Goal: Information Seeking & Learning: Learn about a topic

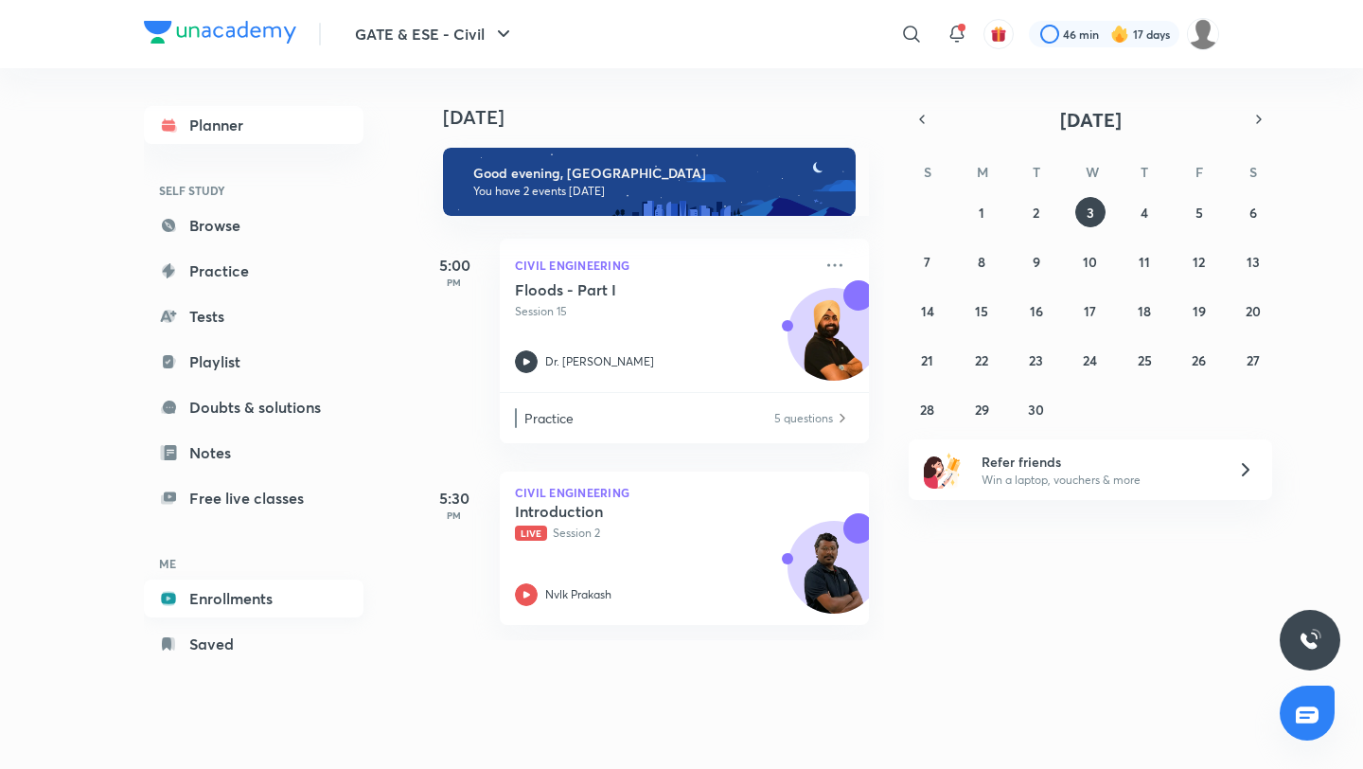
click at [213, 598] on link "Enrollments" at bounding box center [254, 598] width 220 height 38
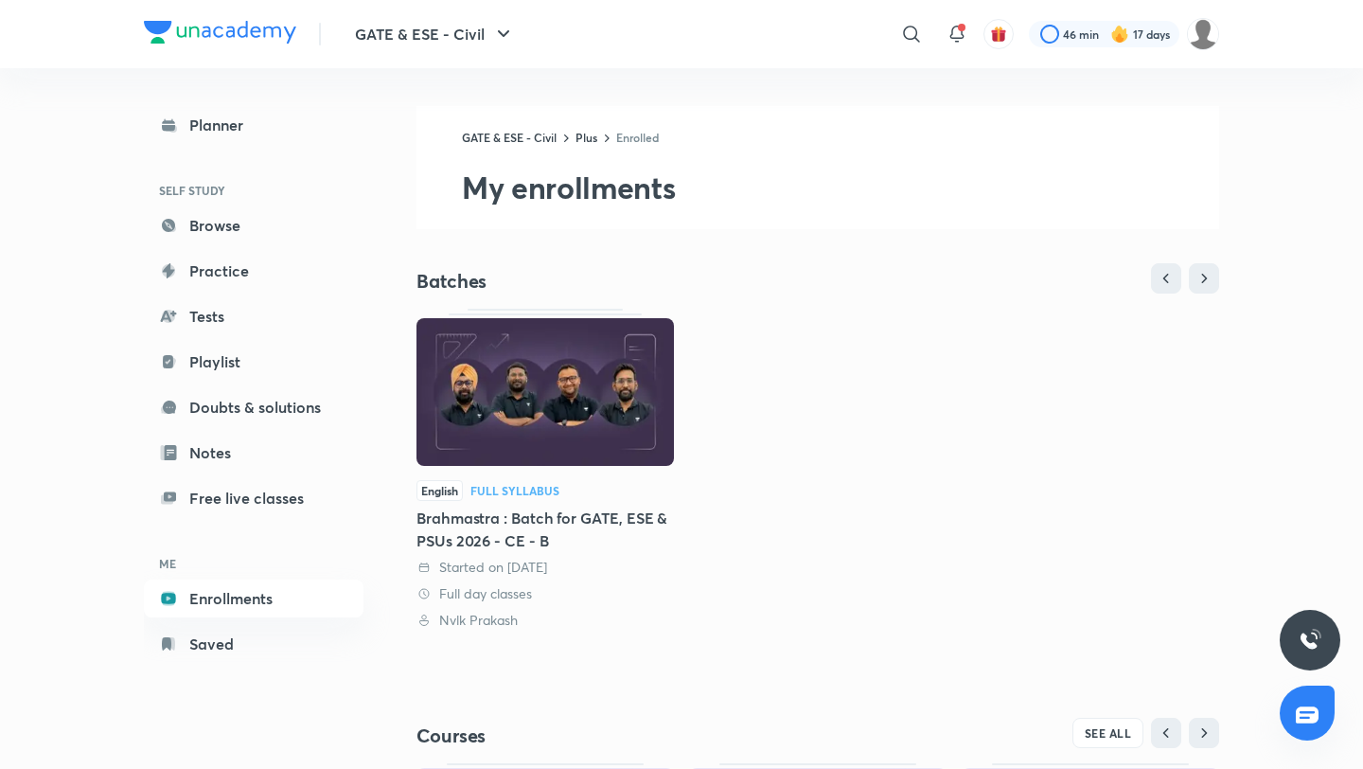
scroll to position [323, 0]
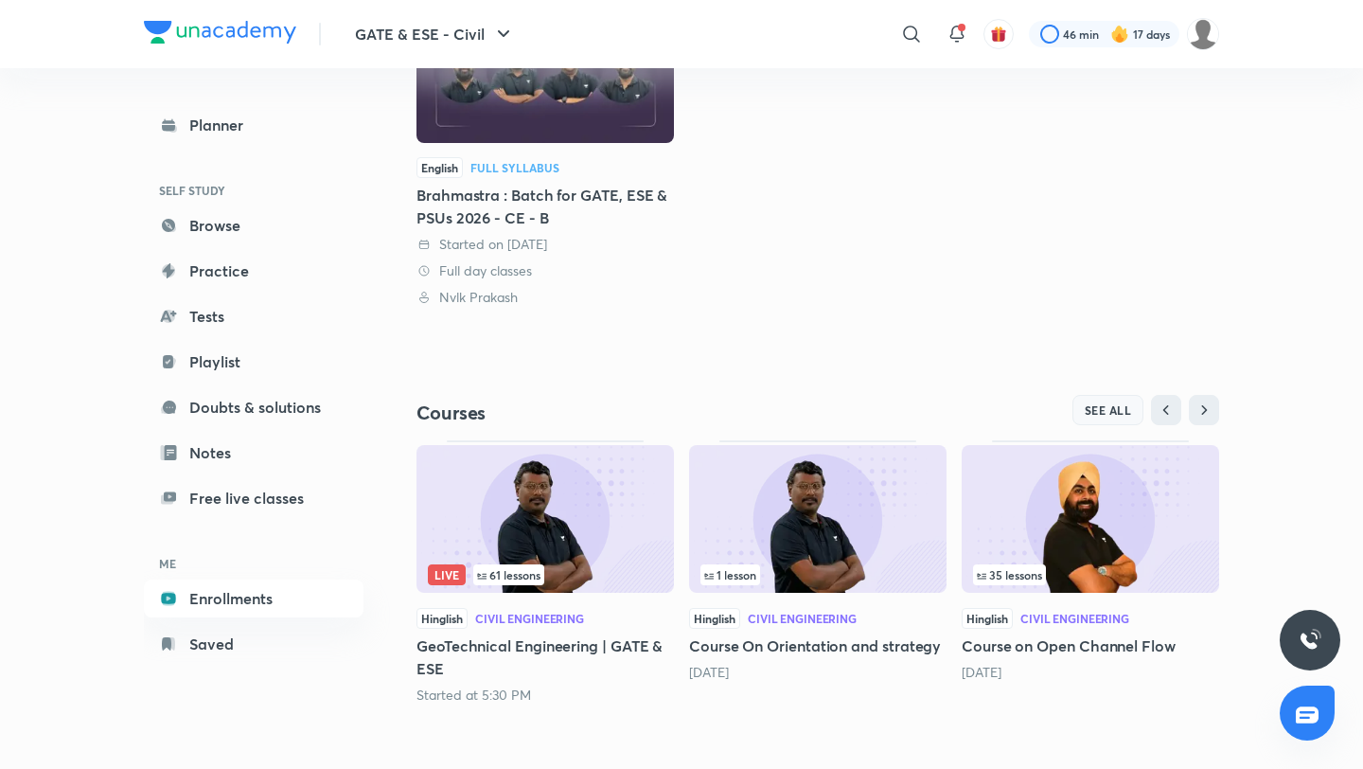
click at [1107, 396] on button "SEE ALL" at bounding box center [1108, 410] width 72 height 30
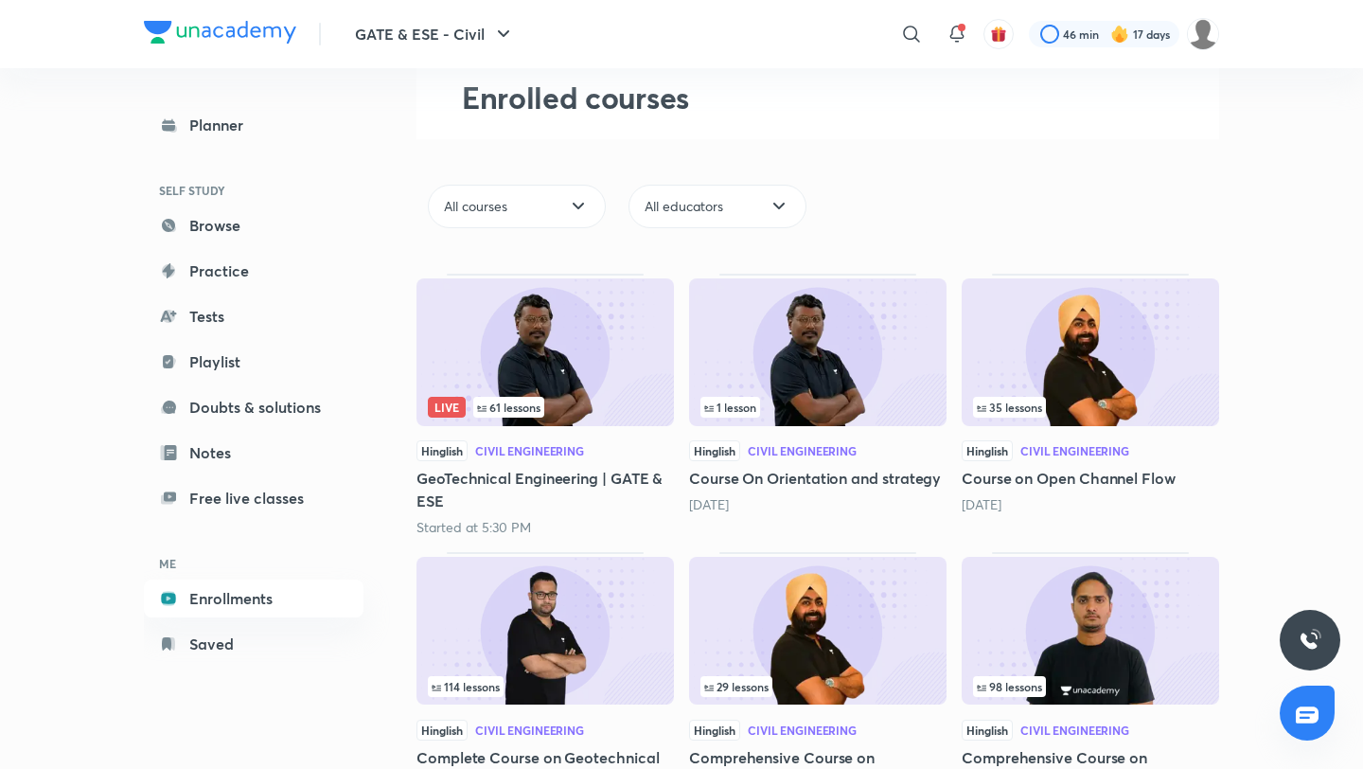
scroll to position [194, 0]
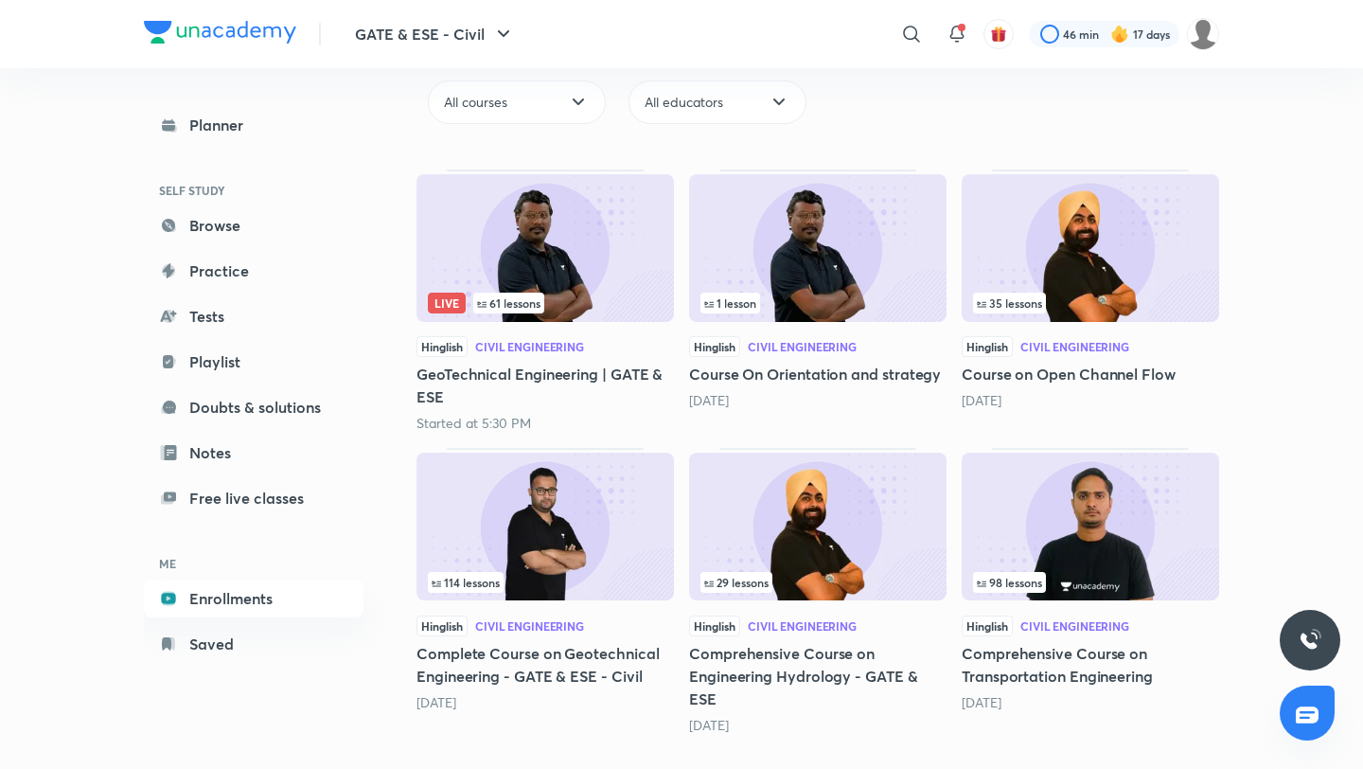
click at [1069, 499] on img at bounding box center [1090, 526] width 257 height 148
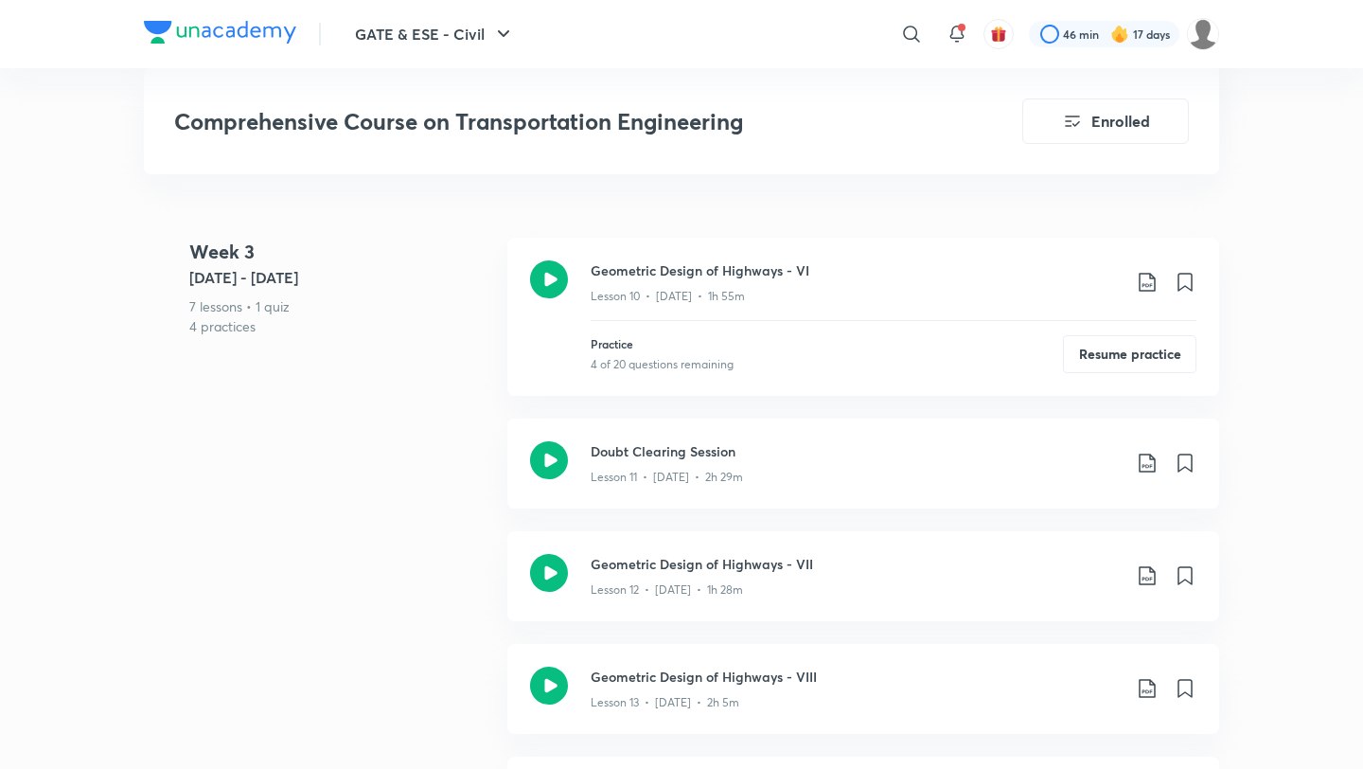
scroll to position [2261, 0]
click at [1084, 330] on button "Resume practice" at bounding box center [1129, 349] width 133 height 38
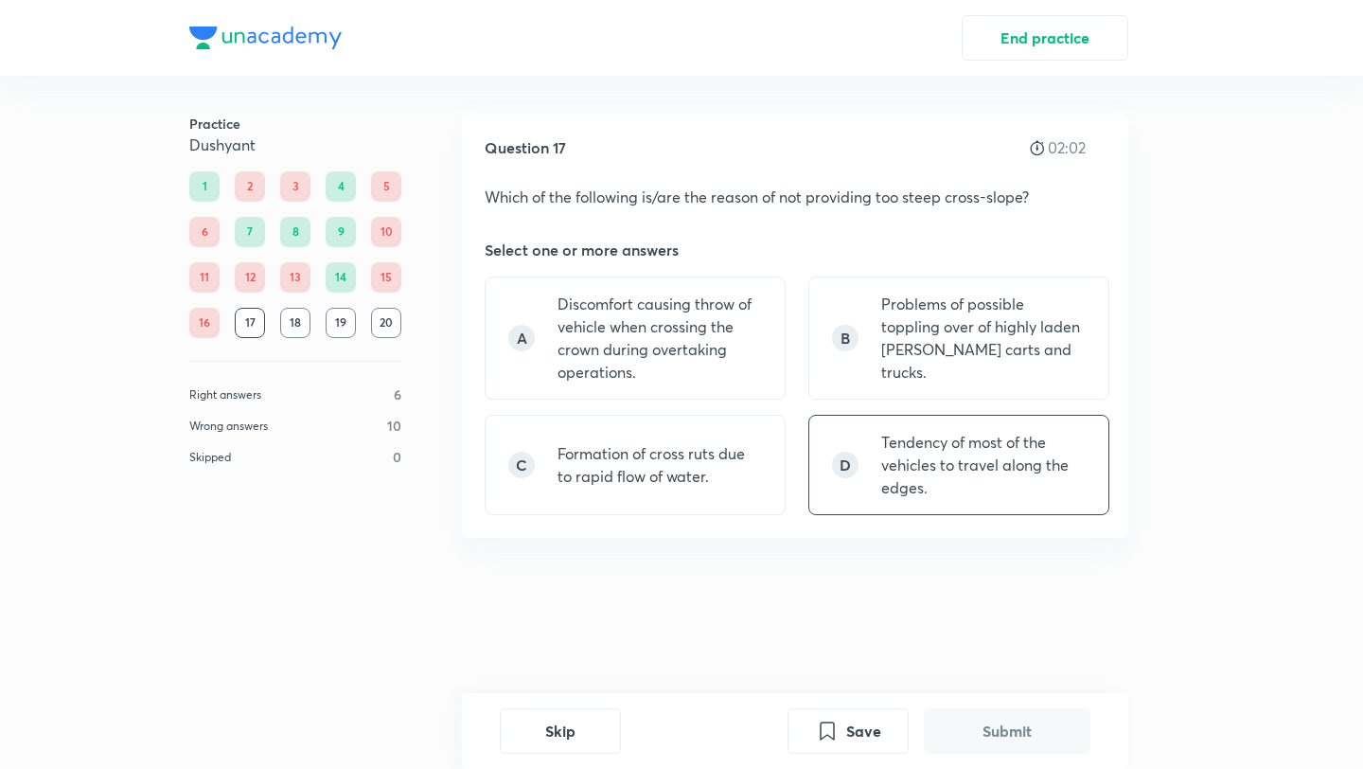
click at [956, 502] on div "D Tendency of most of the vehicles to travel along the edges." at bounding box center [958, 465] width 301 height 100
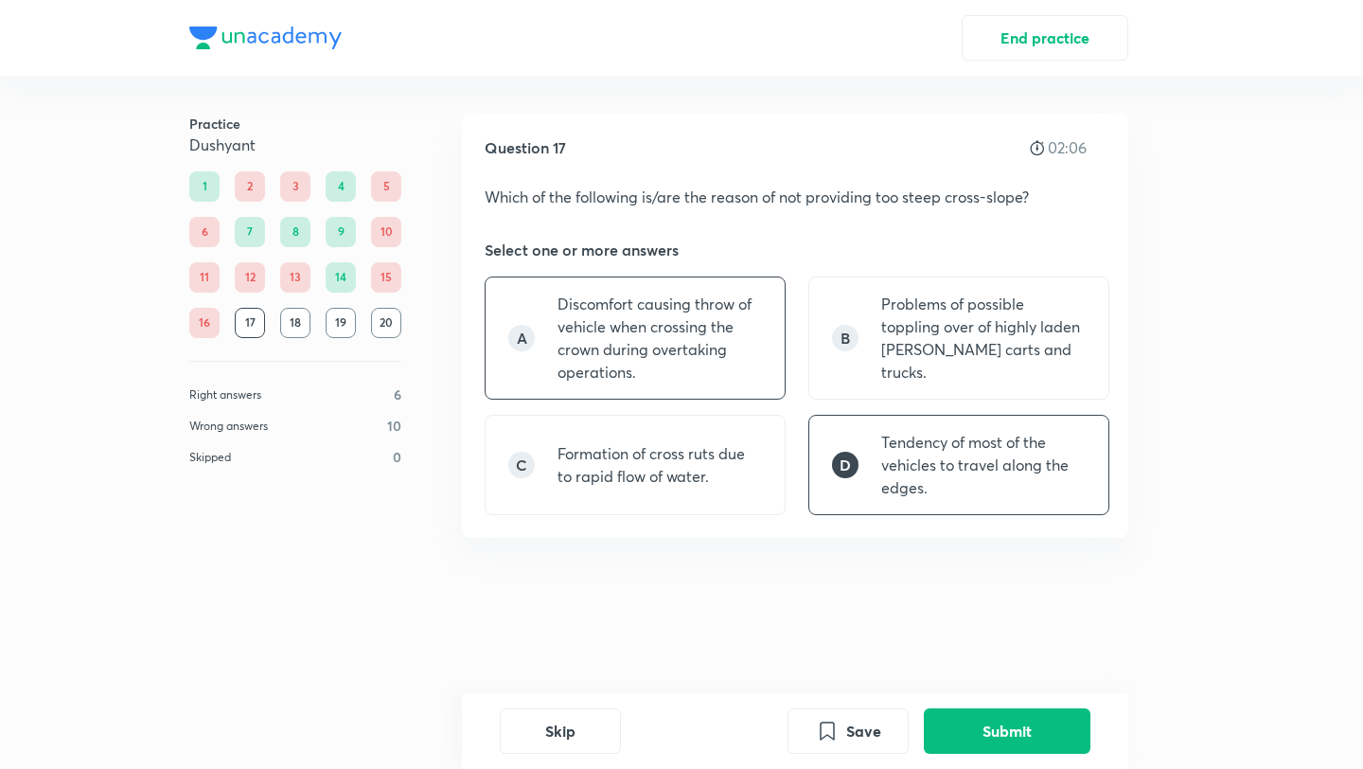
click at [716, 337] on p "Discomfort causing throw of vehicle when crossing the crown during overtaking o…" at bounding box center [659, 337] width 204 height 91
click at [980, 740] on button "Submit" at bounding box center [1007, 728] width 167 height 45
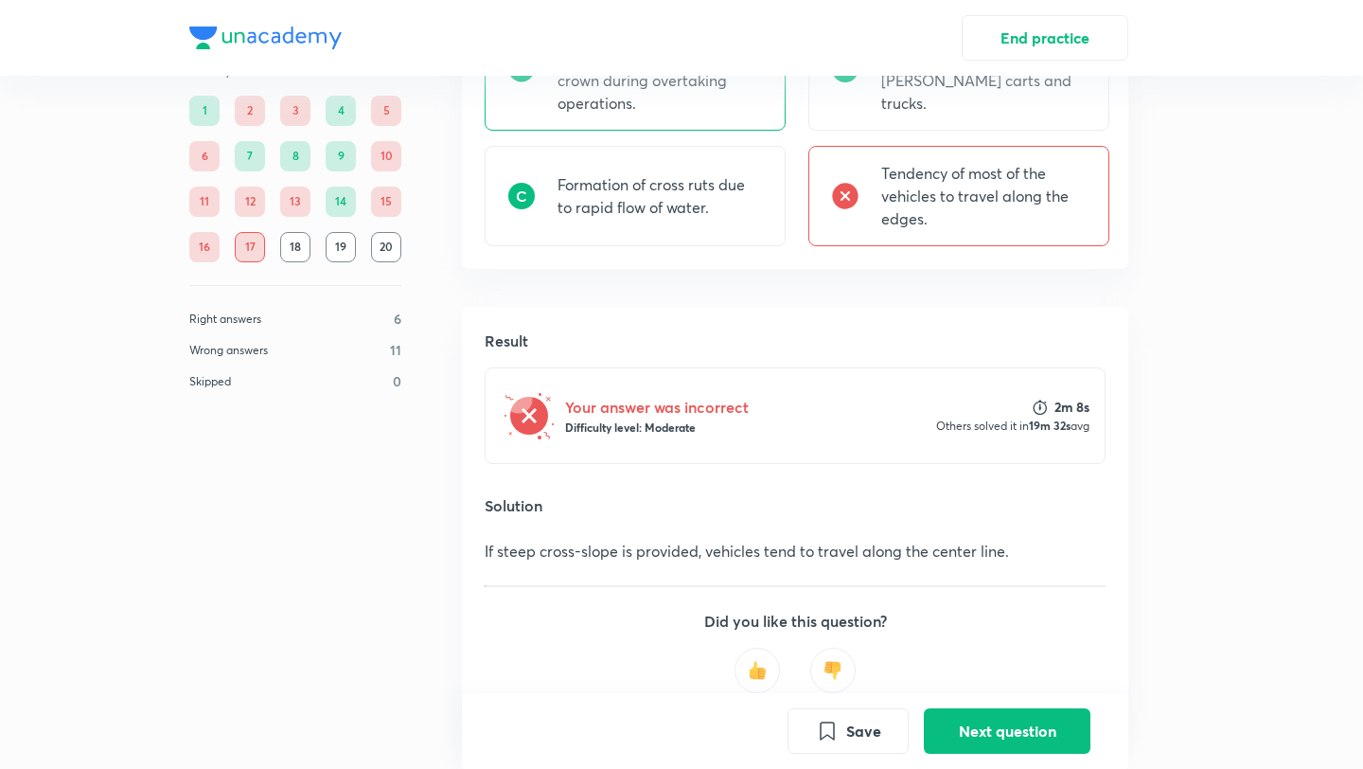
scroll to position [384, 0]
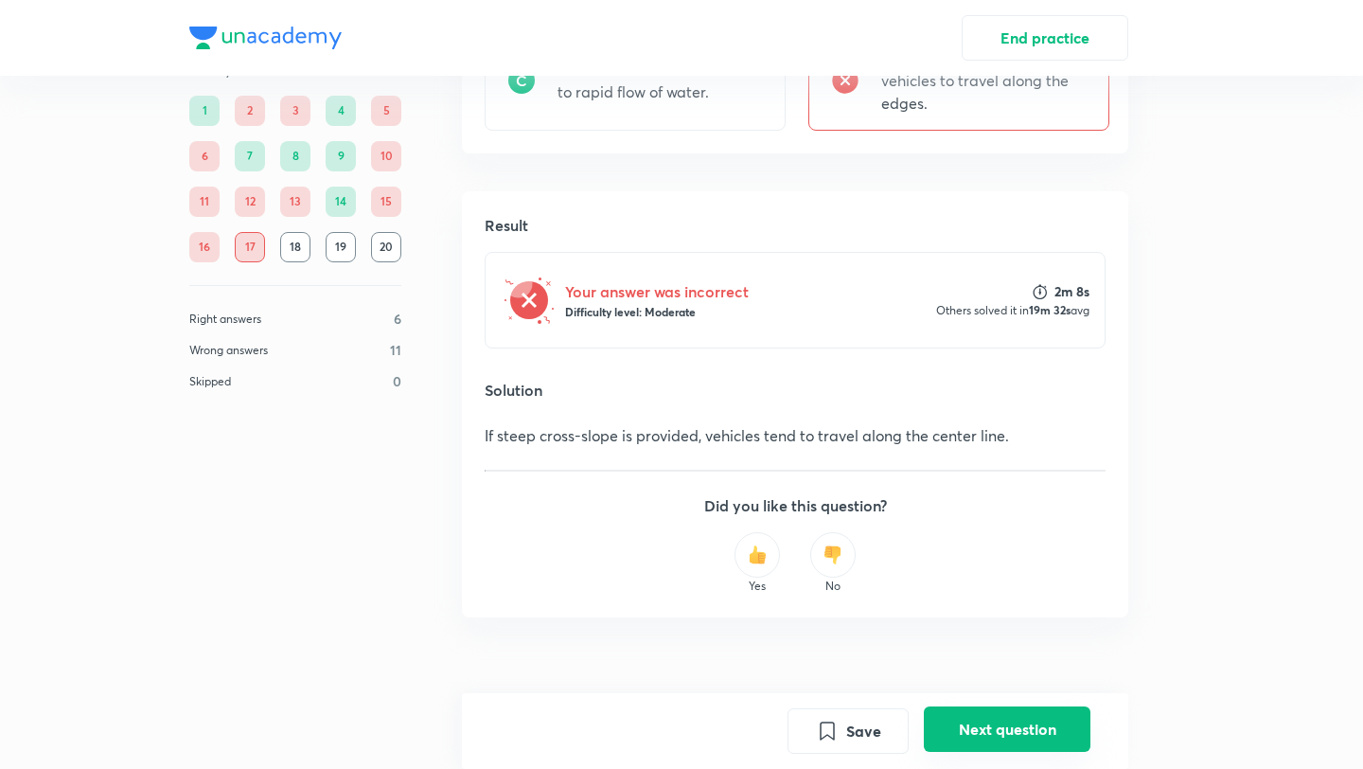
click at [1035, 722] on button "Next question" at bounding box center [1007, 728] width 167 height 45
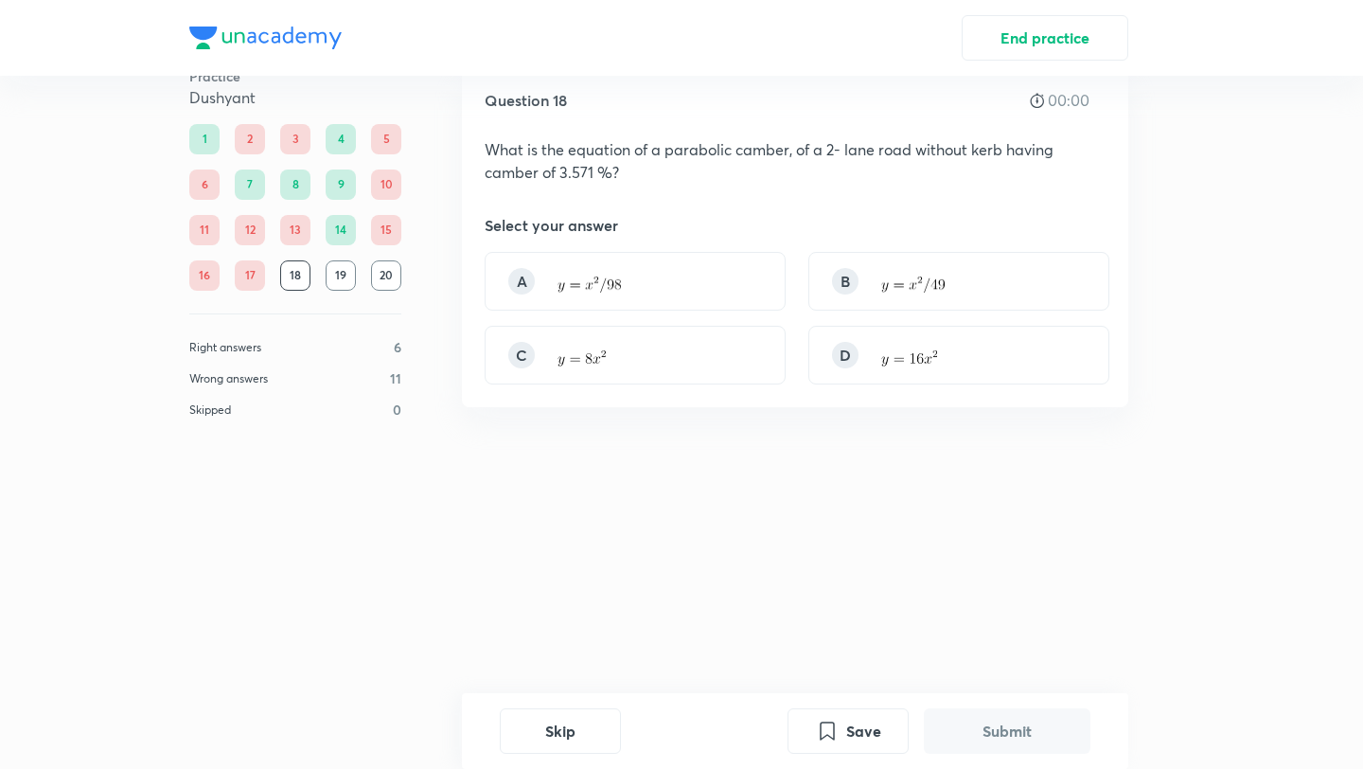
scroll to position [0, 0]
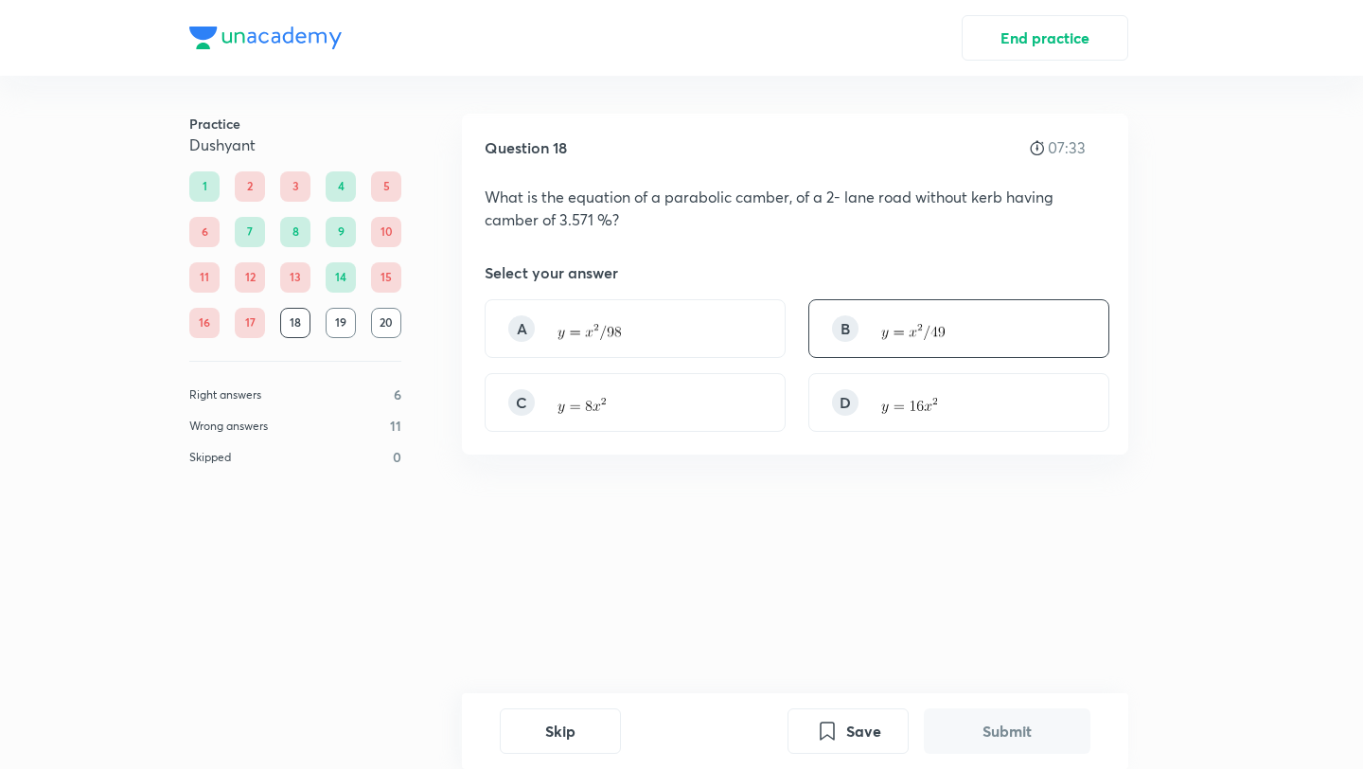
click at [867, 345] on div "B" at bounding box center [958, 328] width 301 height 59
click at [995, 729] on button "Submit" at bounding box center [1007, 728] width 167 height 45
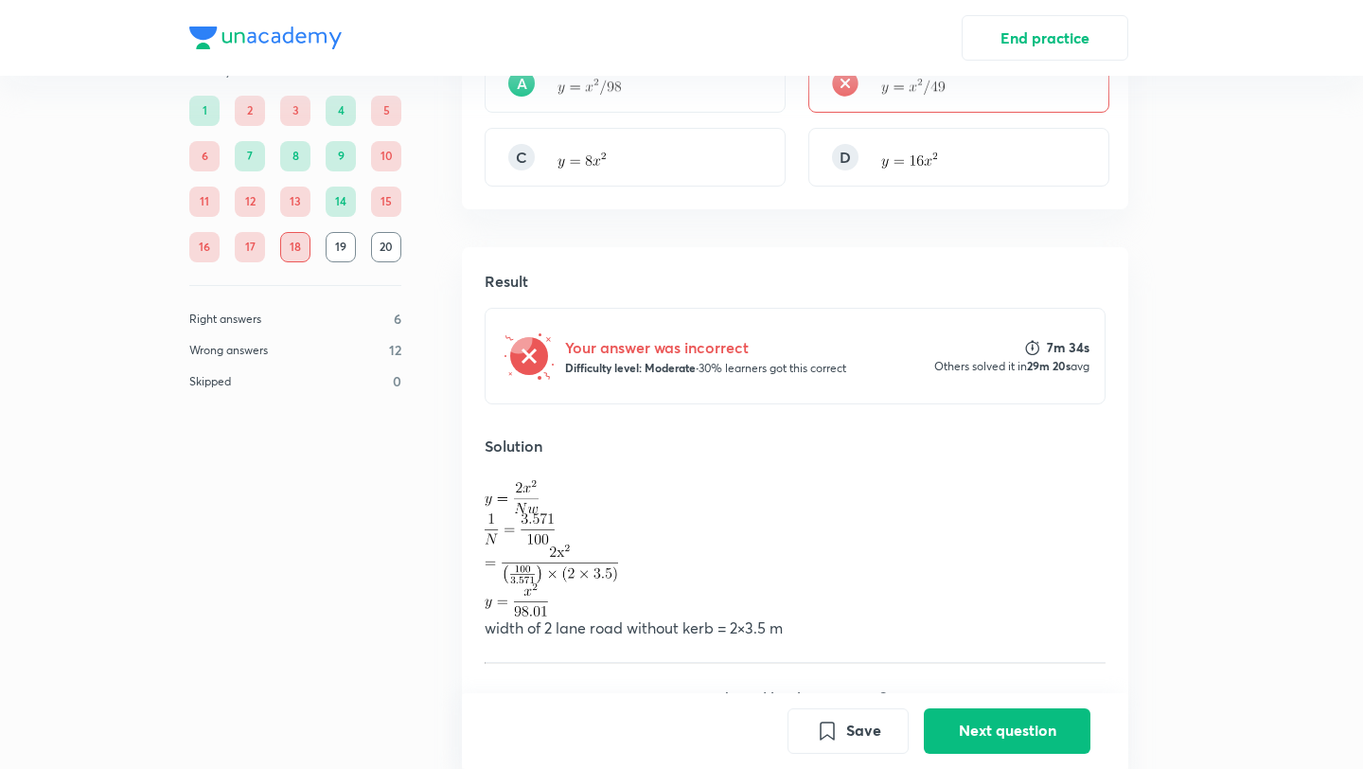
scroll to position [436, 0]
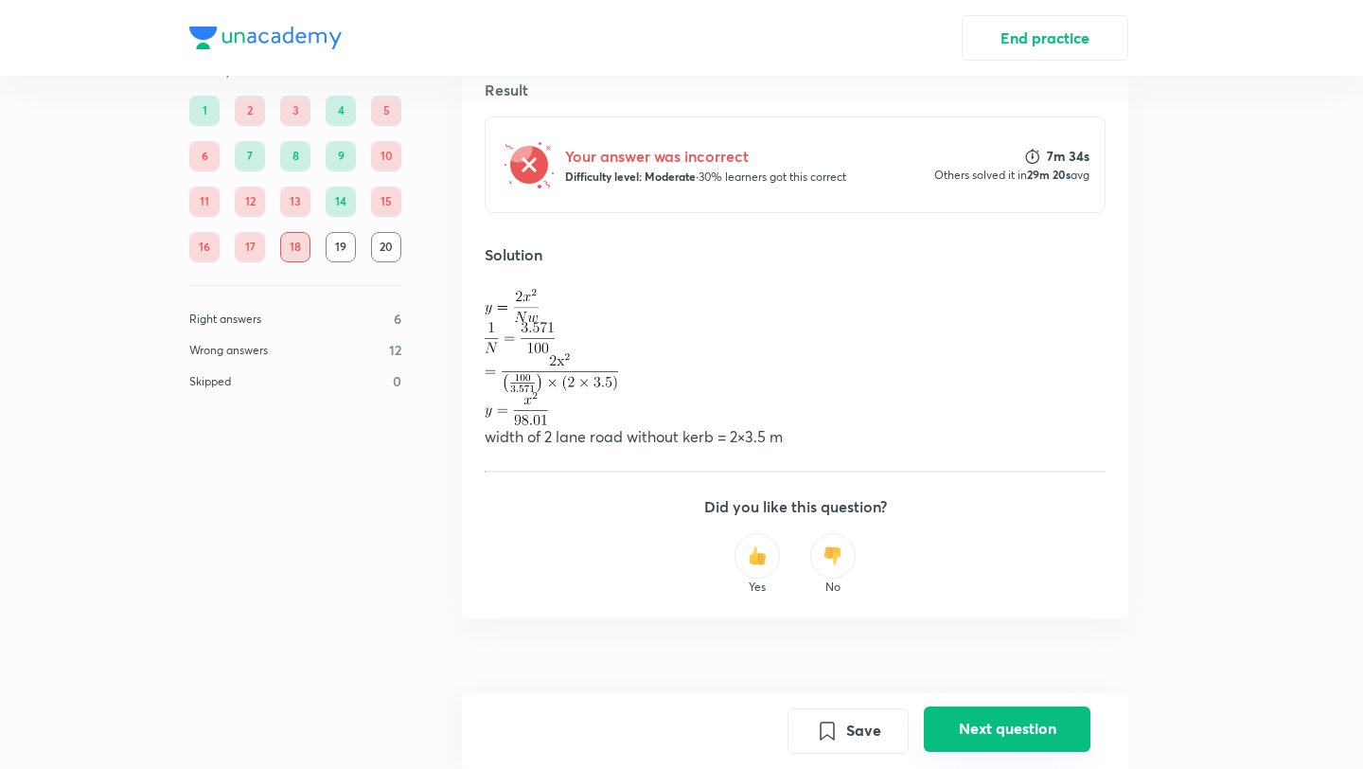
click at [995, 727] on button "Next question" at bounding box center [1007, 728] width 167 height 45
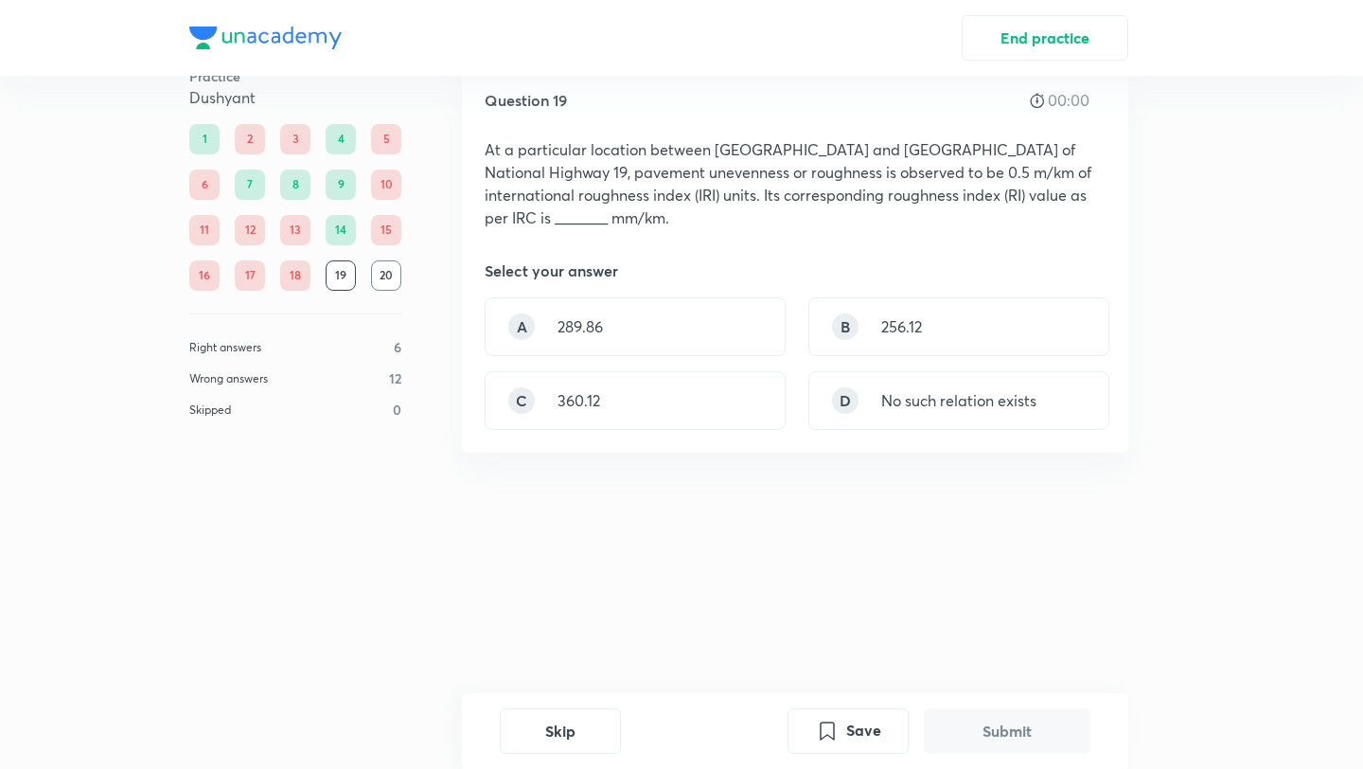
scroll to position [0, 0]
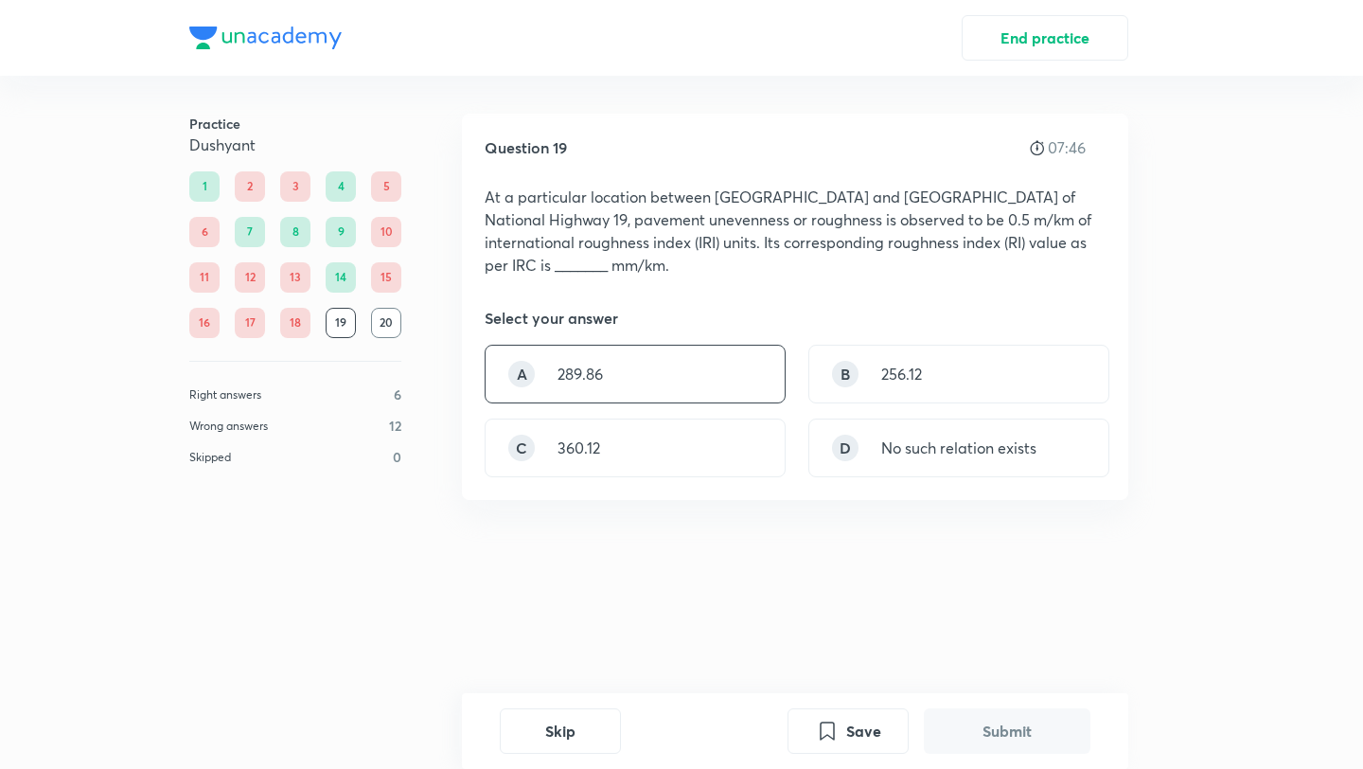
click at [673, 386] on div "A 289.86" at bounding box center [635, 374] width 301 height 59
click at [990, 737] on button "Submit" at bounding box center [1007, 728] width 167 height 45
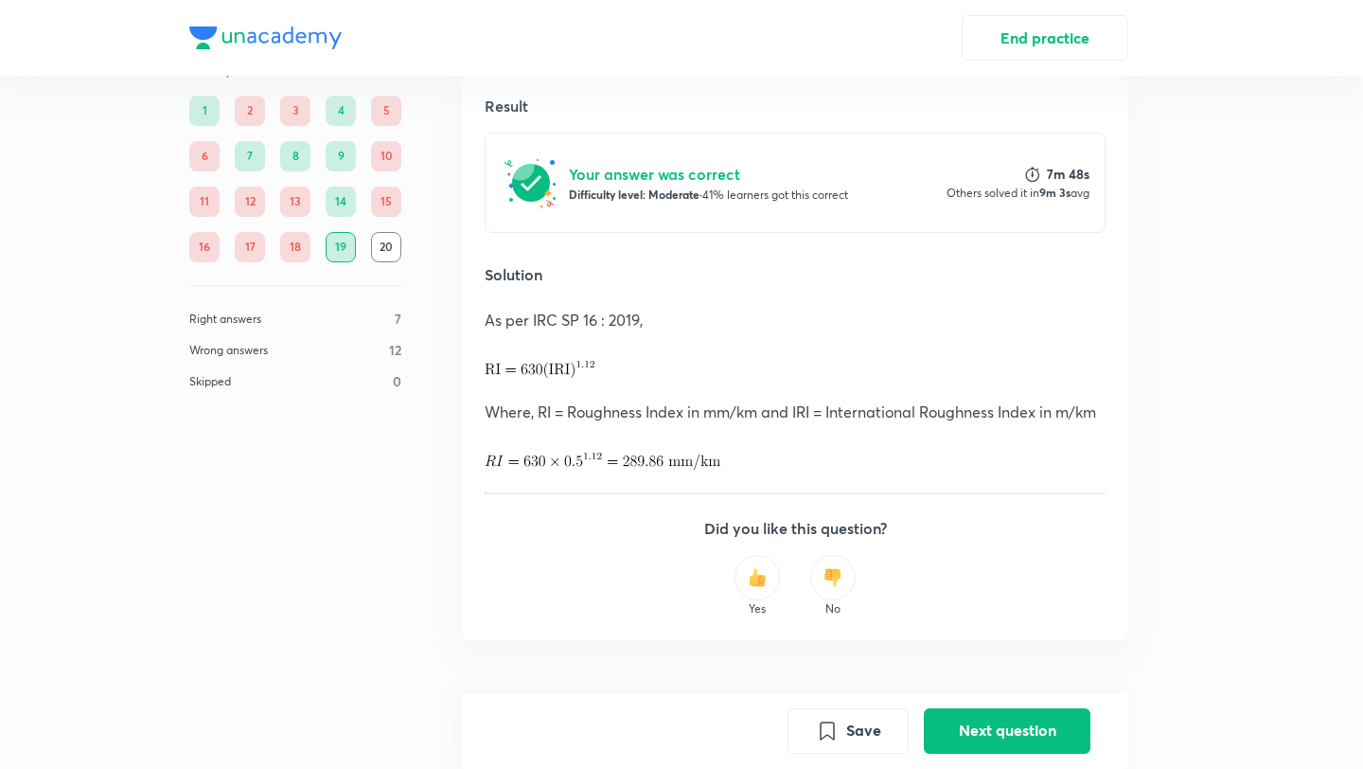
scroll to position [486, 0]
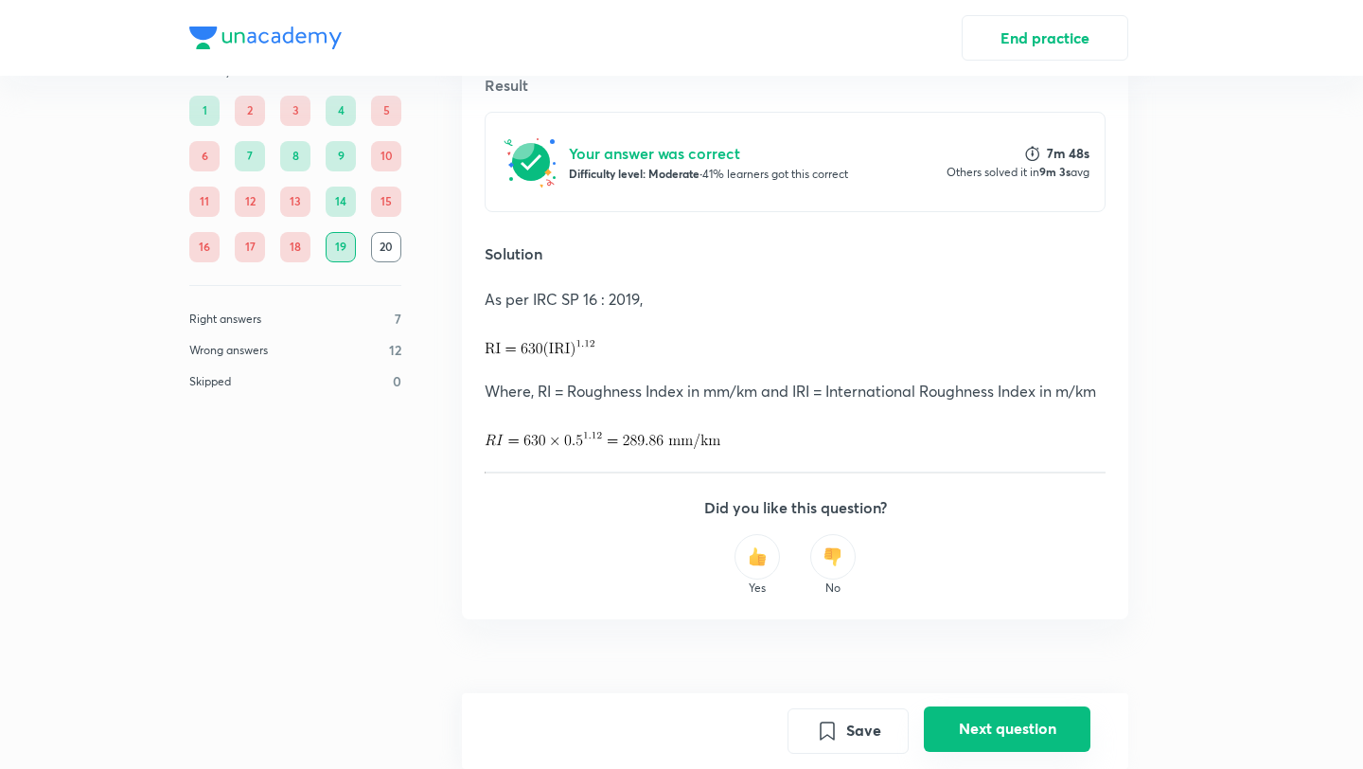
click at [974, 734] on button "Next question" at bounding box center [1007, 728] width 167 height 45
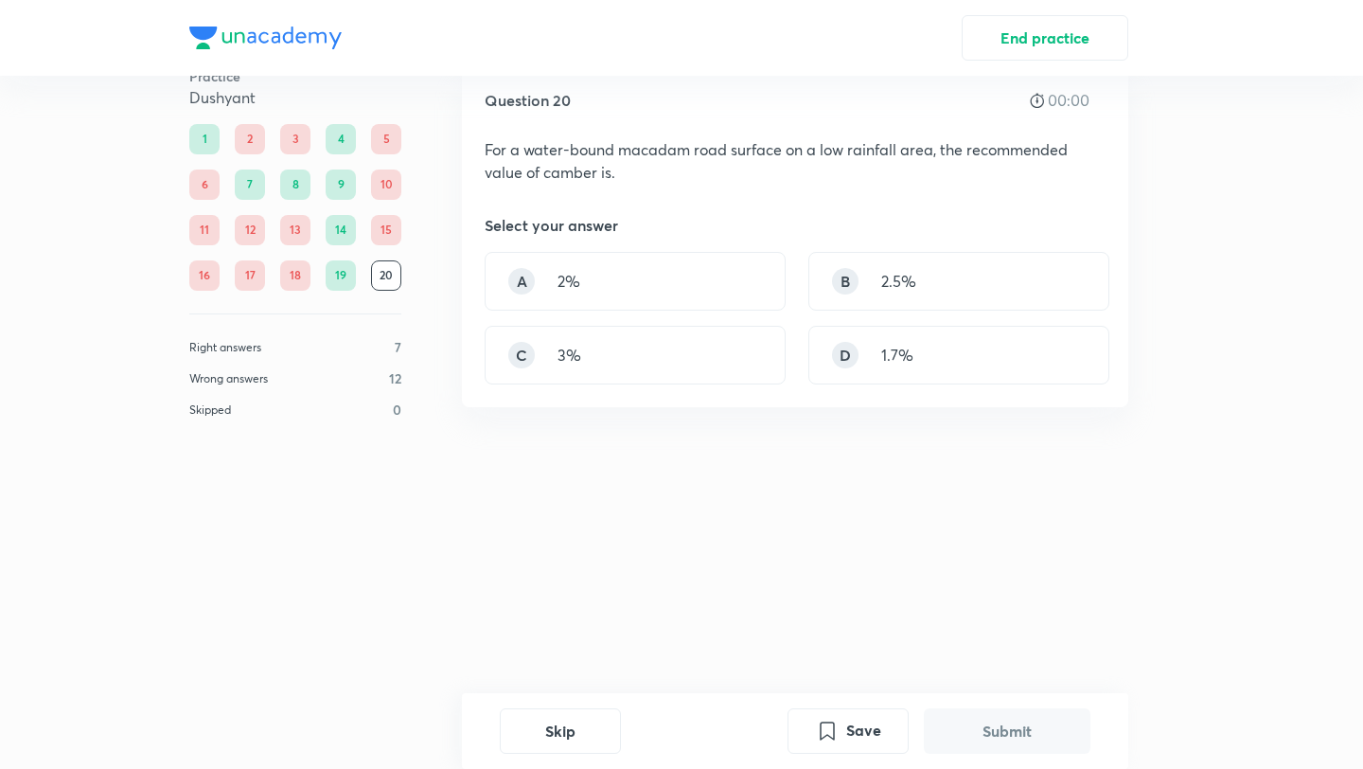
scroll to position [0, 0]
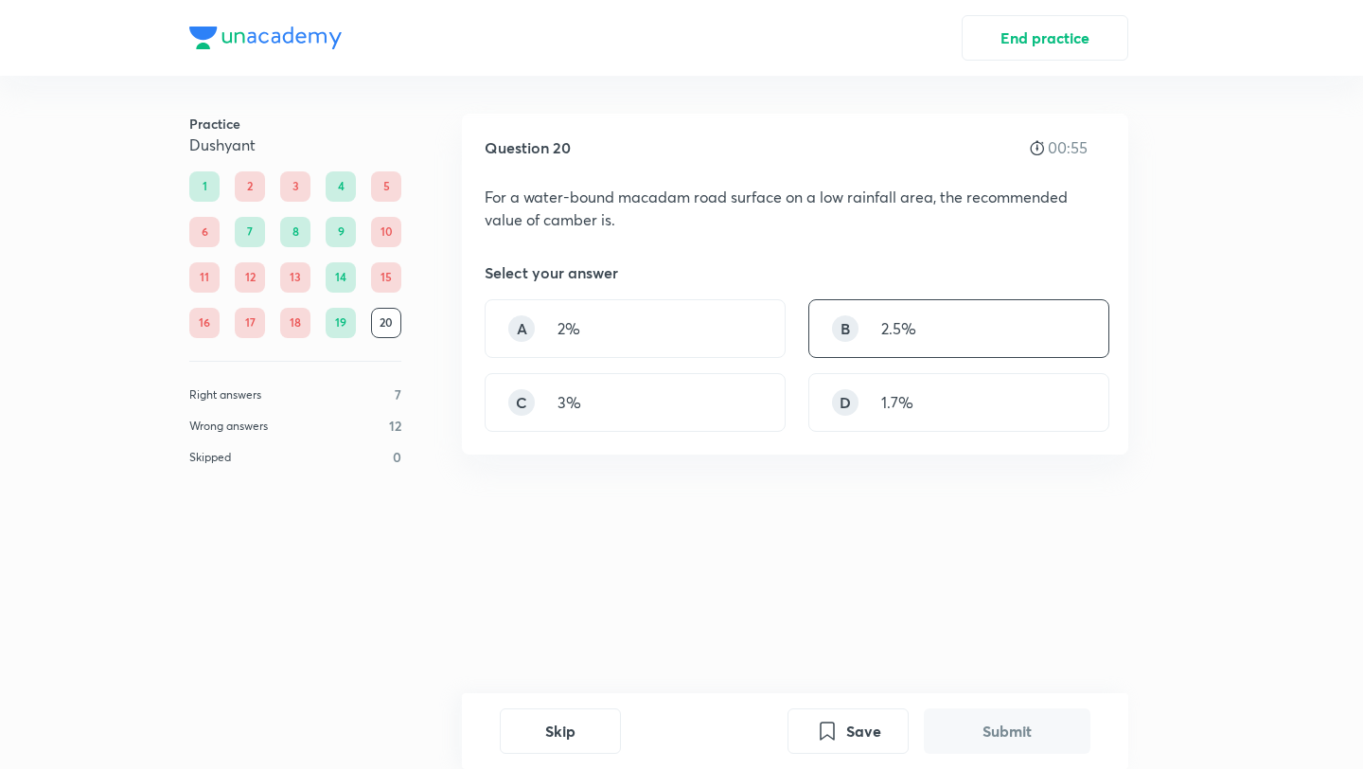
click at [1036, 332] on div "B 2.5%" at bounding box center [958, 328] width 301 height 59
click at [1037, 730] on button "Submit" at bounding box center [1007, 728] width 167 height 45
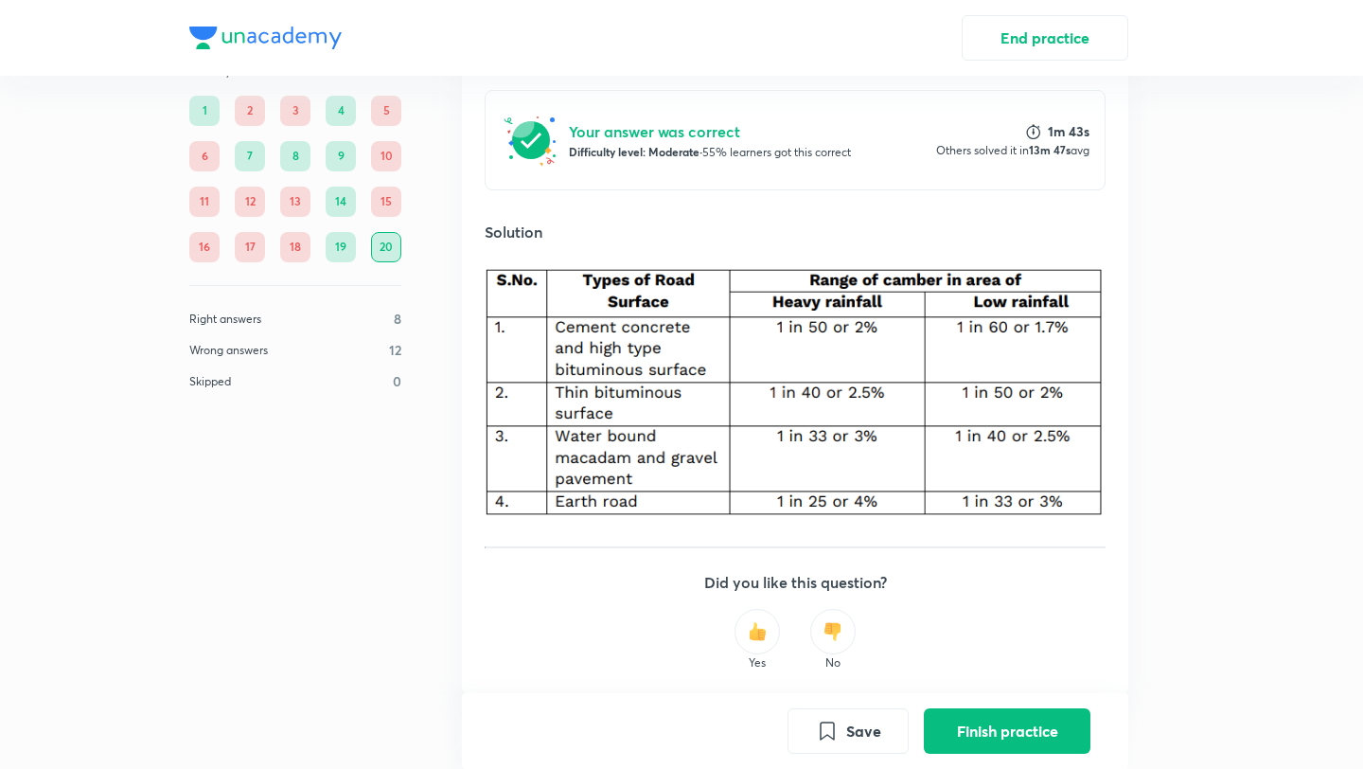
scroll to position [451, 0]
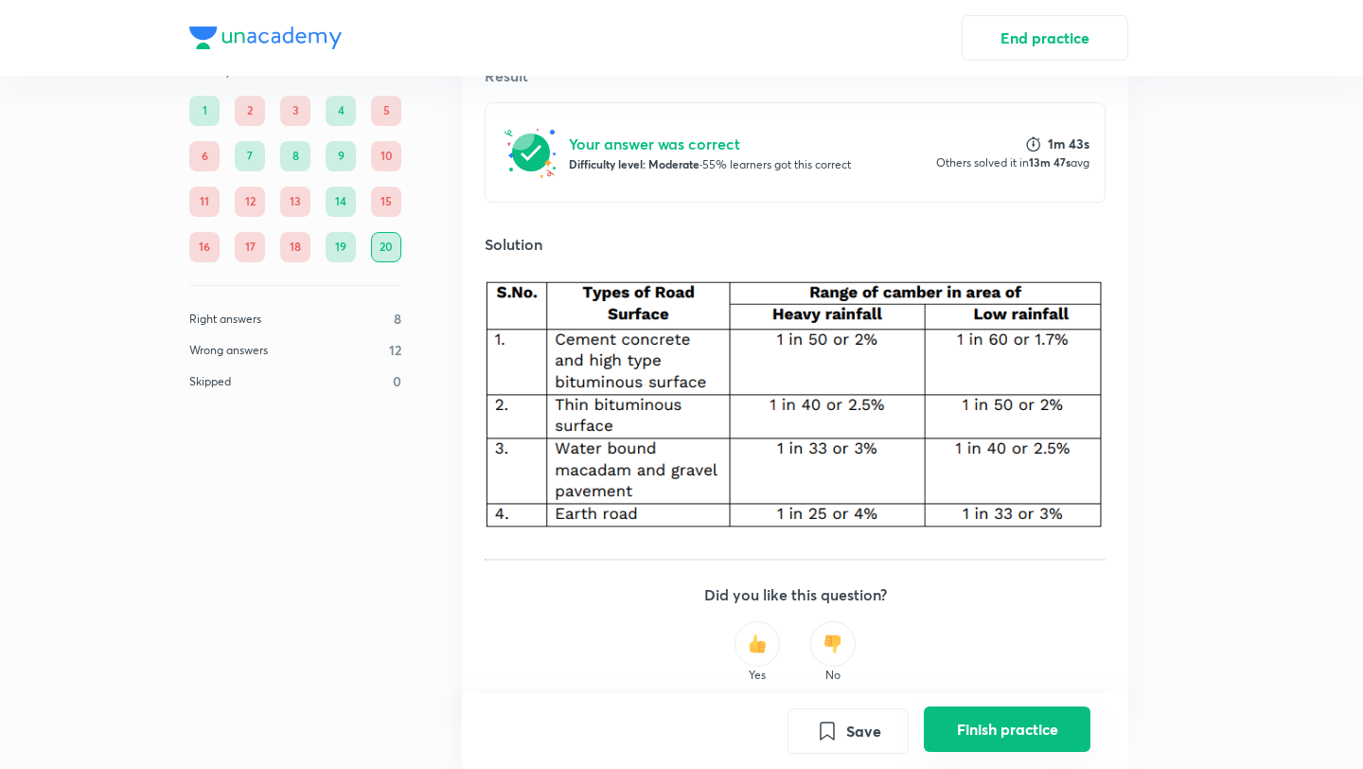
click at [1006, 713] on button "Finish practice" at bounding box center [1007, 728] width 167 height 45
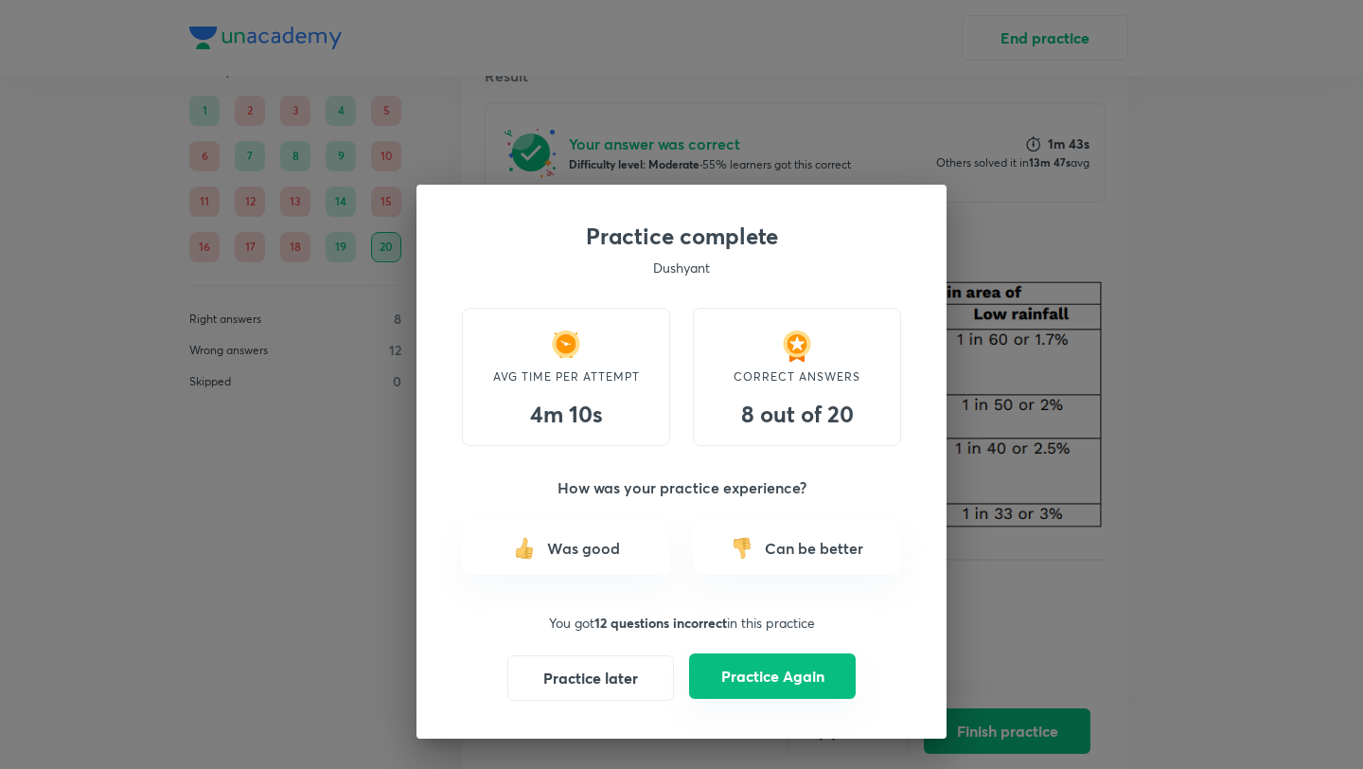
click at [783, 673] on button "Practice Again" at bounding box center [772, 675] width 167 height 45
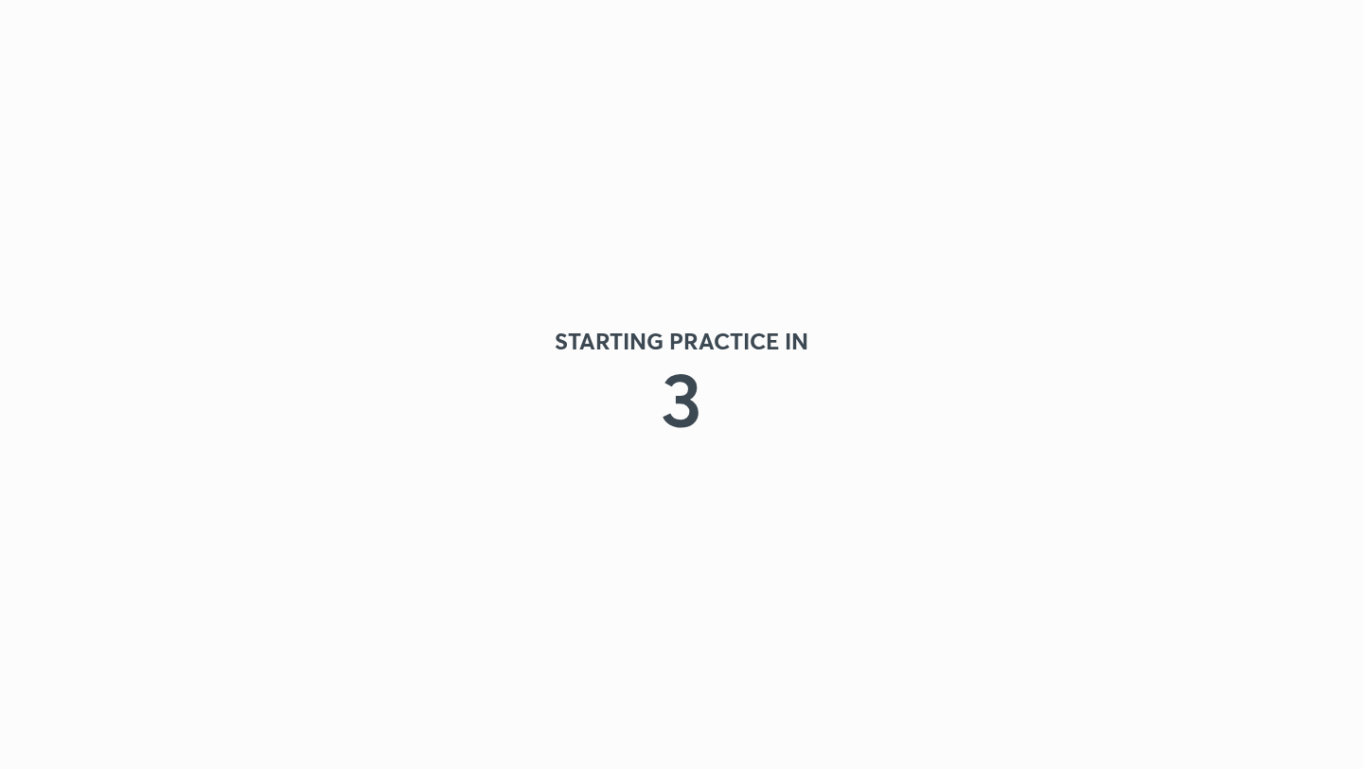
scroll to position [0, 0]
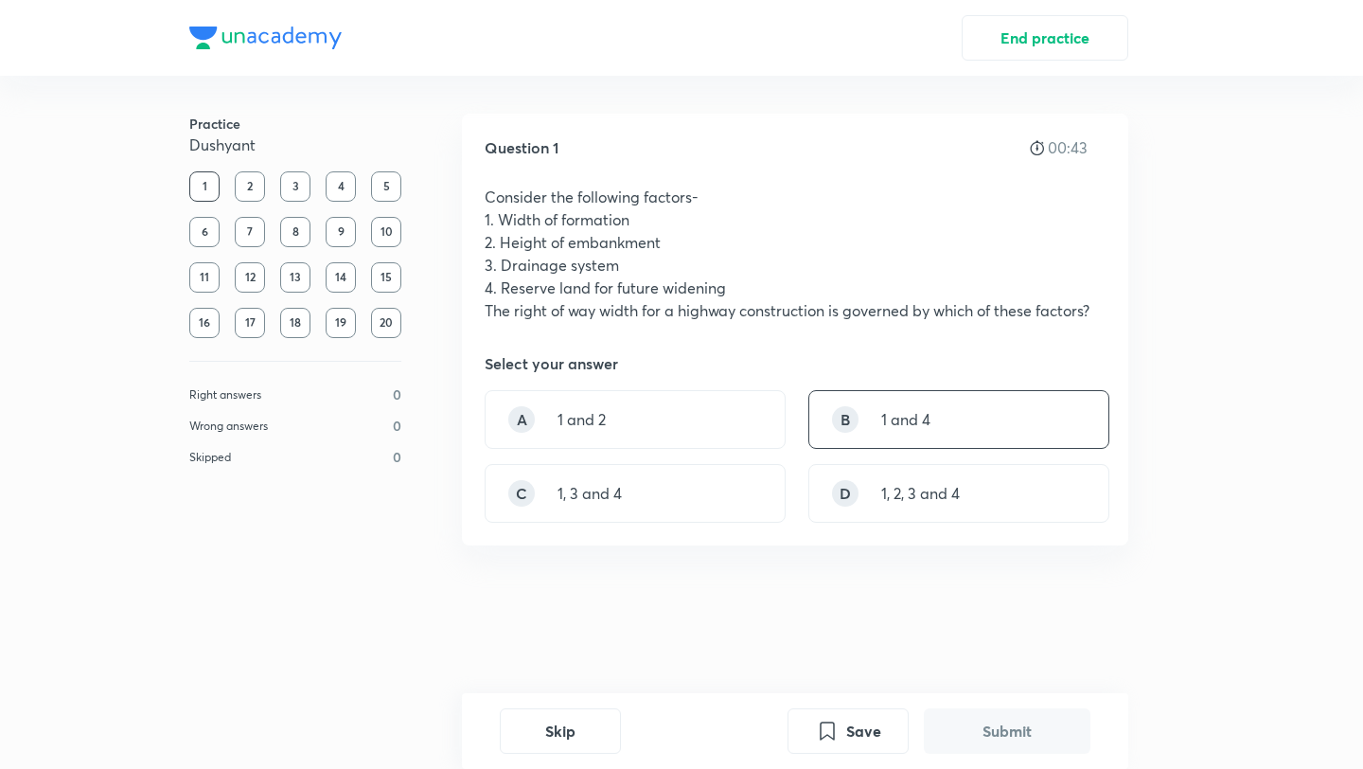
click at [987, 422] on div "B 1 and 4" at bounding box center [958, 419] width 301 height 59
click at [1010, 718] on button "Submit" at bounding box center [1007, 728] width 167 height 45
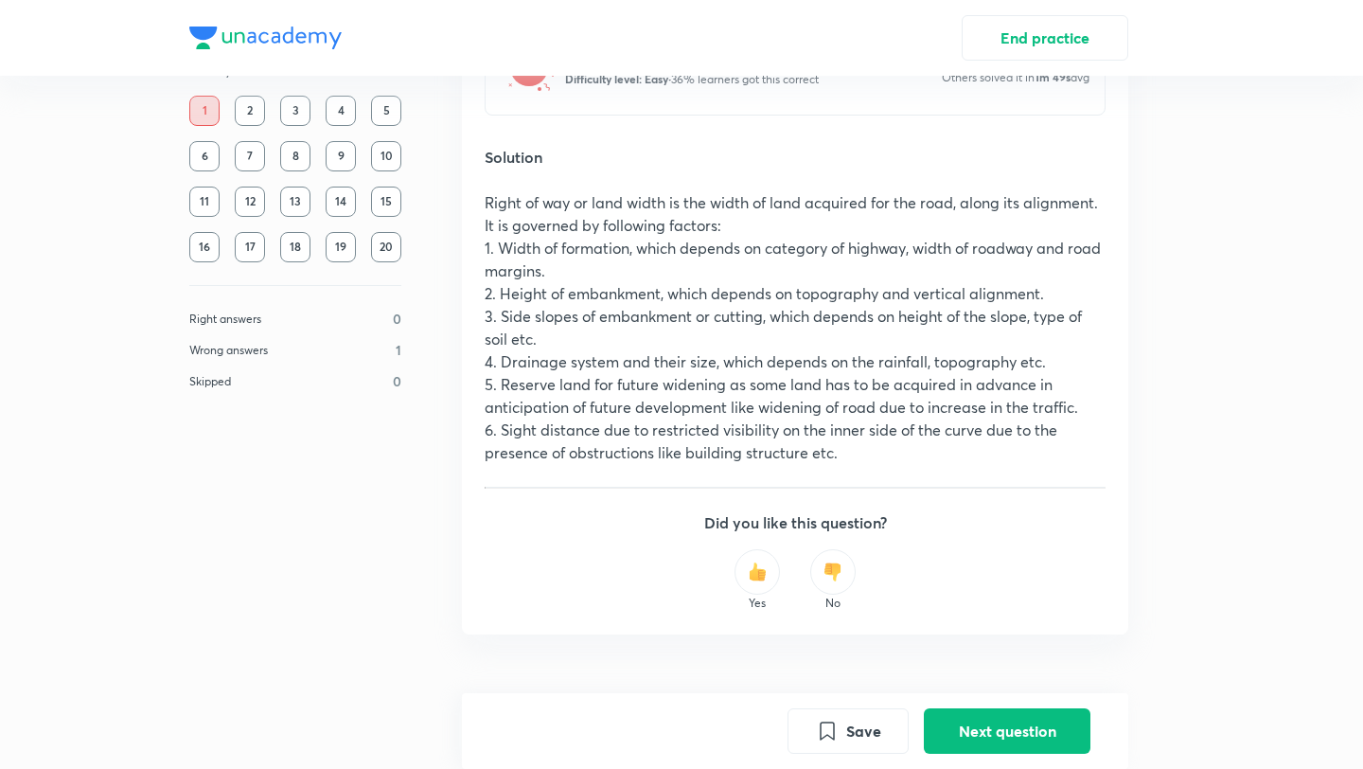
scroll to position [642, 0]
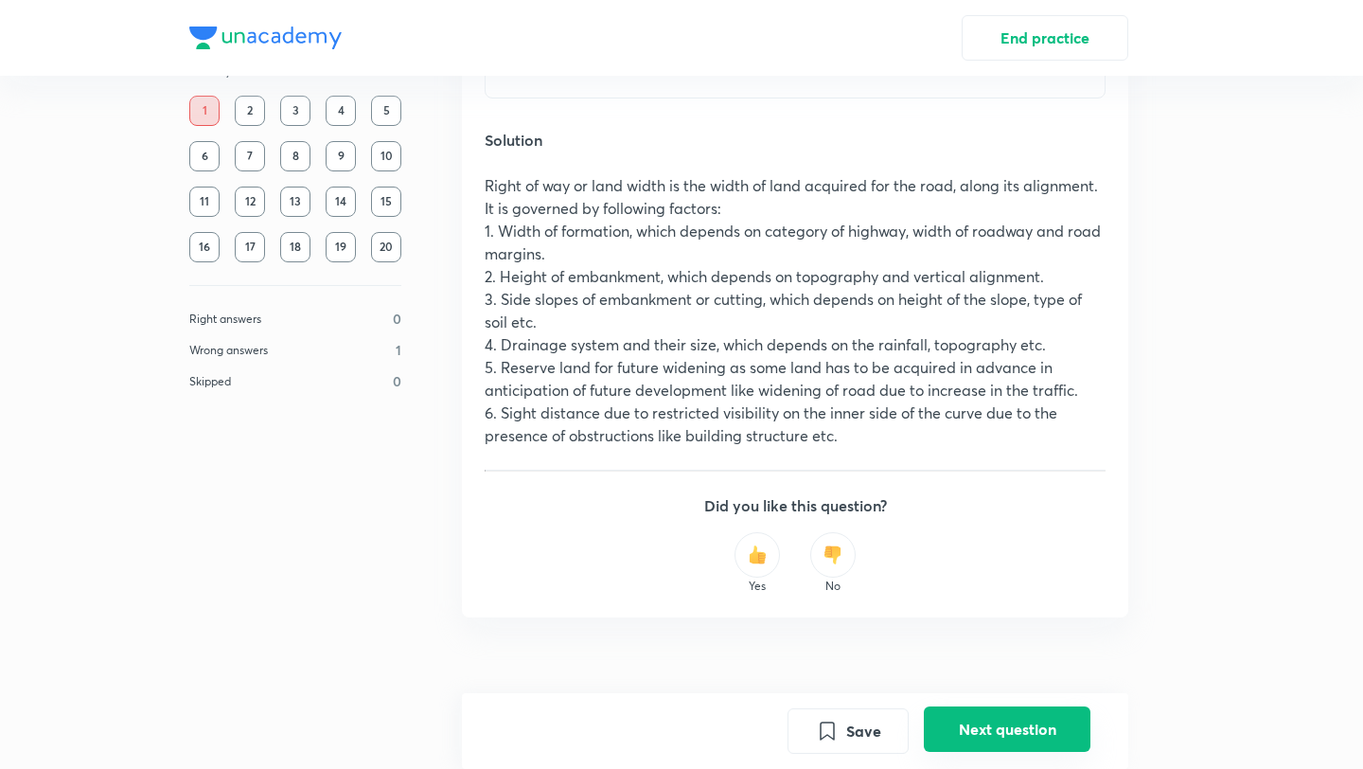
click at [990, 742] on button "Next question" at bounding box center [1007, 728] width 167 height 45
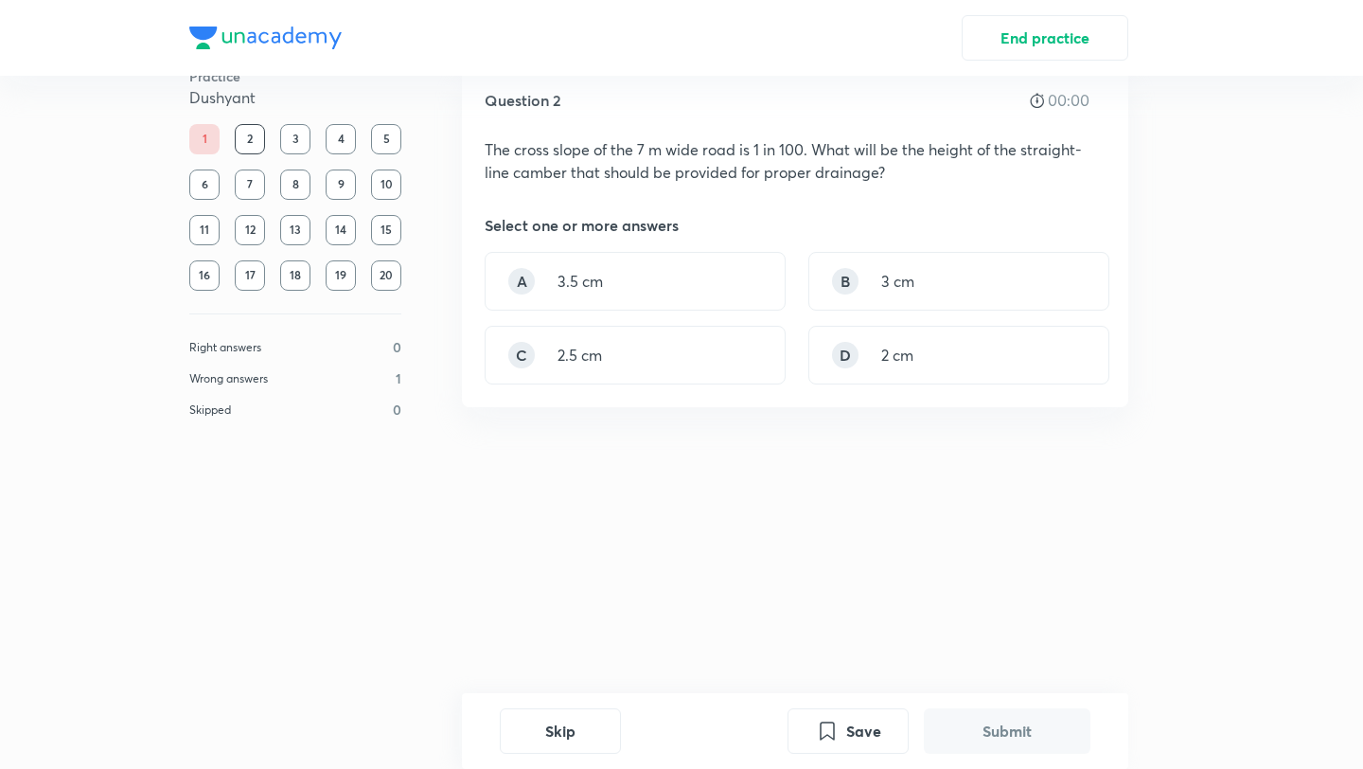
scroll to position [0, 0]
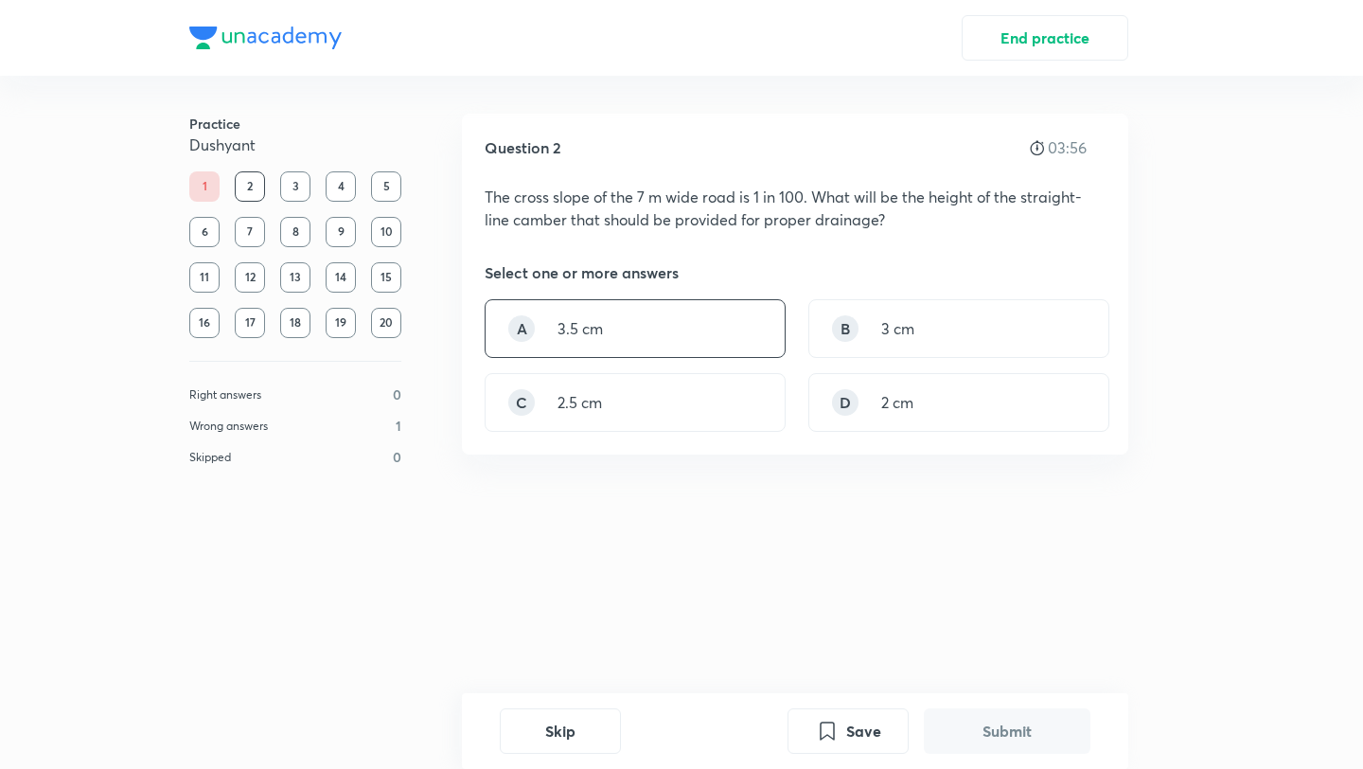
click at [643, 321] on div "A 3.5 cm" at bounding box center [635, 328] width 301 height 59
click at [1037, 721] on button "Submit" at bounding box center [1007, 728] width 167 height 45
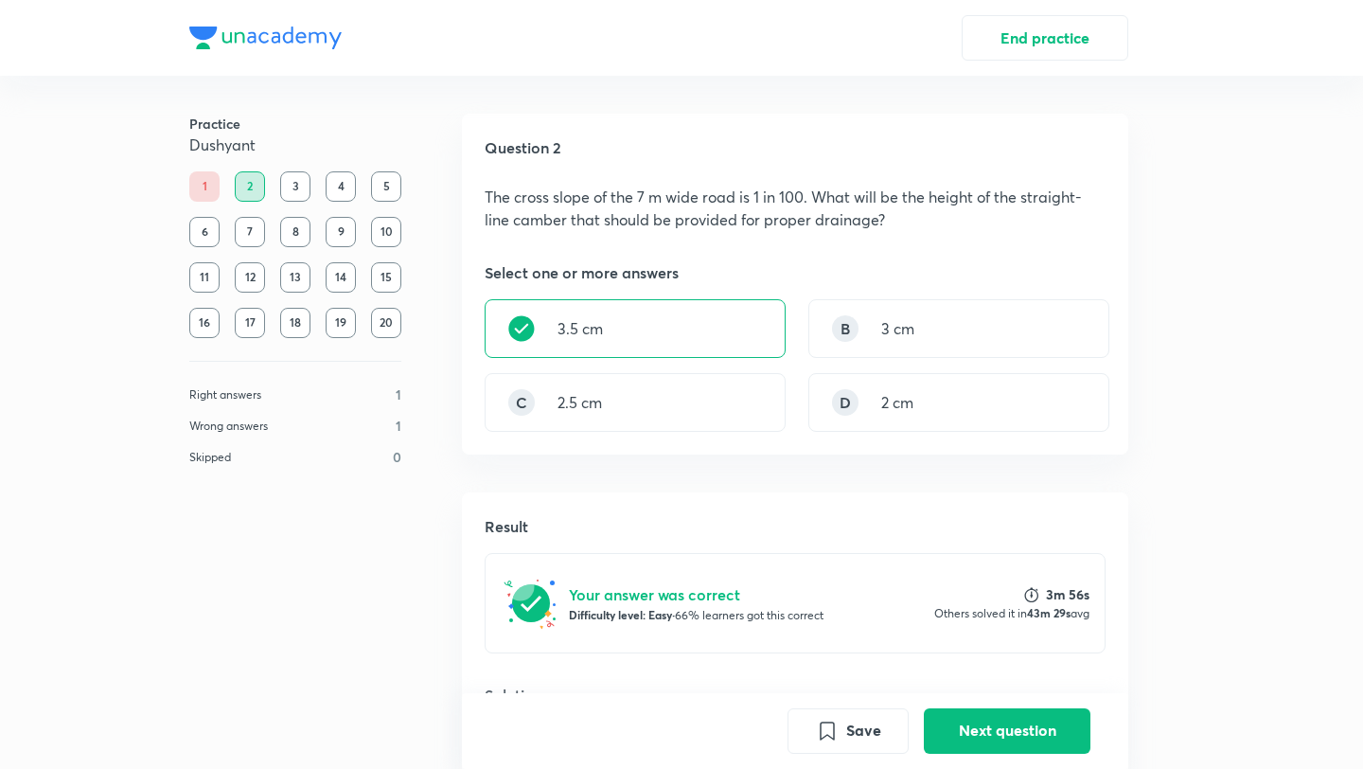
scroll to position [492, 0]
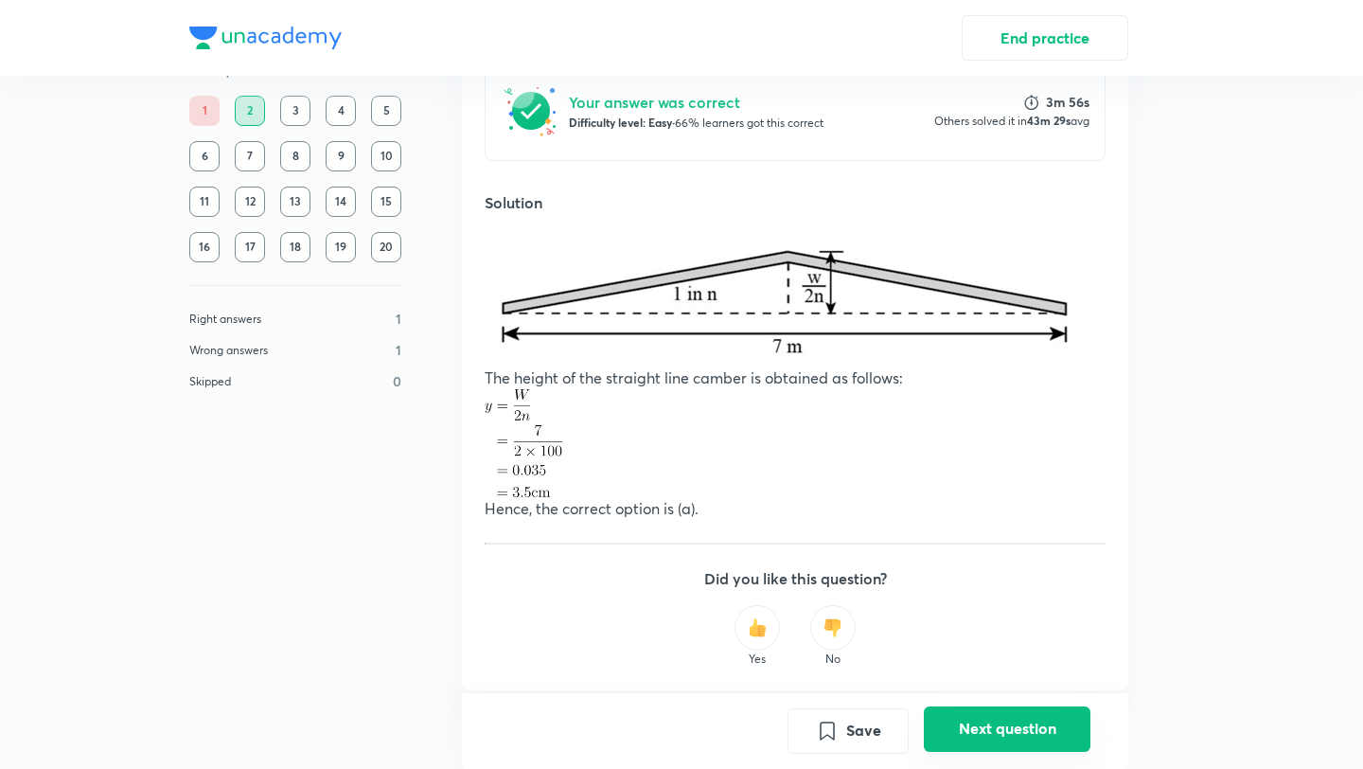
click at [1023, 725] on button "Next question" at bounding box center [1007, 728] width 167 height 45
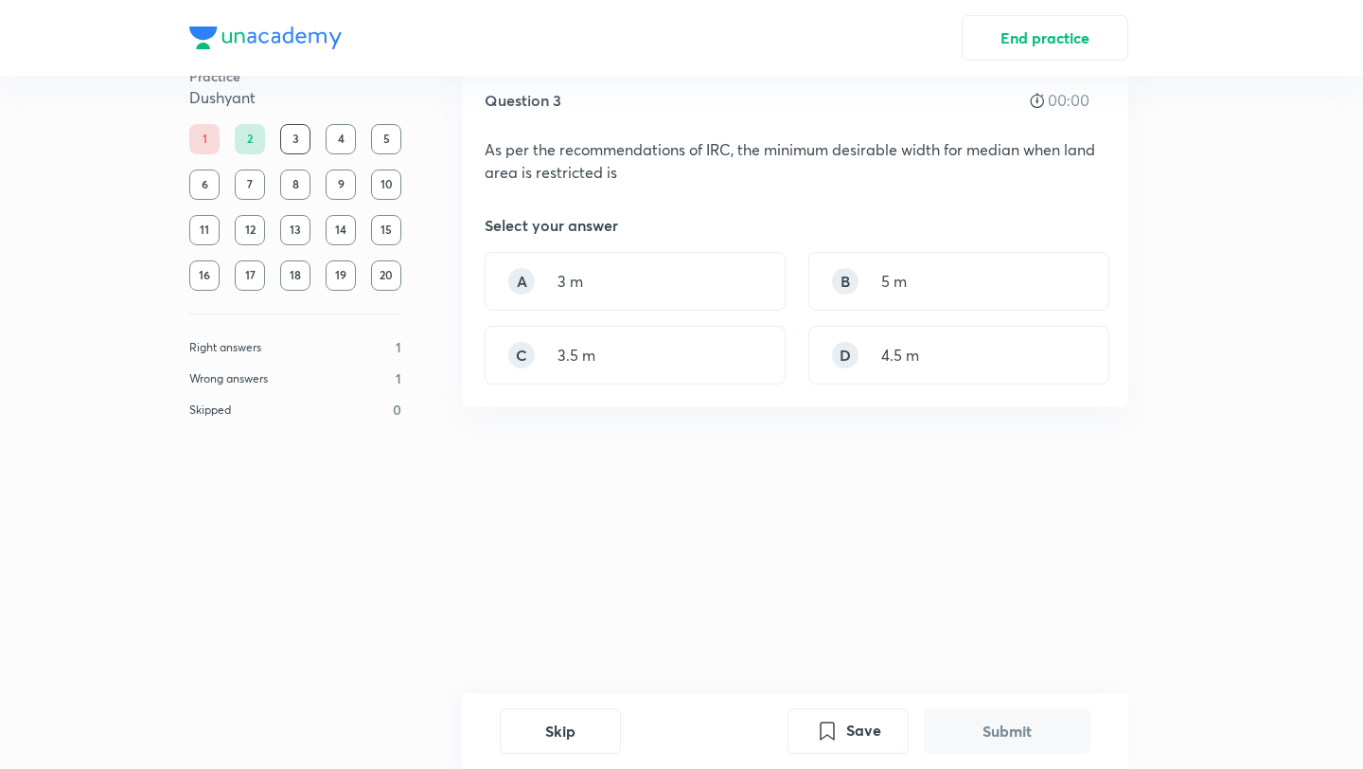
scroll to position [0, 0]
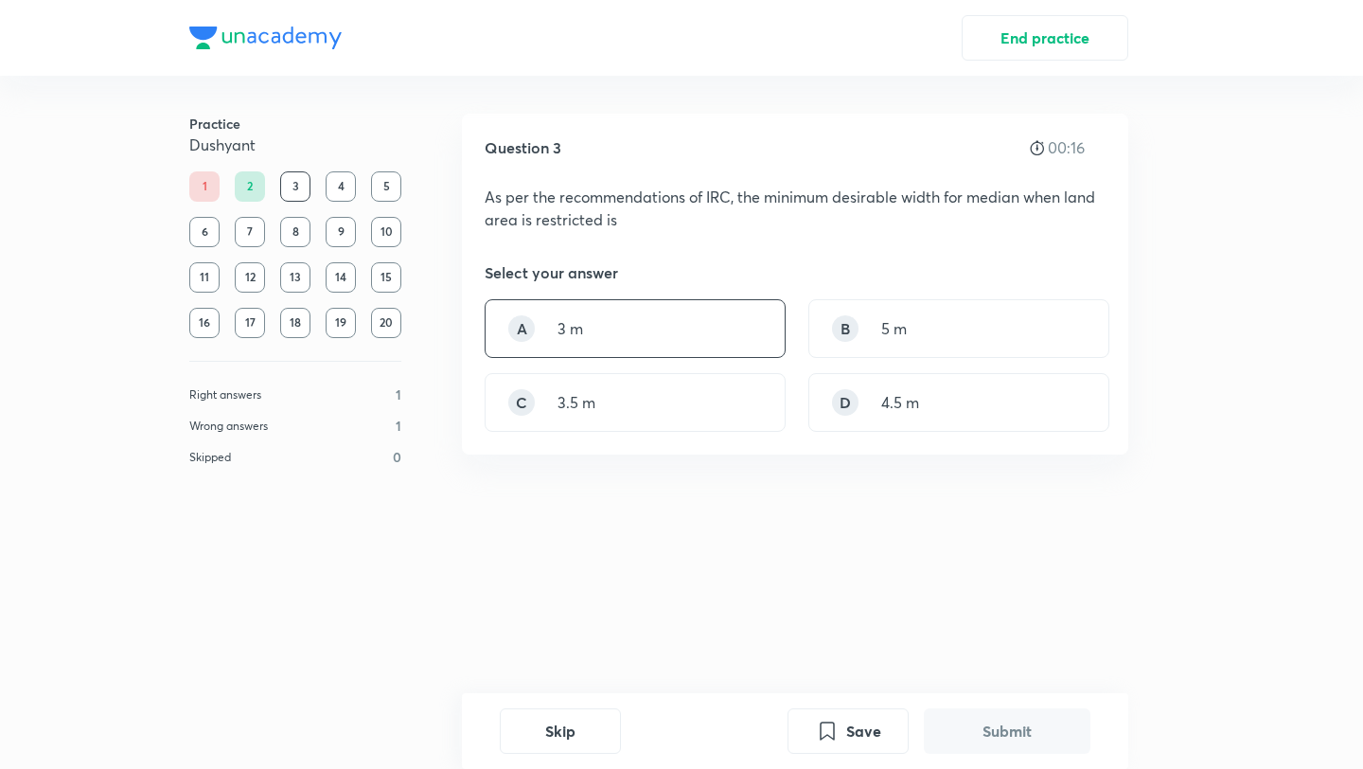
click at [667, 331] on div "A 3 m" at bounding box center [635, 328] width 301 height 59
click at [967, 742] on button "Submit" at bounding box center [1007, 728] width 167 height 45
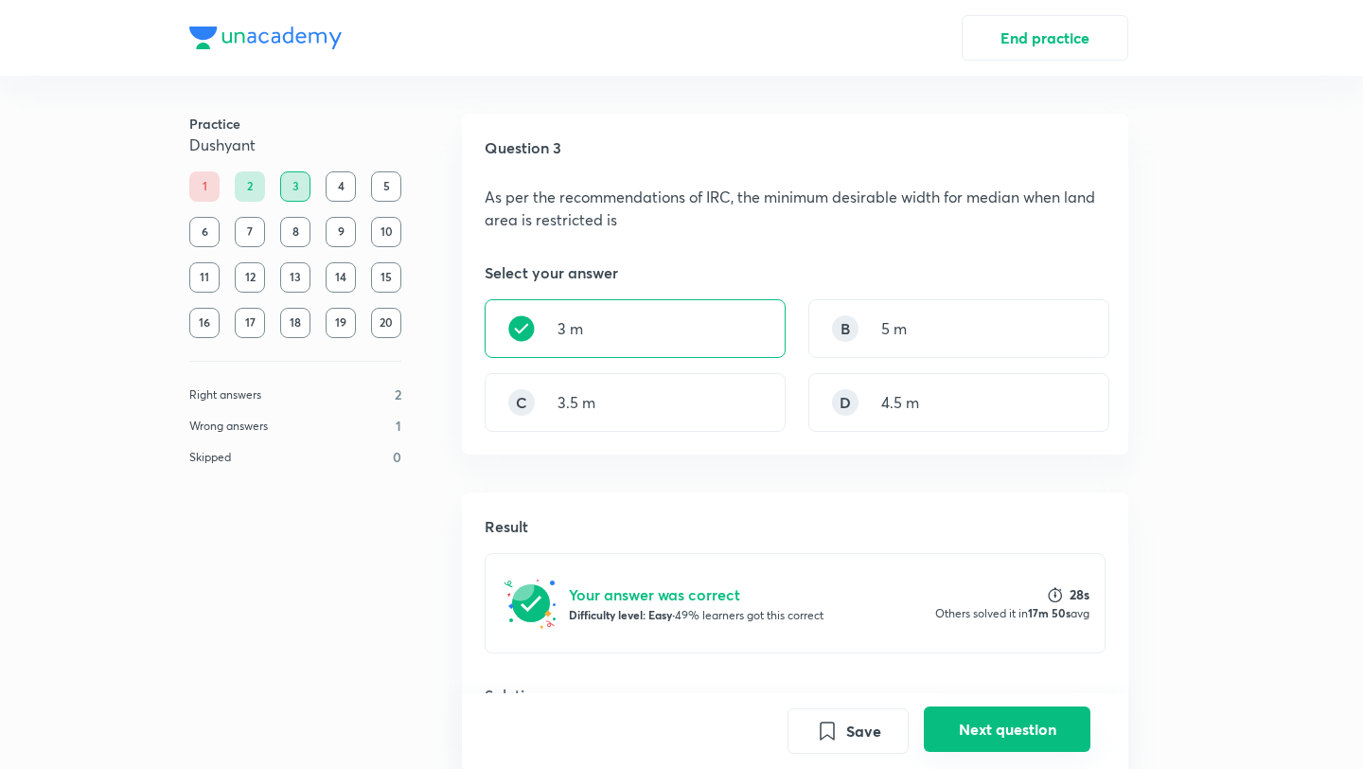
scroll to position [284, 0]
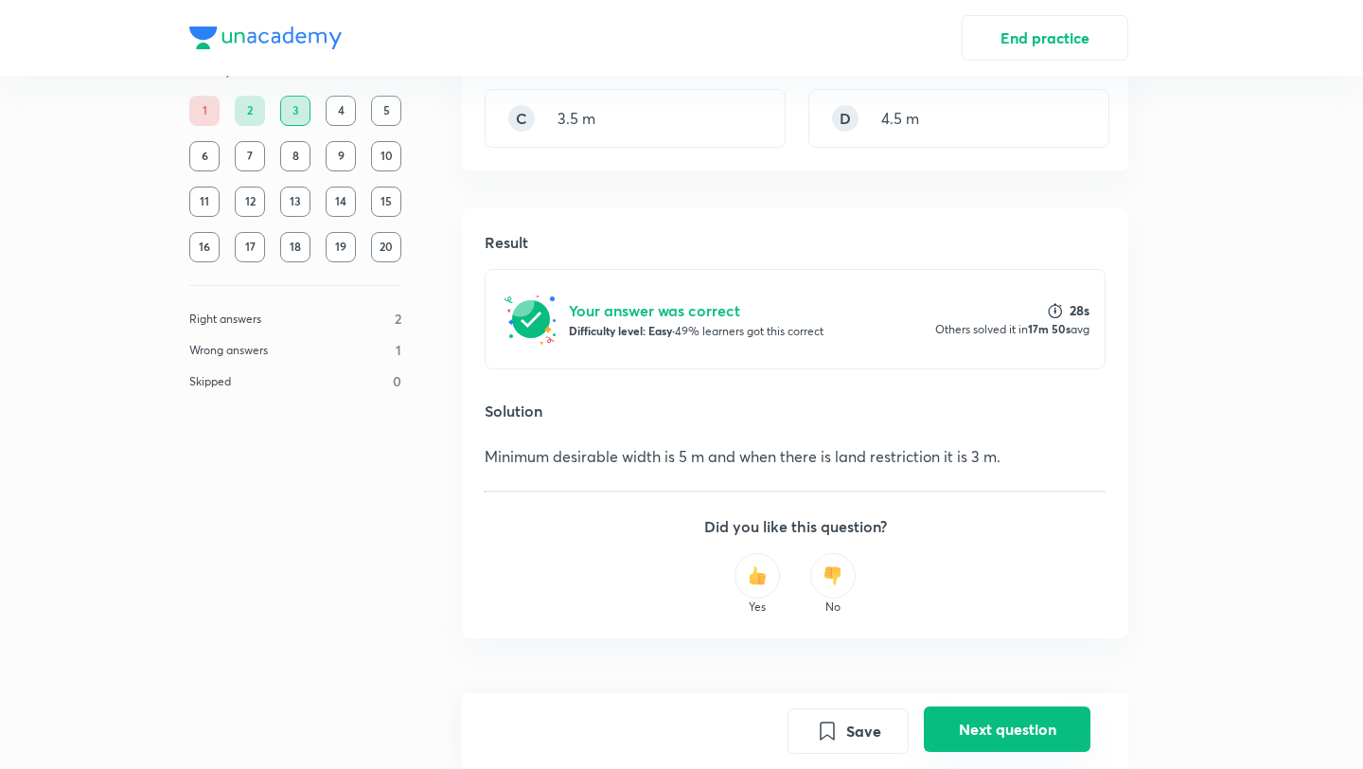
click at [1002, 740] on button "Next question" at bounding box center [1007, 728] width 167 height 45
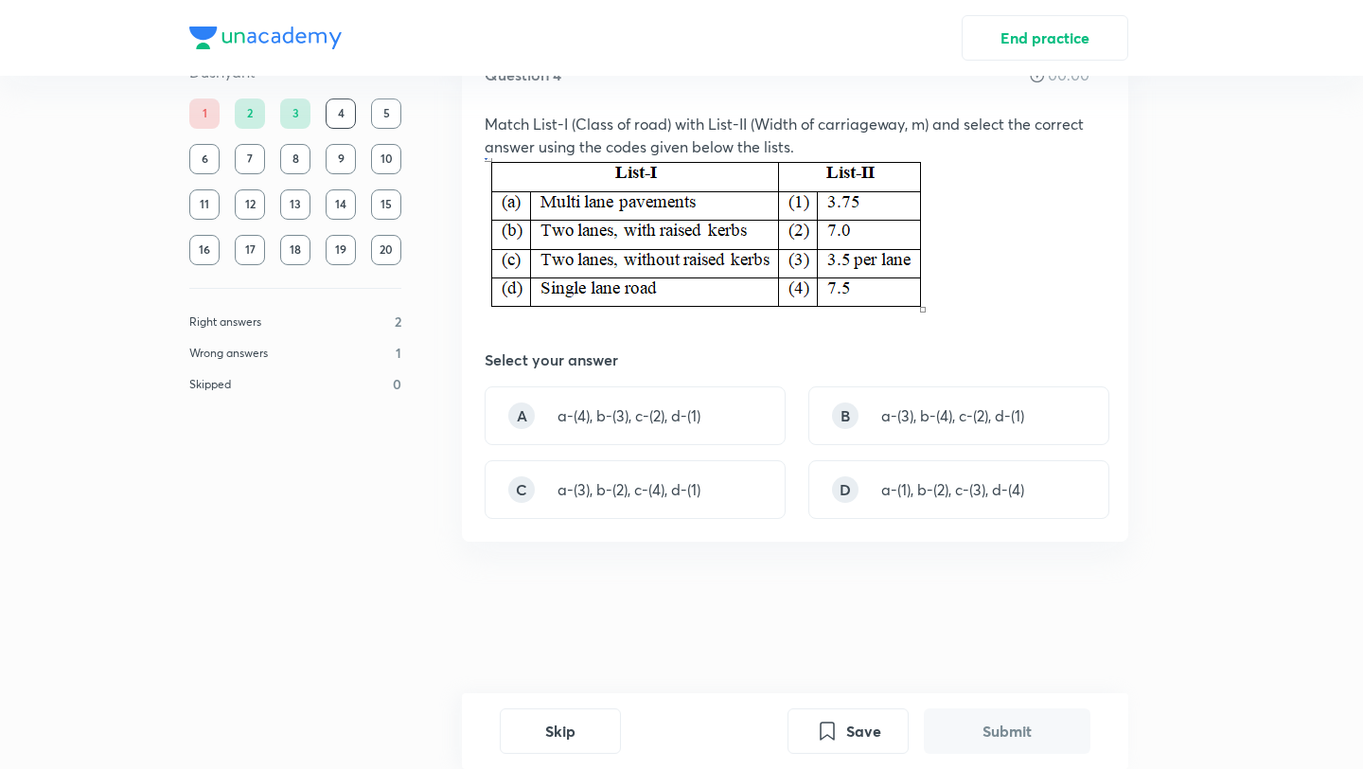
scroll to position [0, 0]
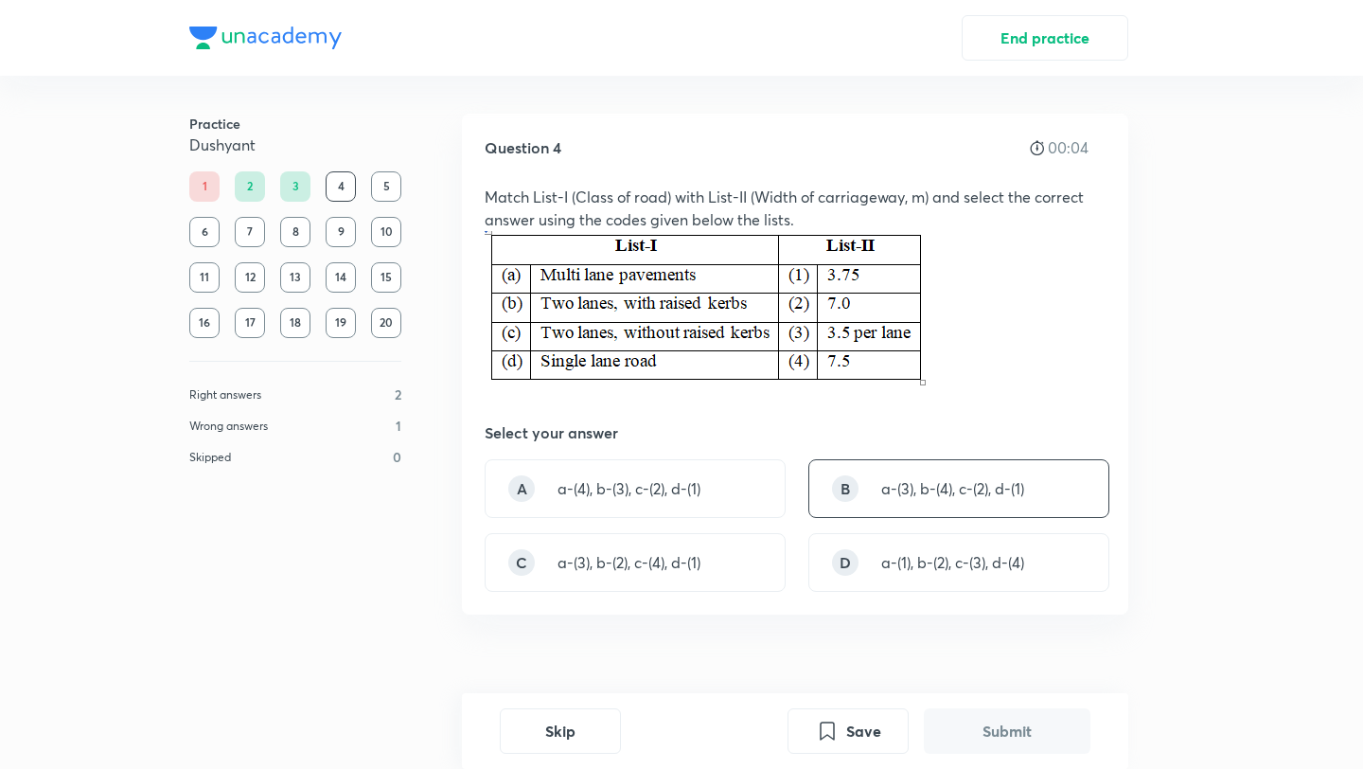
click at [866, 498] on div "B a-(3), b-(4), c-(2), d-(1)" at bounding box center [958, 488] width 301 height 59
click at [956, 739] on button "Submit" at bounding box center [1007, 728] width 167 height 45
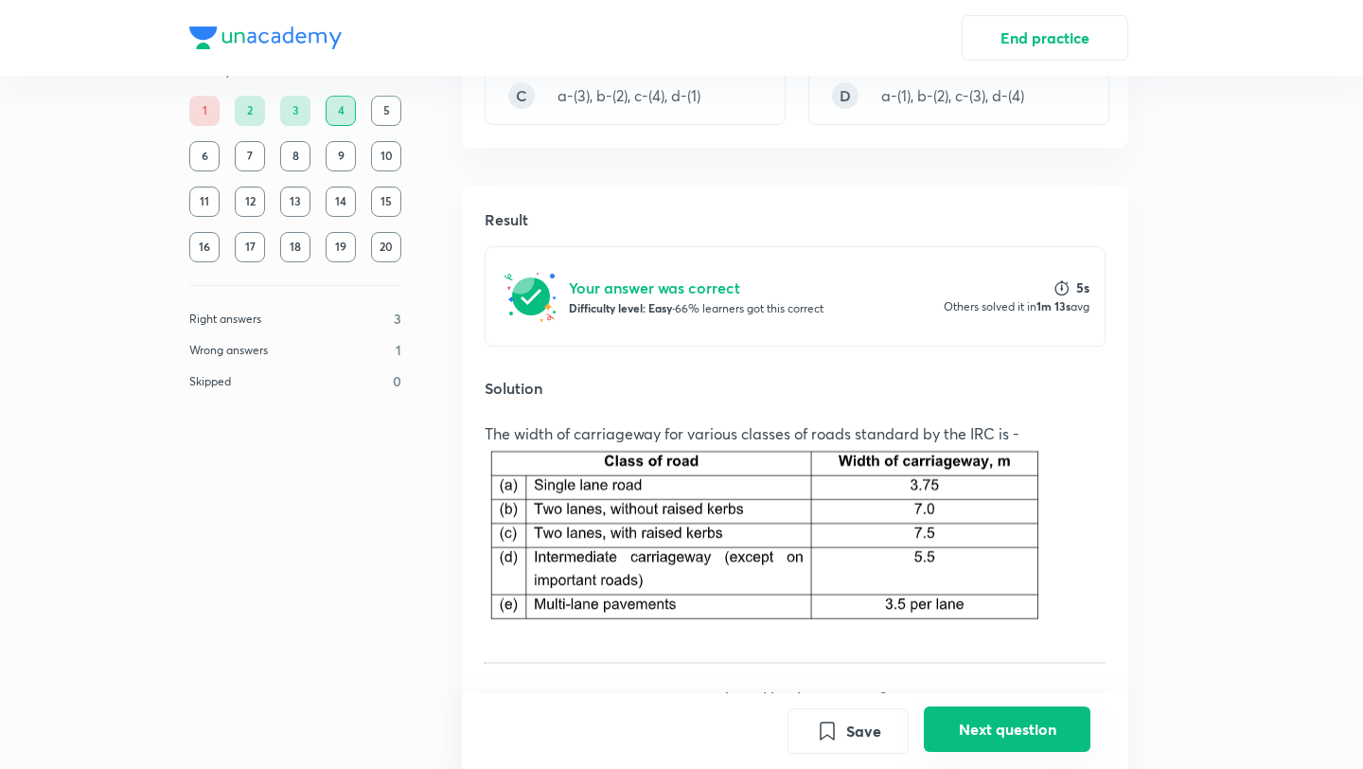
click at [956, 739] on button "Next question" at bounding box center [1007, 728] width 167 height 45
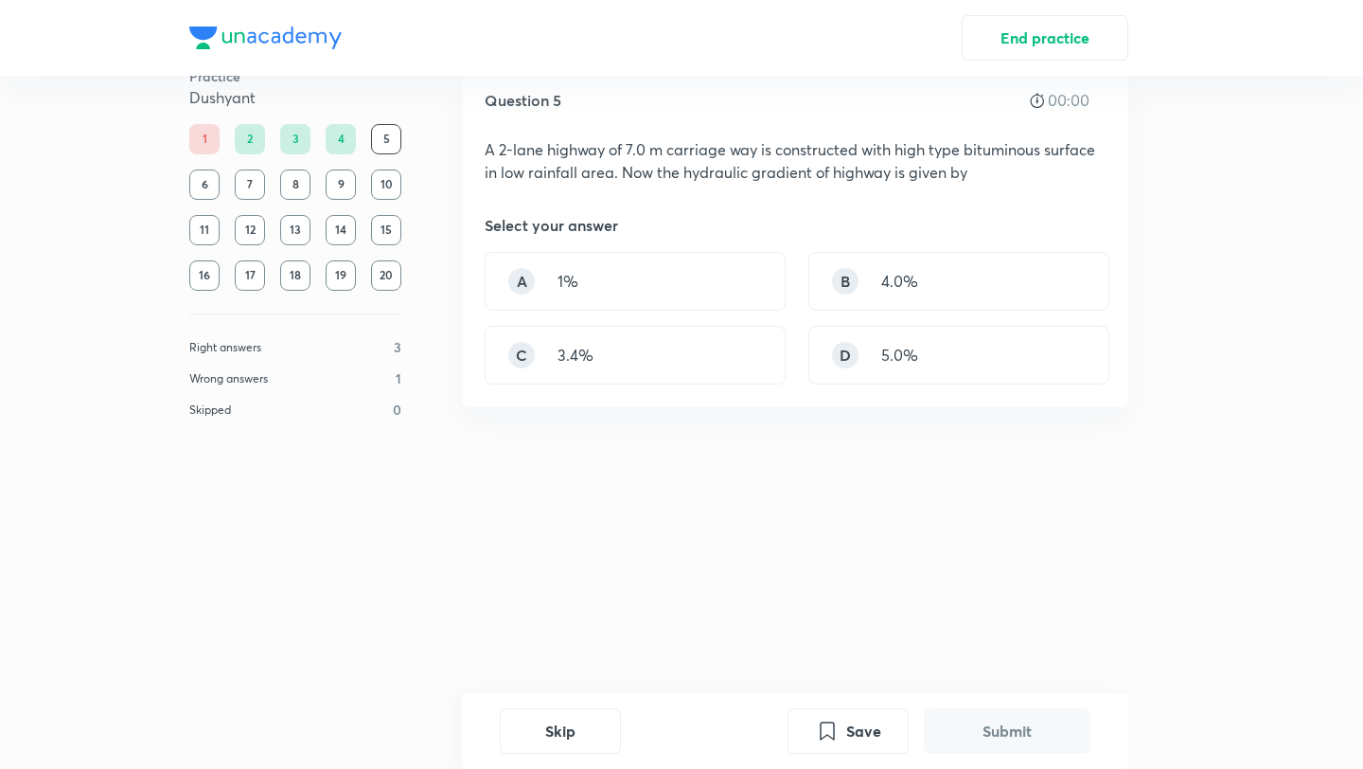
scroll to position [0, 0]
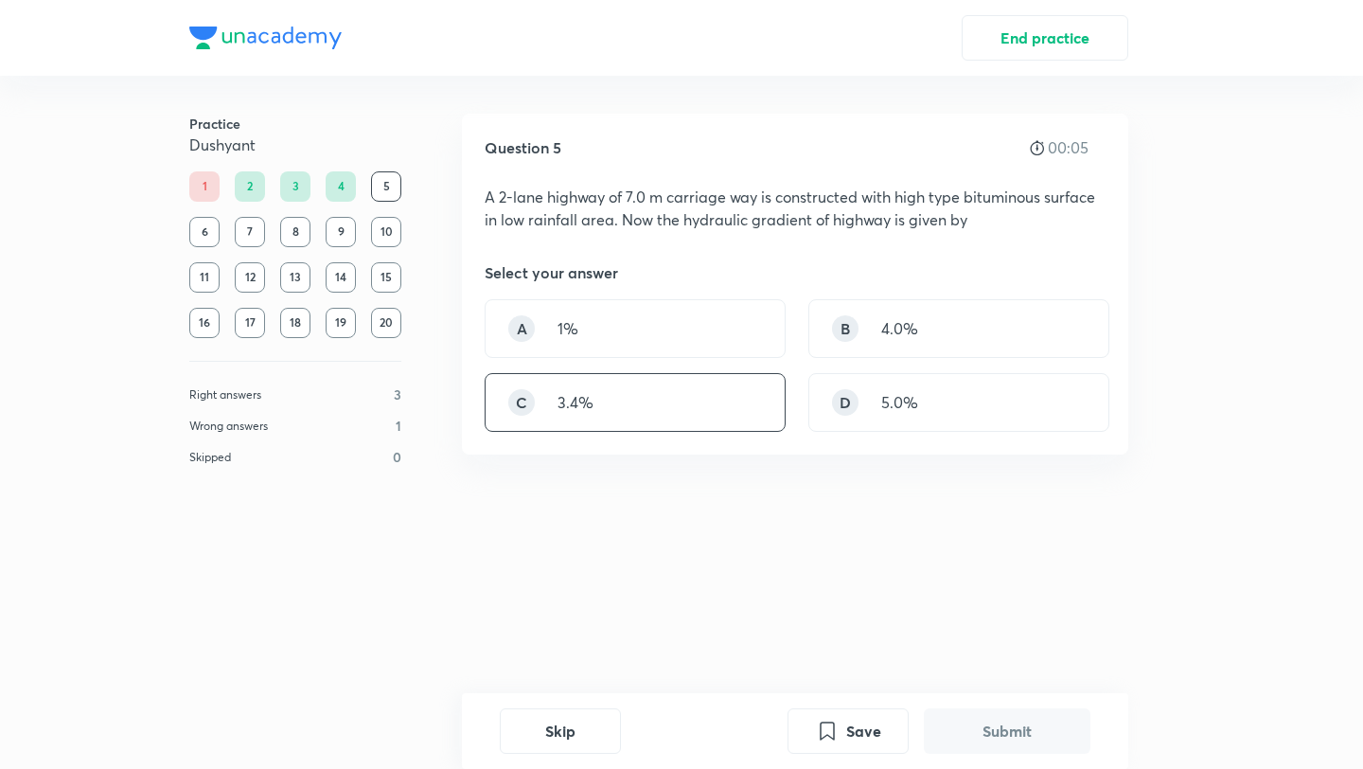
click at [726, 404] on div "C 3.4%" at bounding box center [635, 402] width 301 height 59
click at [986, 716] on button "Submit" at bounding box center [1007, 728] width 167 height 45
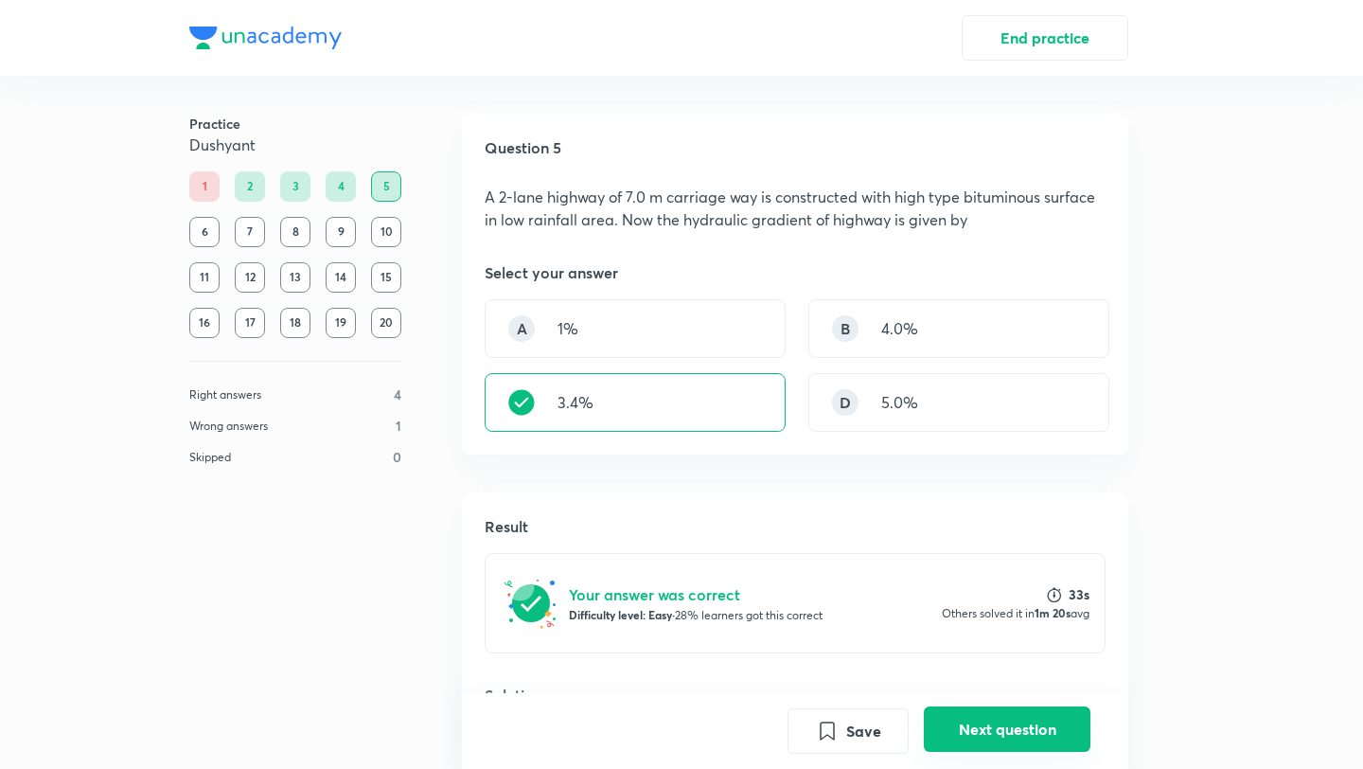
scroll to position [329, 0]
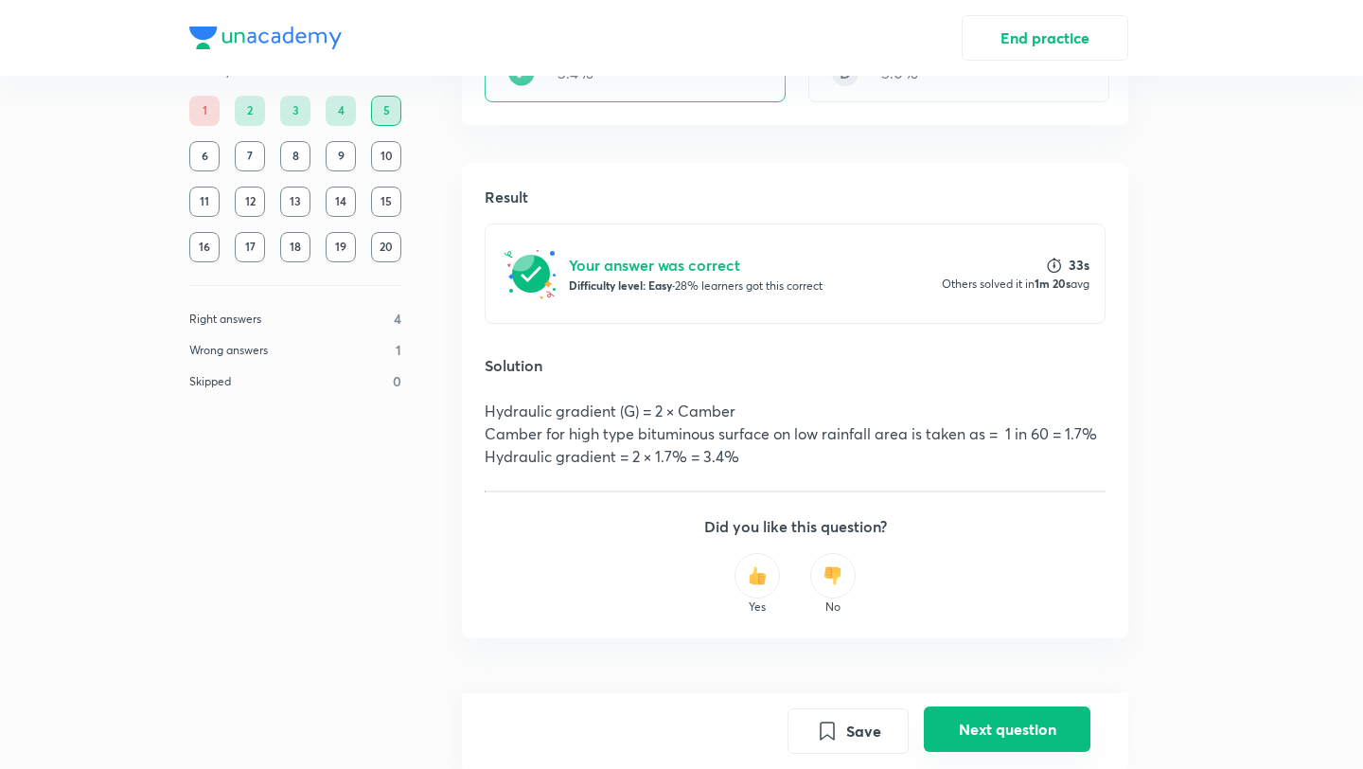
click at [986, 742] on button "Next question" at bounding box center [1007, 728] width 167 height 45
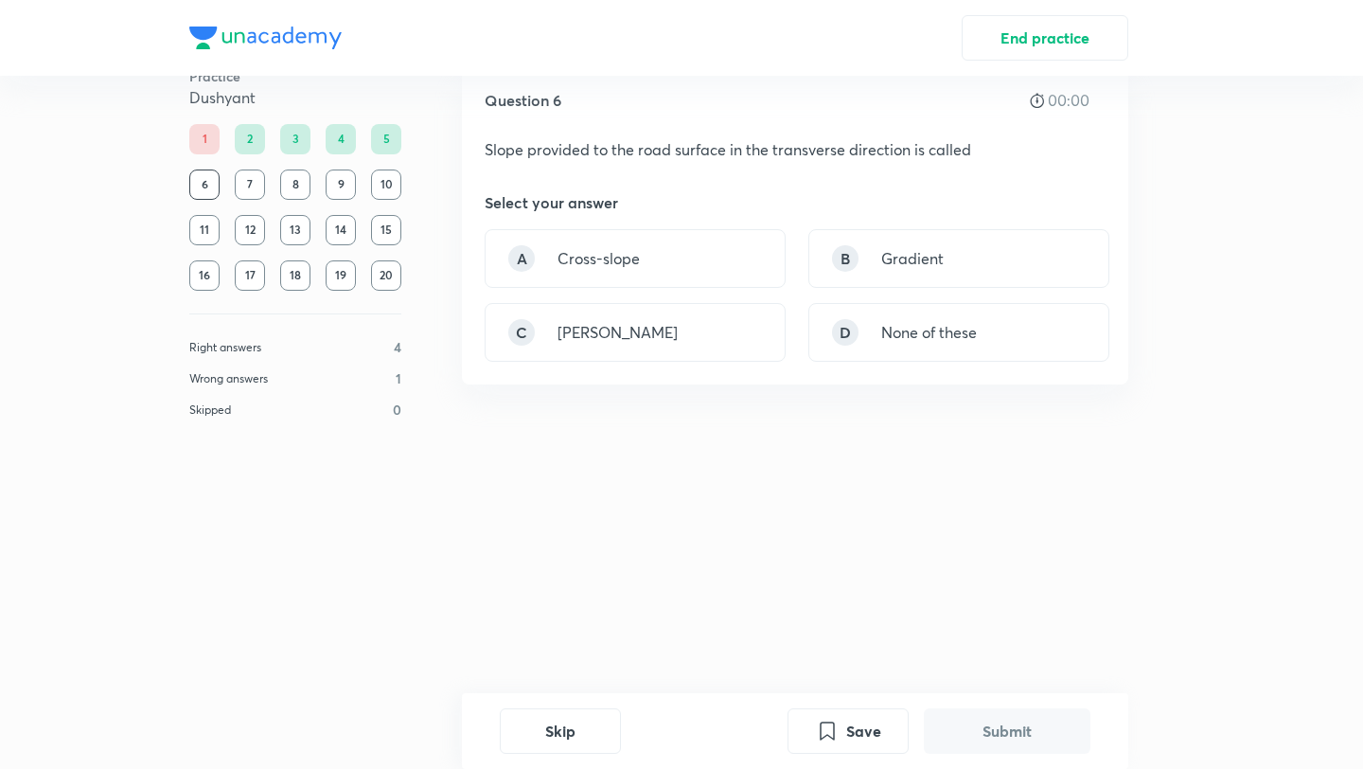
scroll to position [0, 0]
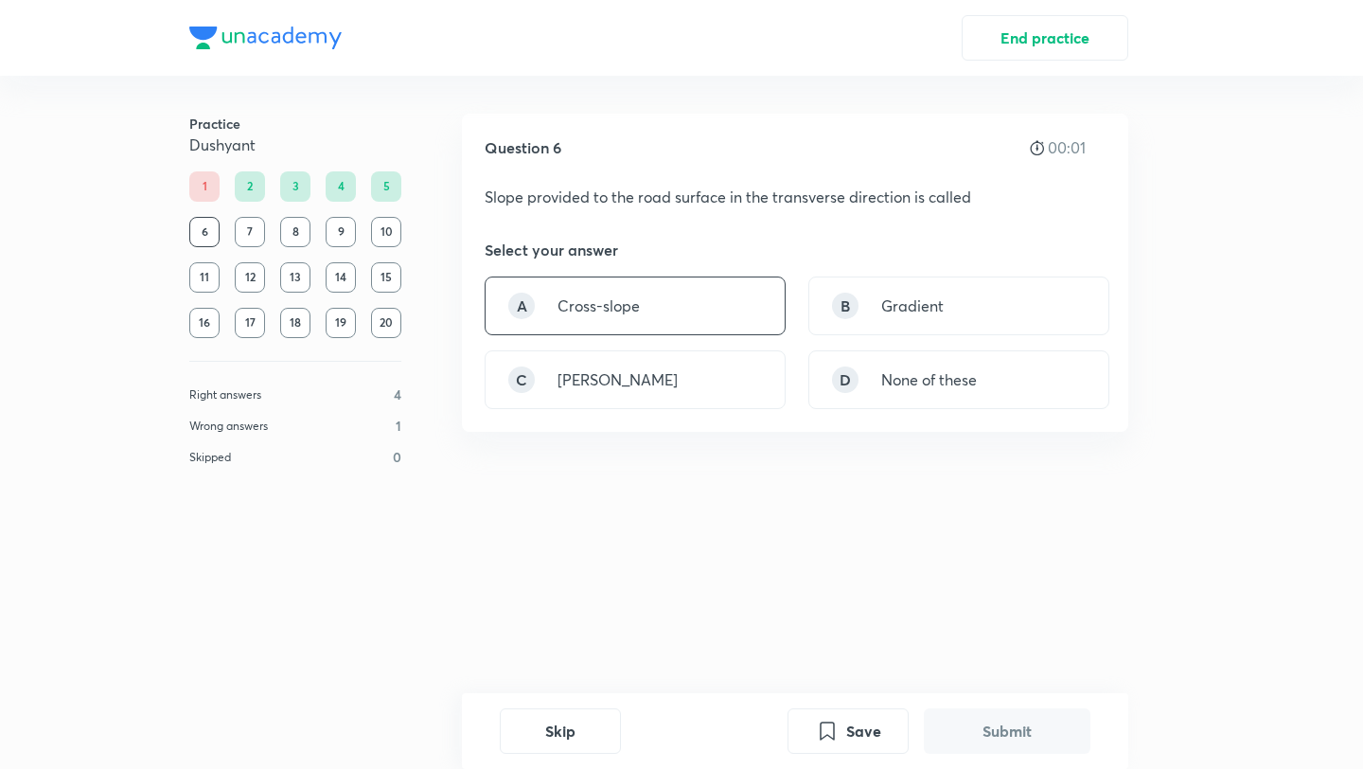
click at [718, 293] on div "A Cross-slope" at bounding box center [635, 305] width 301 height 59
click at [951, 737] on button "Submit" at bounding box center [1007, 728] width 167 height 45
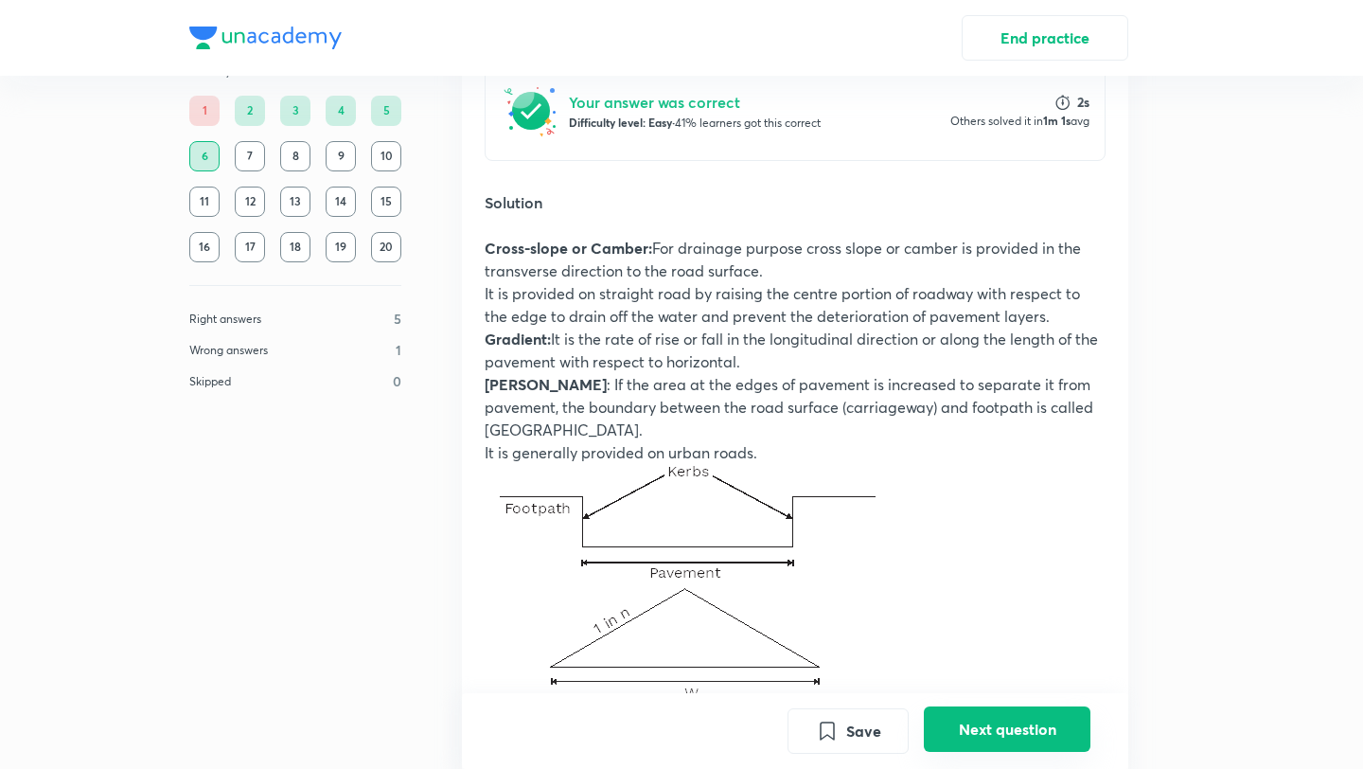
click at [951, 737] on button "Next question" at bounding box center [1007, 728] width 167 height 45
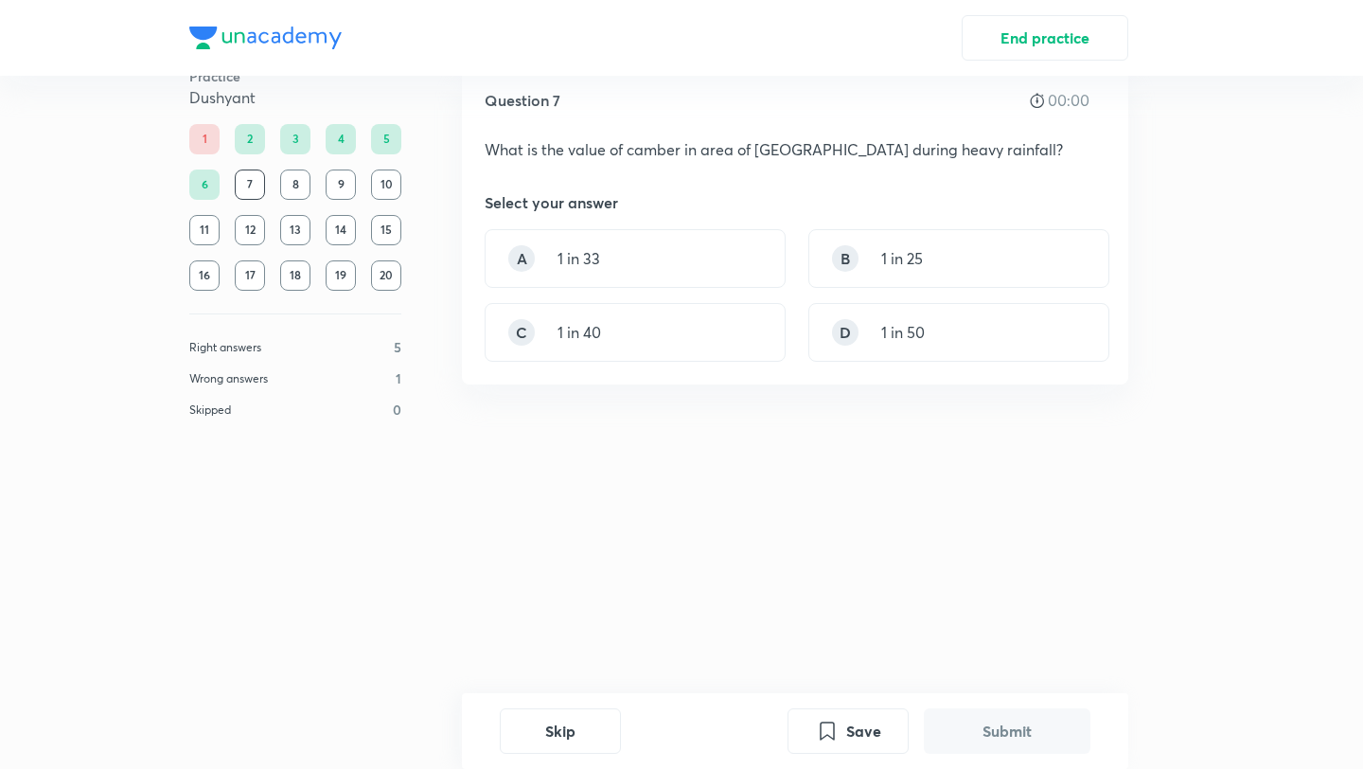
scroll to position [0, 0]
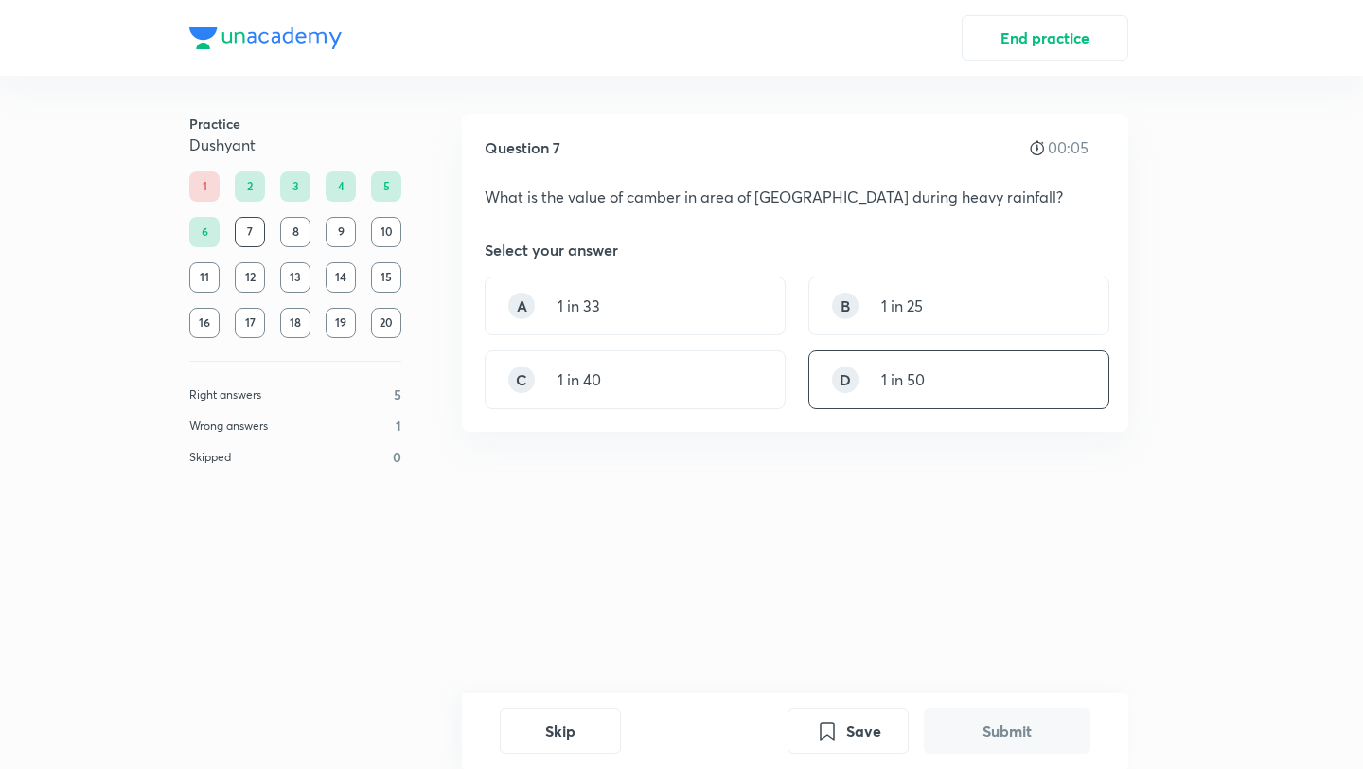
click at [886, 385] on p "1 in 50" at bounding box center [903, 379] width 44 height 23
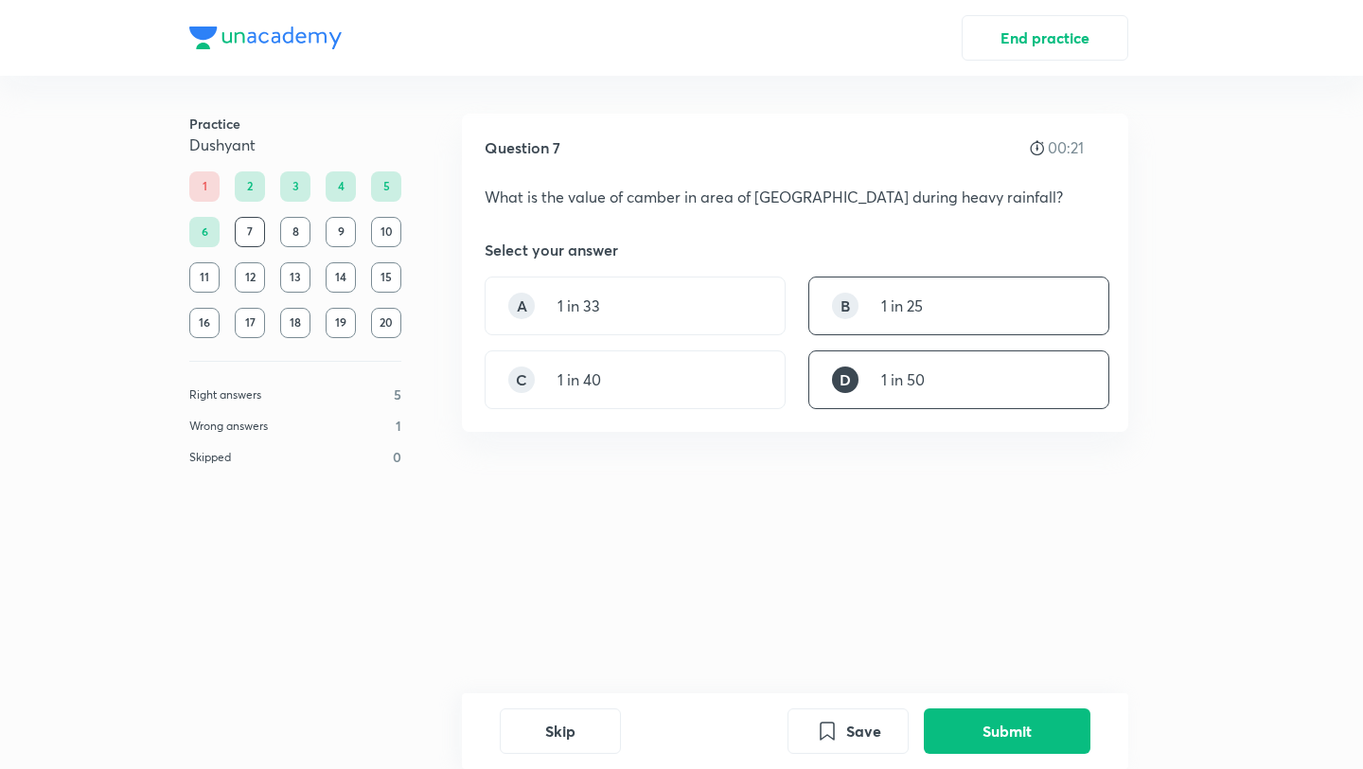
click at [930, 316] on div "B 1 in 25" at bounding box center [958, 305] width 301 height 59
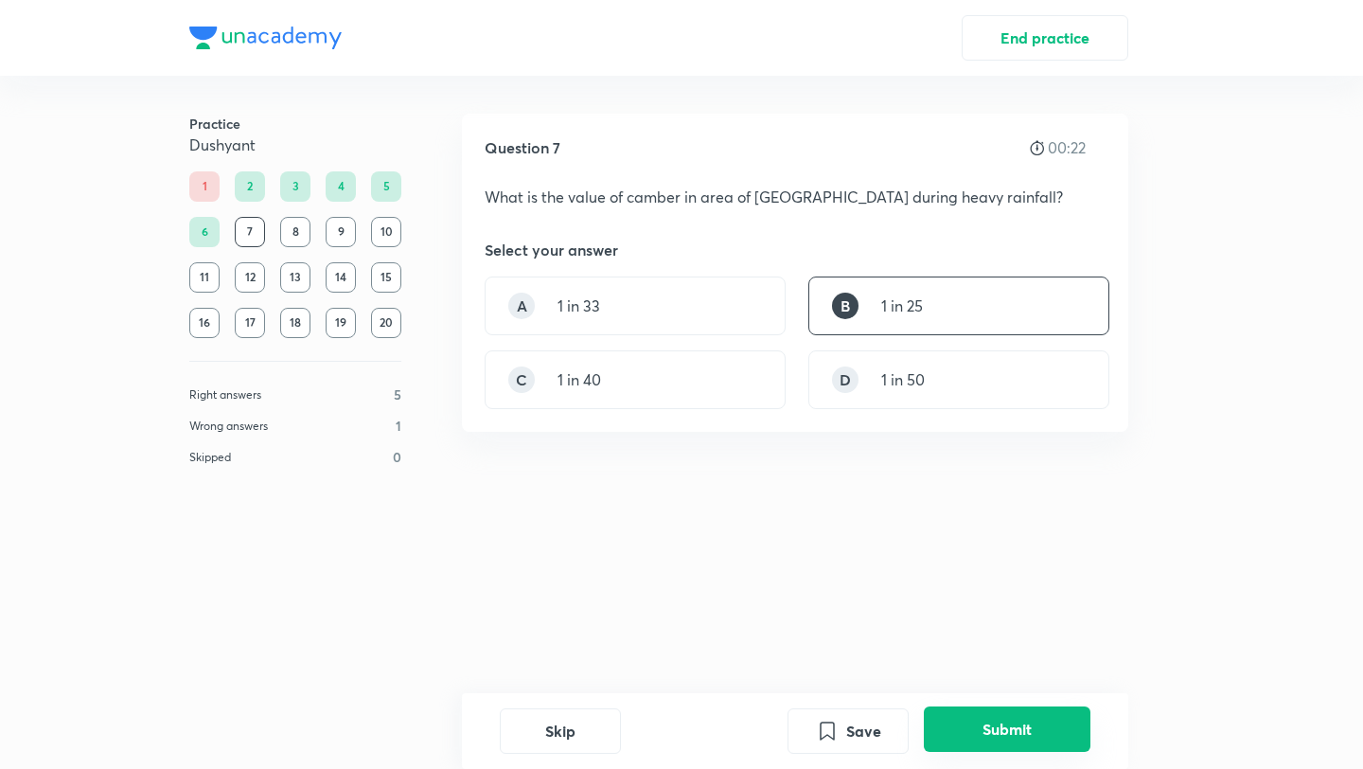
click at [986, 726] on button "Submit" at bounding box center [1007, 728] width 167 height 45
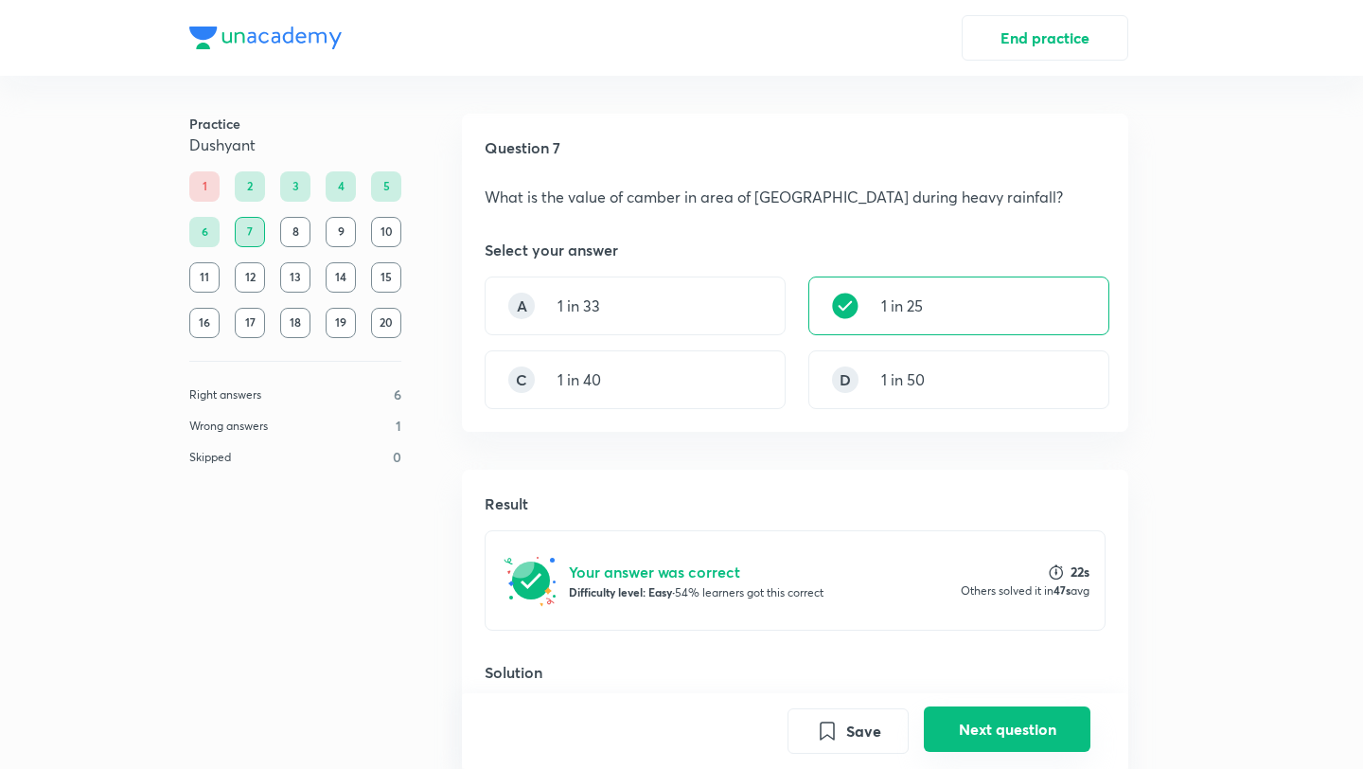
scroll to position [307, 0]
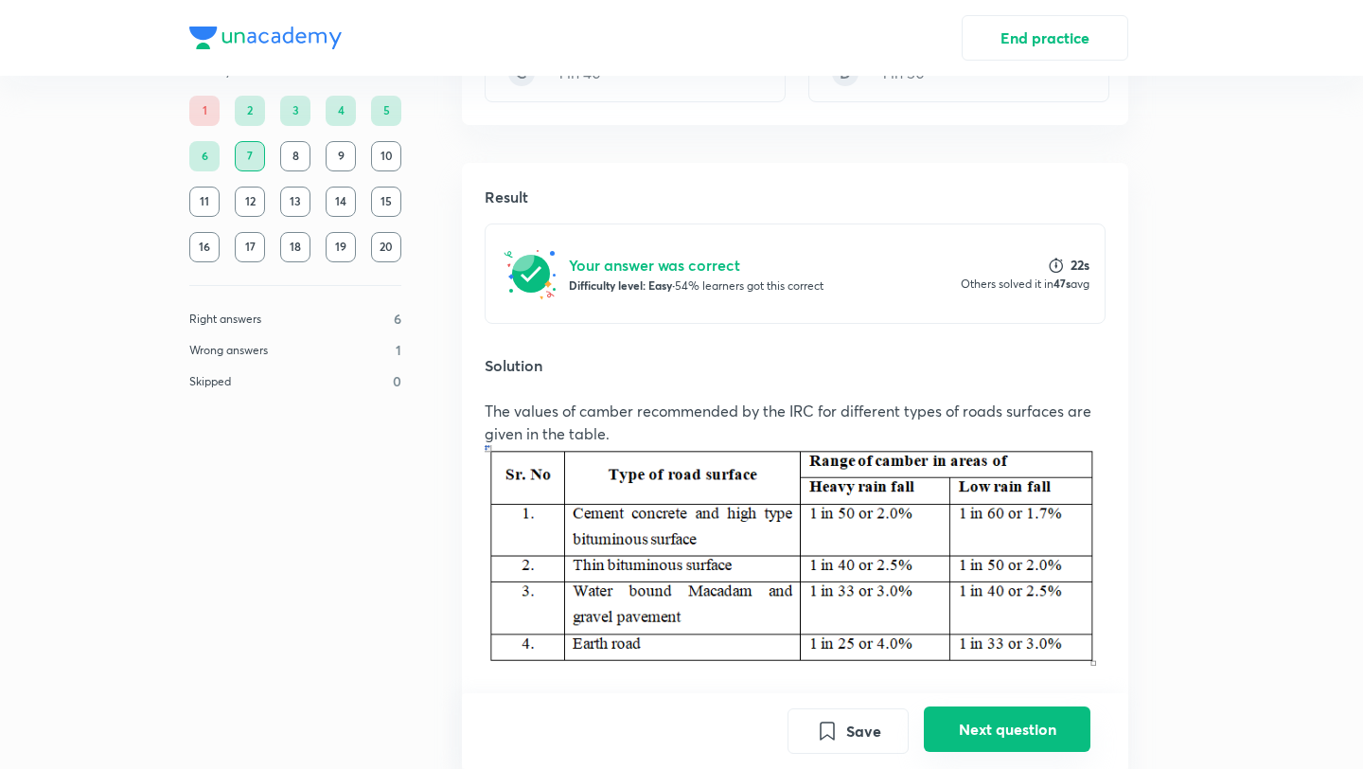
click at [986, 726] on button "Next question" at bounding box center [1007, 728] width 167 height 45
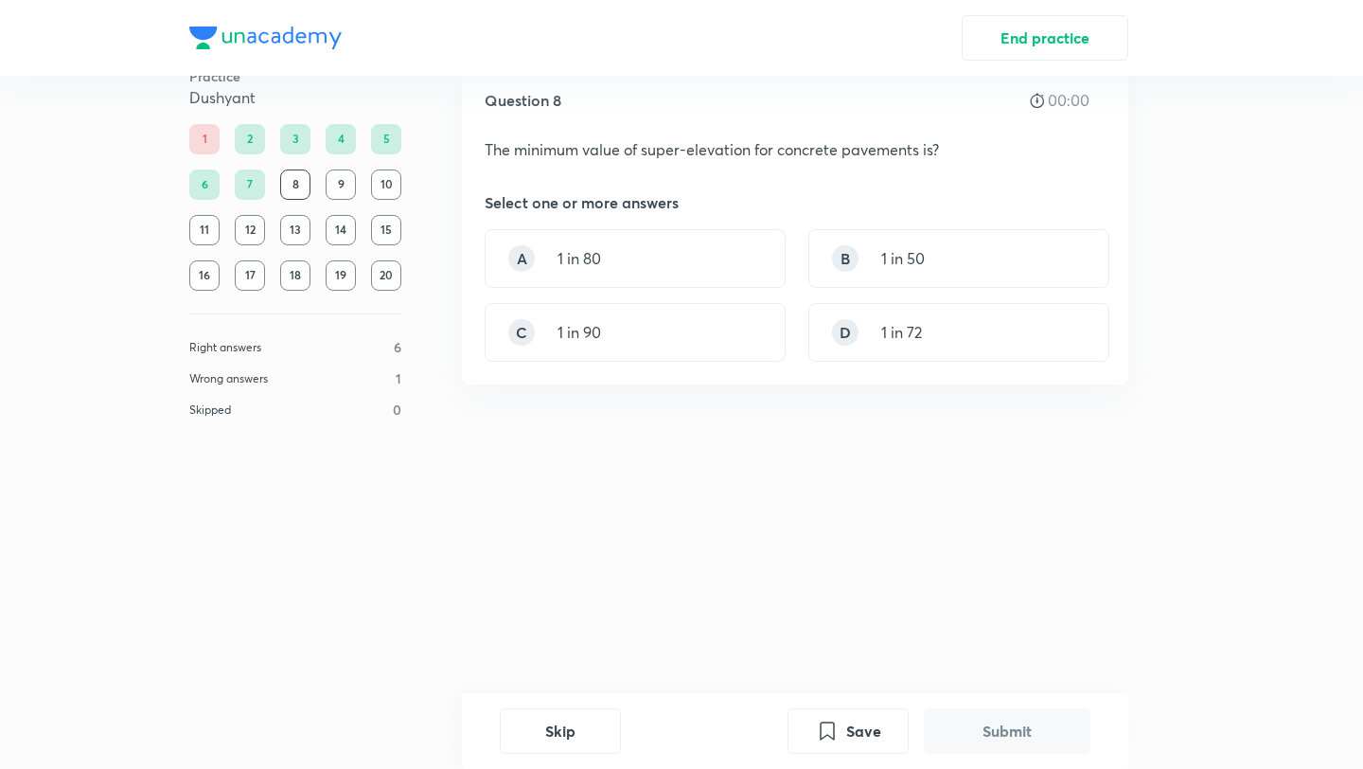
scroll to position [0, 0]
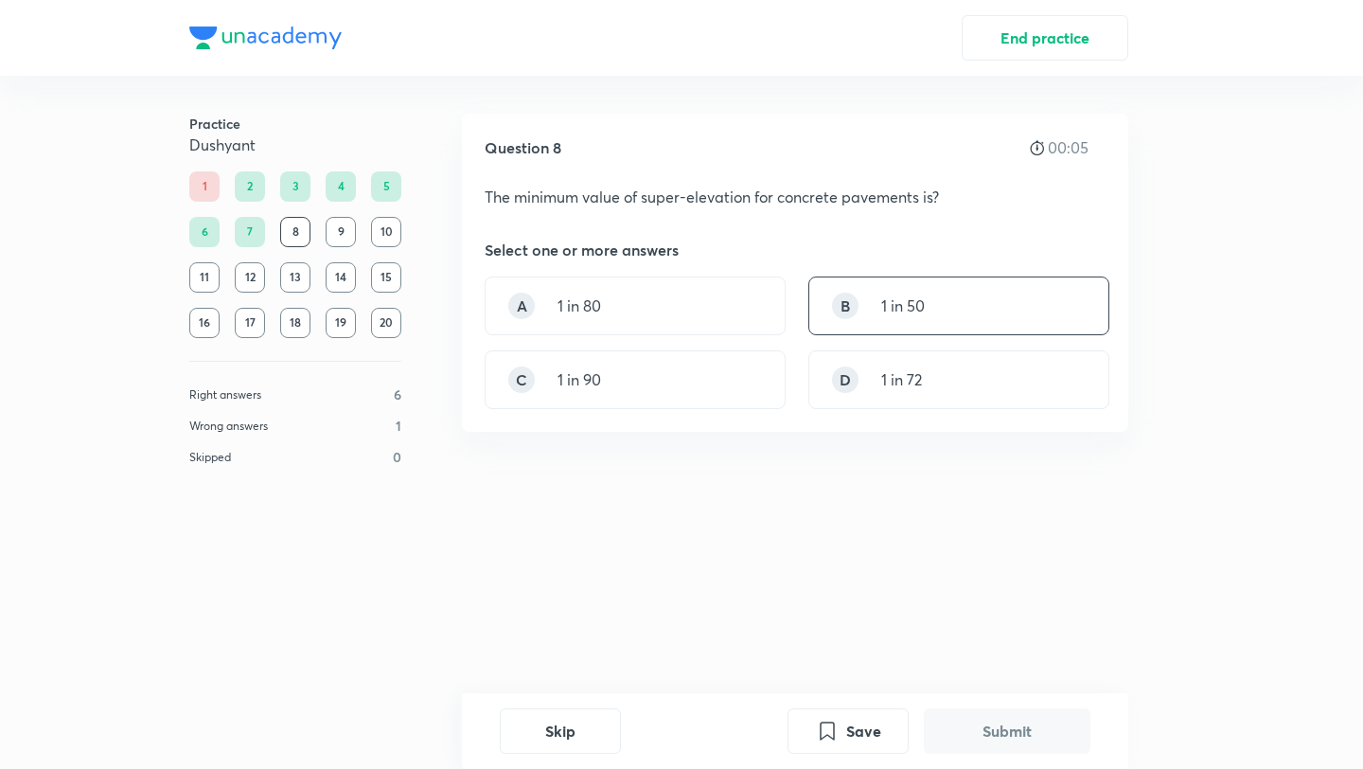
click at [938, 302] on div "B 1 in 50" at bounding box center [958, 305] width 301 height 59
click at [959, 720] on button "Submit" at bounding box center [1007, 728] width 167 height 45
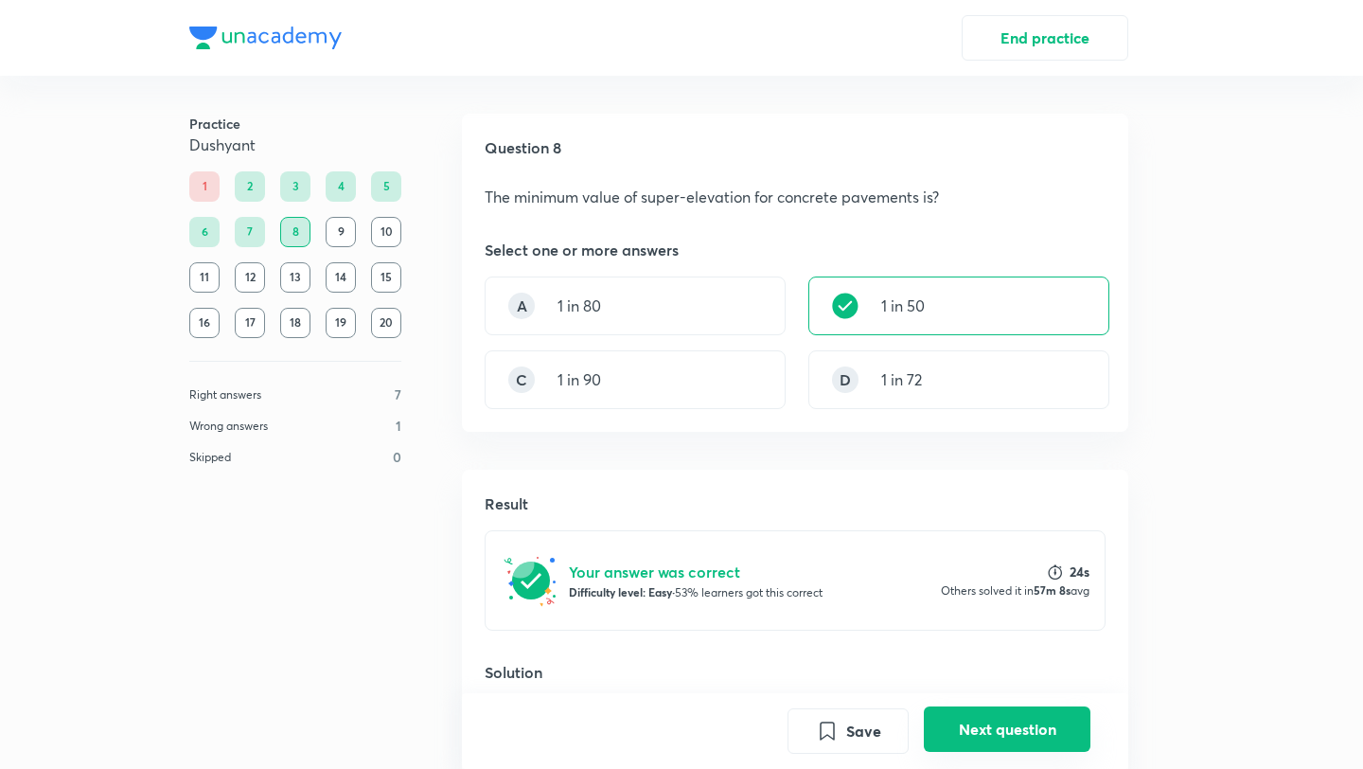
scroll to position [329, 0]
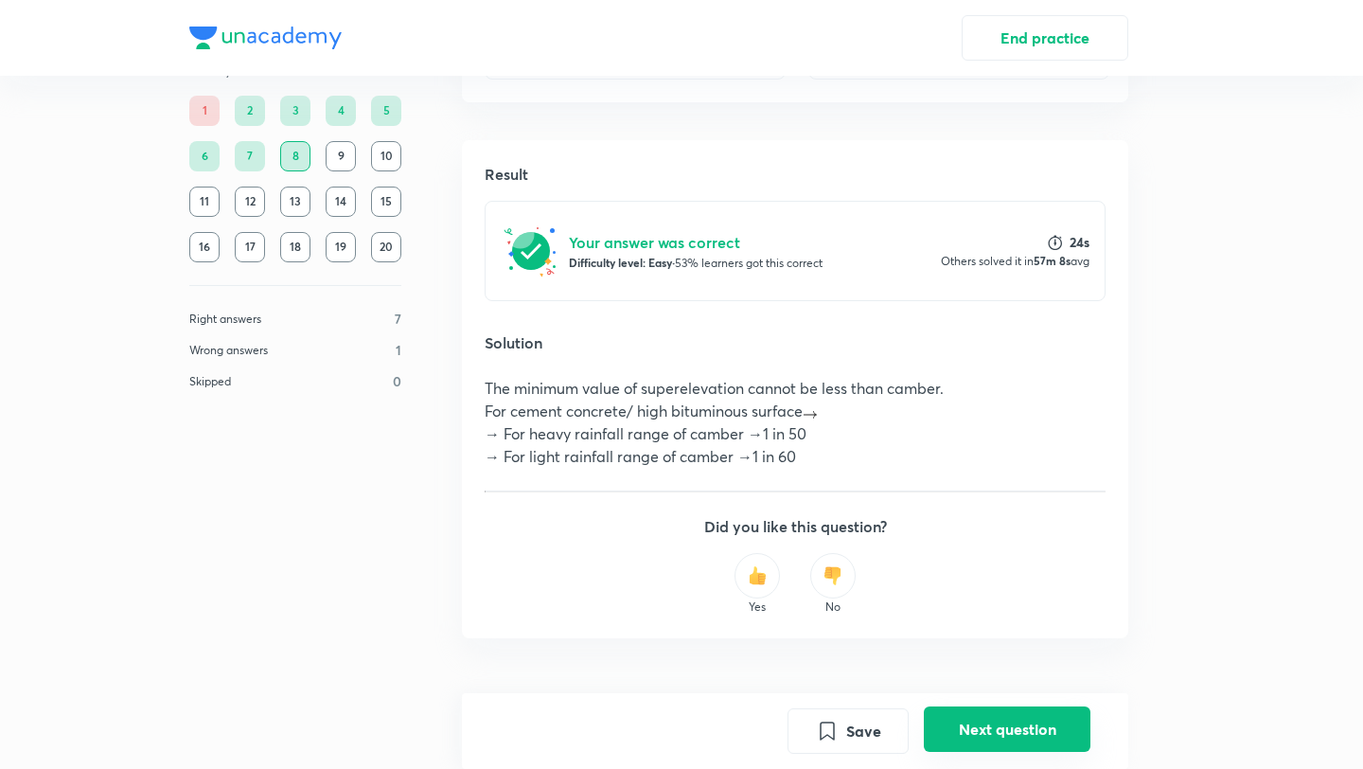
click at [959, 720] on button "Next question" at bounding box center [1007, 728] width 167 height 45
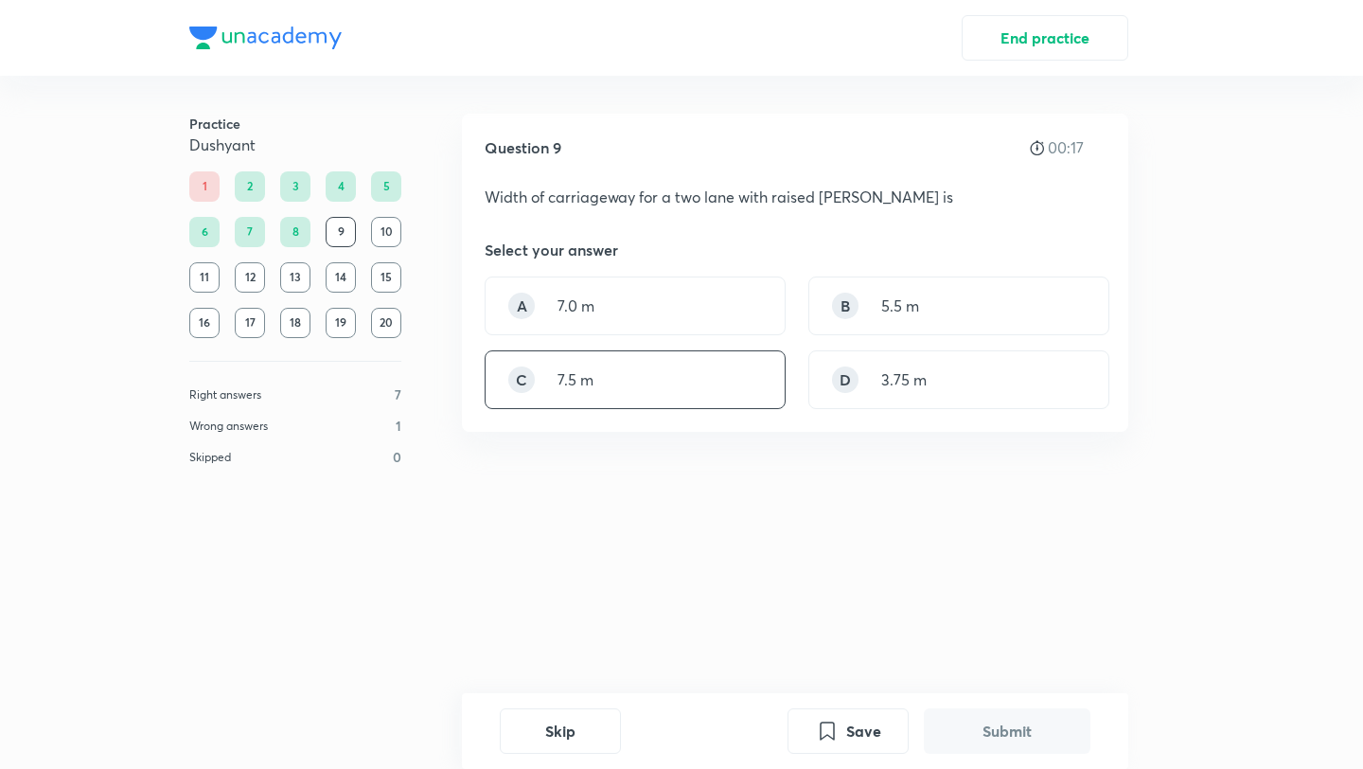
click at [773, 367] on div "C 7.5 m" at bounding box center [635, 379] width 301 height 59
click at [996, 716] on button "Submit" at bounding box center [1007, 728] width 167 height 45
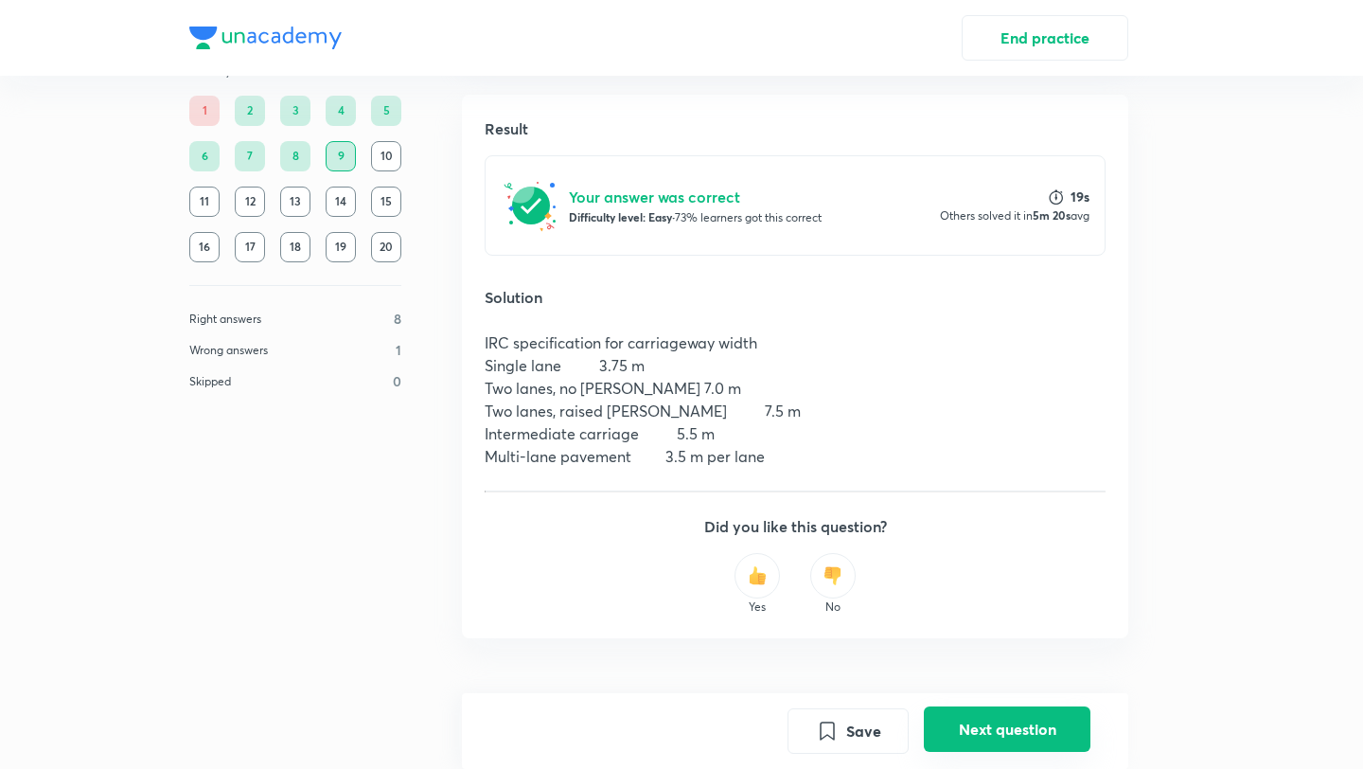
click at [996, 716] on button "Next question" at bounding box center [1007, 728] width 167 height 45
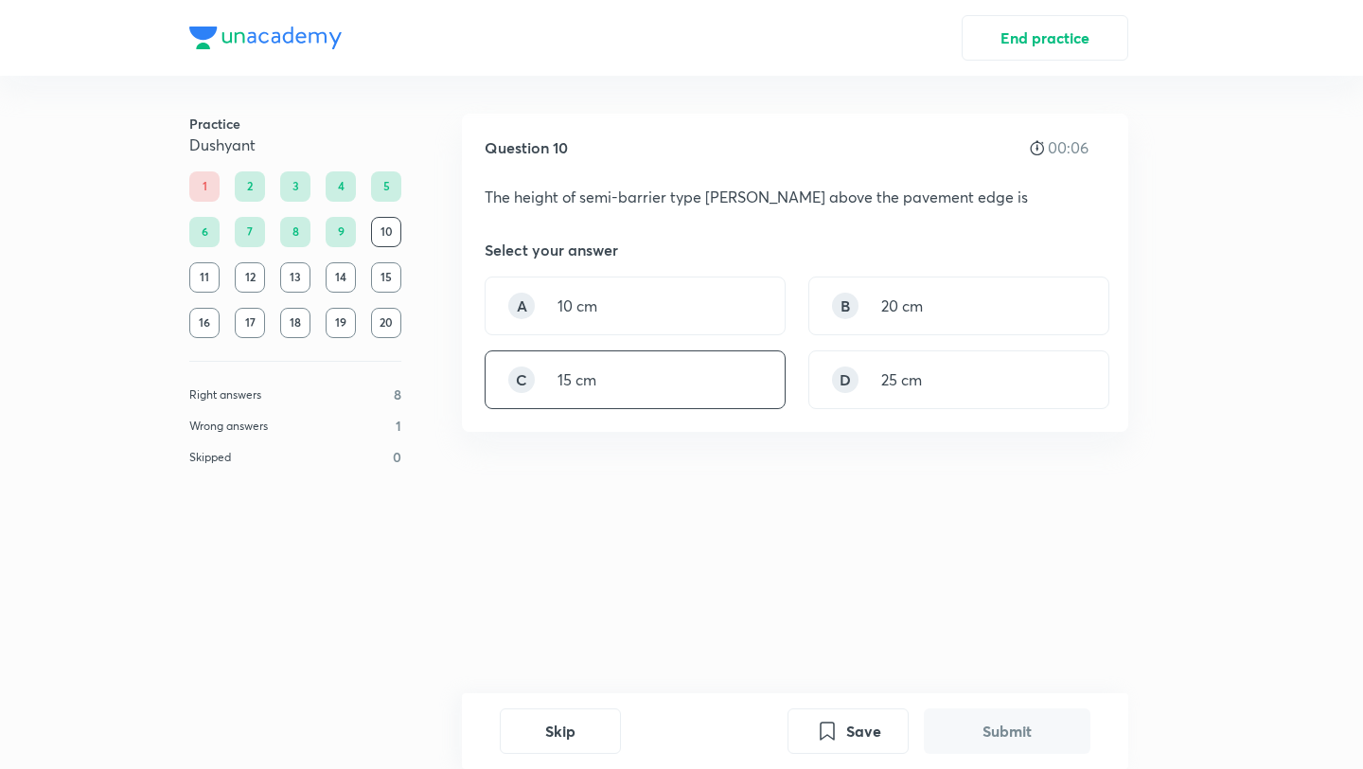
click at [736, 398] on div "C 15 cm" at bounding box center [635, 379] width 301 height 59
click at [1040, 717] on button "Submit" at bounding box center [1007, 728] width 167 height 45
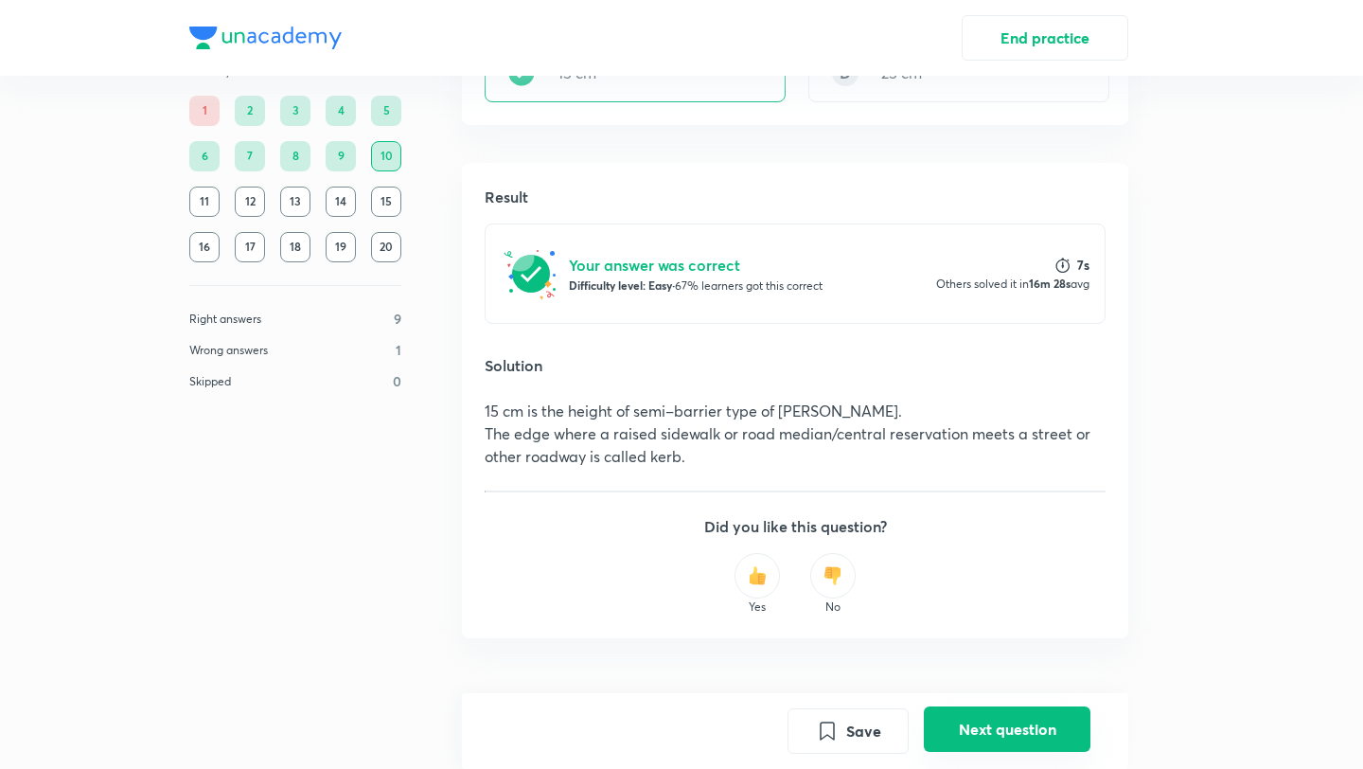
click at [1040, 717] on button "Next question" at bounding box center [1007, 728] width 167 height 45
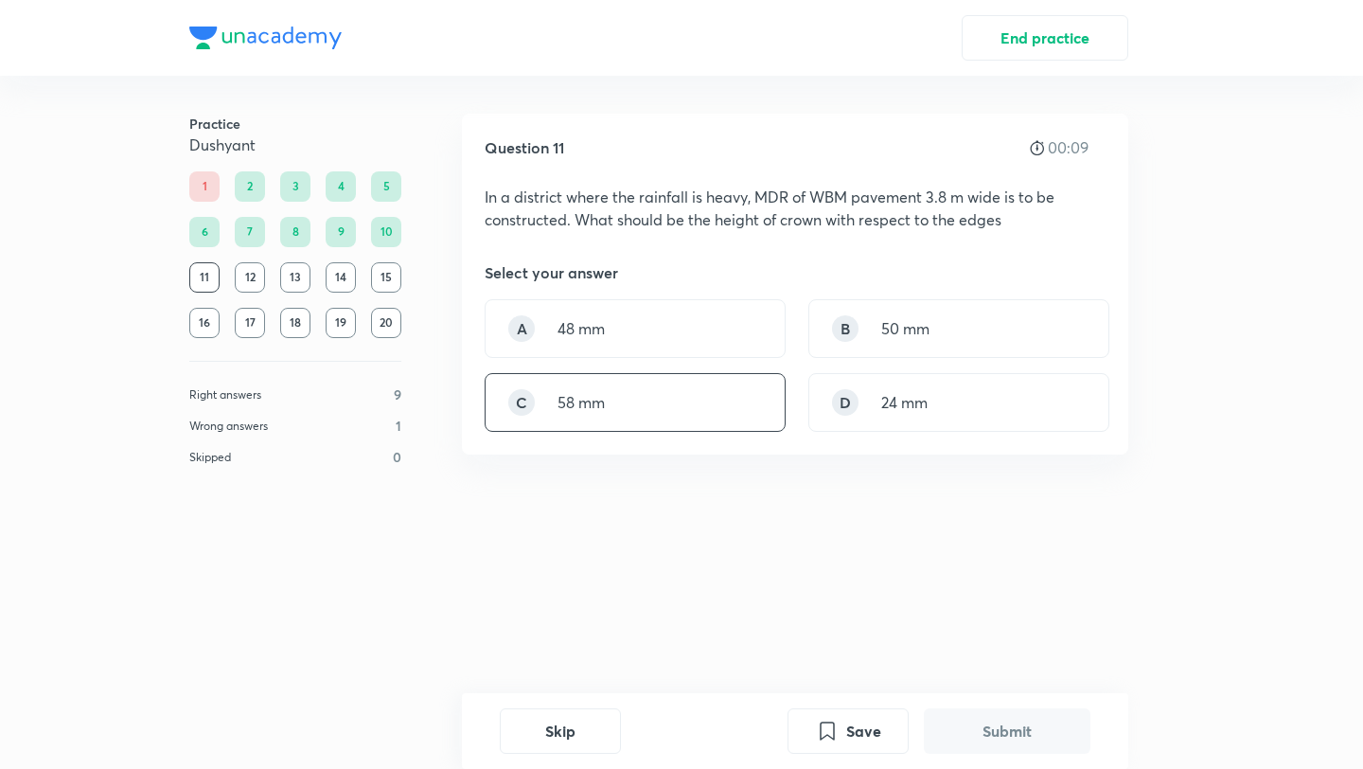
click at [662, 414] on div "C 58 mm" at bounding box center [635, 402] width 301 height 59
click at [981, 733] on button "Submit" at bounding box center [1007, 728] width 167 height 45
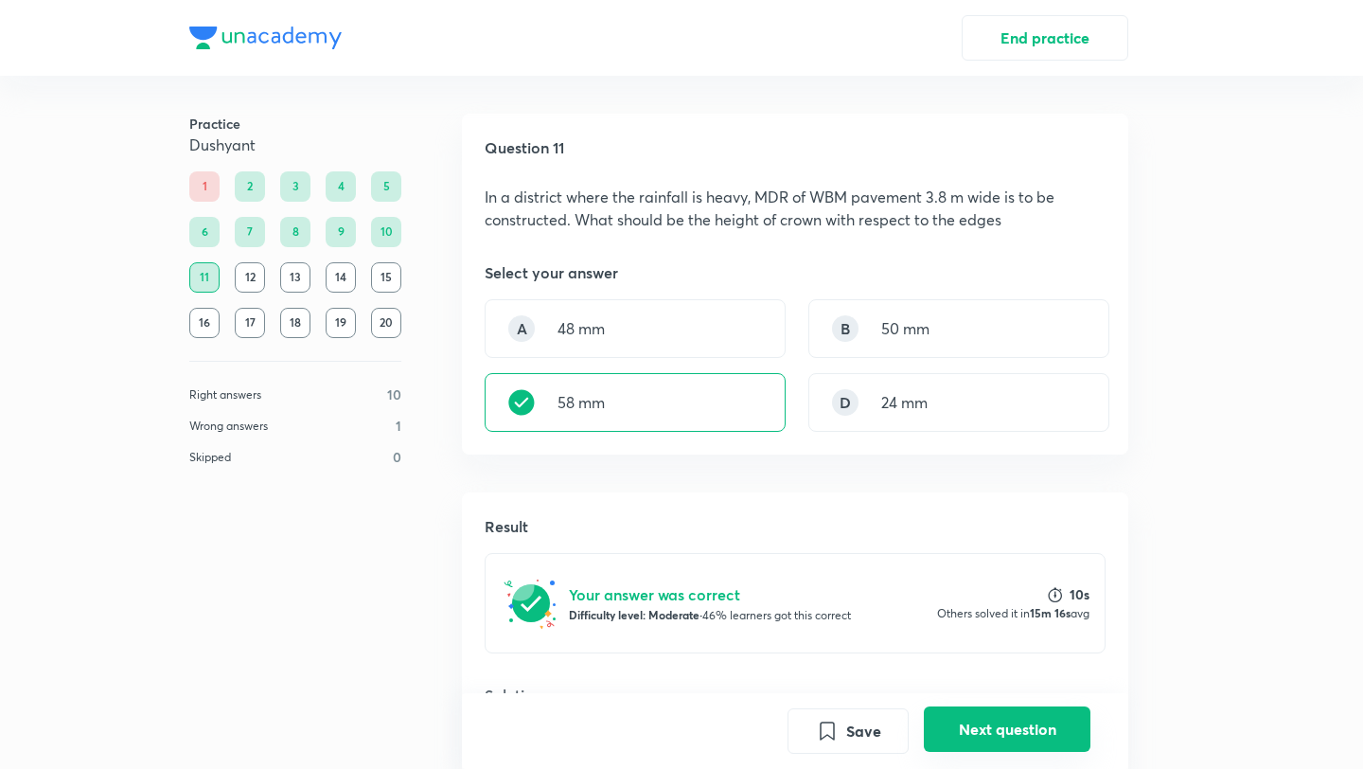
scroll to position [365, 0]
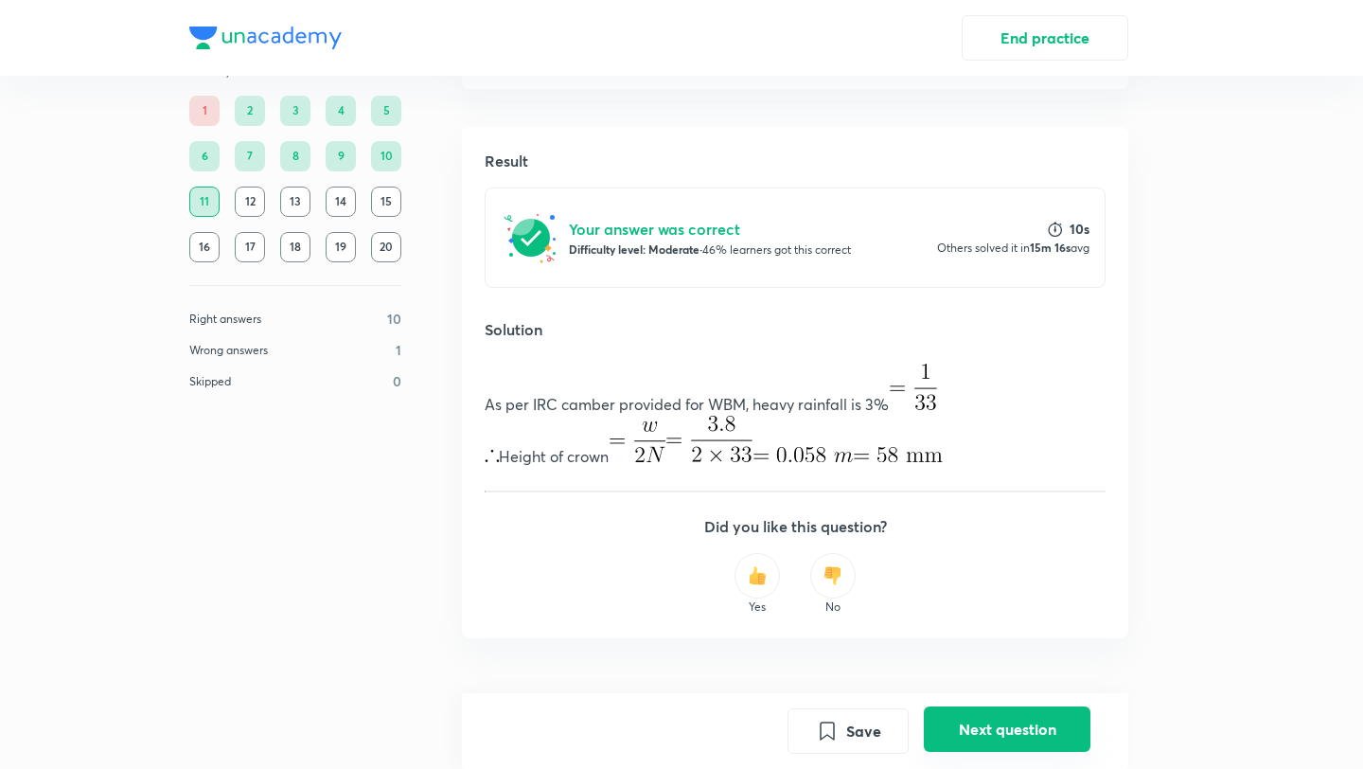
click at [988, 725] on button "Next question" at bounding box center [1007, 728] width 167 height 45
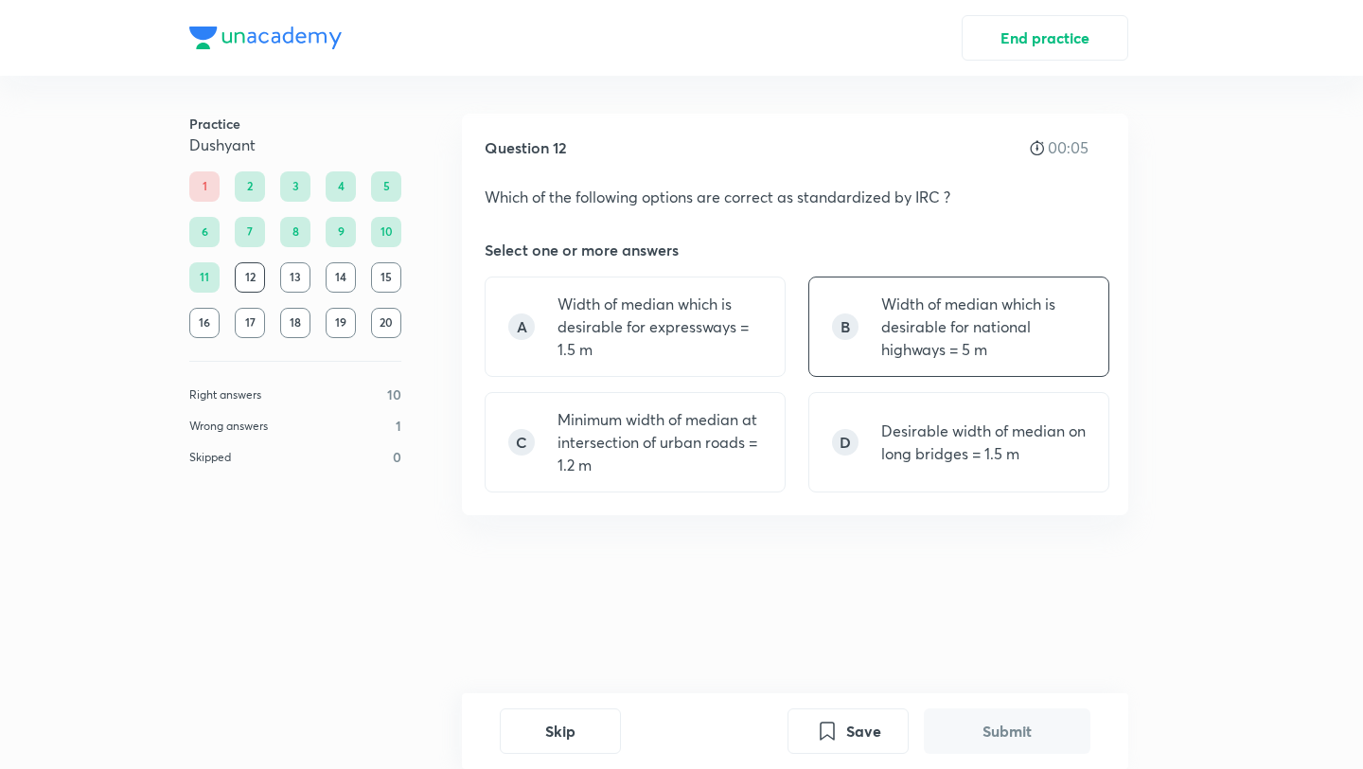
click at [900, 315] on p "Width of median which is desirable for national highways = 5 m" at bounding box center [983, 326] width 204 height 68
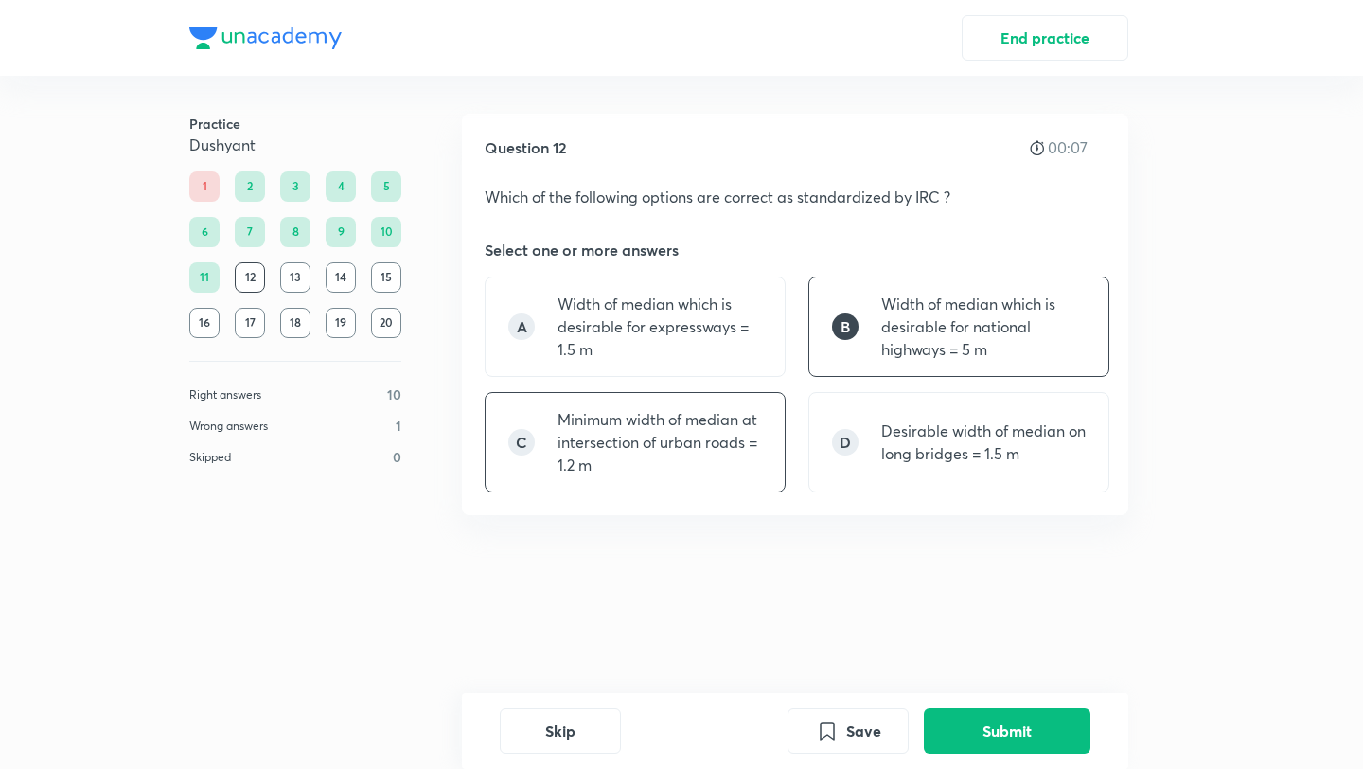
click at [710, 425] on p "Minimum width of median at intersection of urban roads = 1.2 m" at bounding box center [659, 442] width 204 height 68
click at [882, 488] on div "D Desirable width of median on long bridges = 1.5 m" at bounding box center [958, 442] width 301 height 100
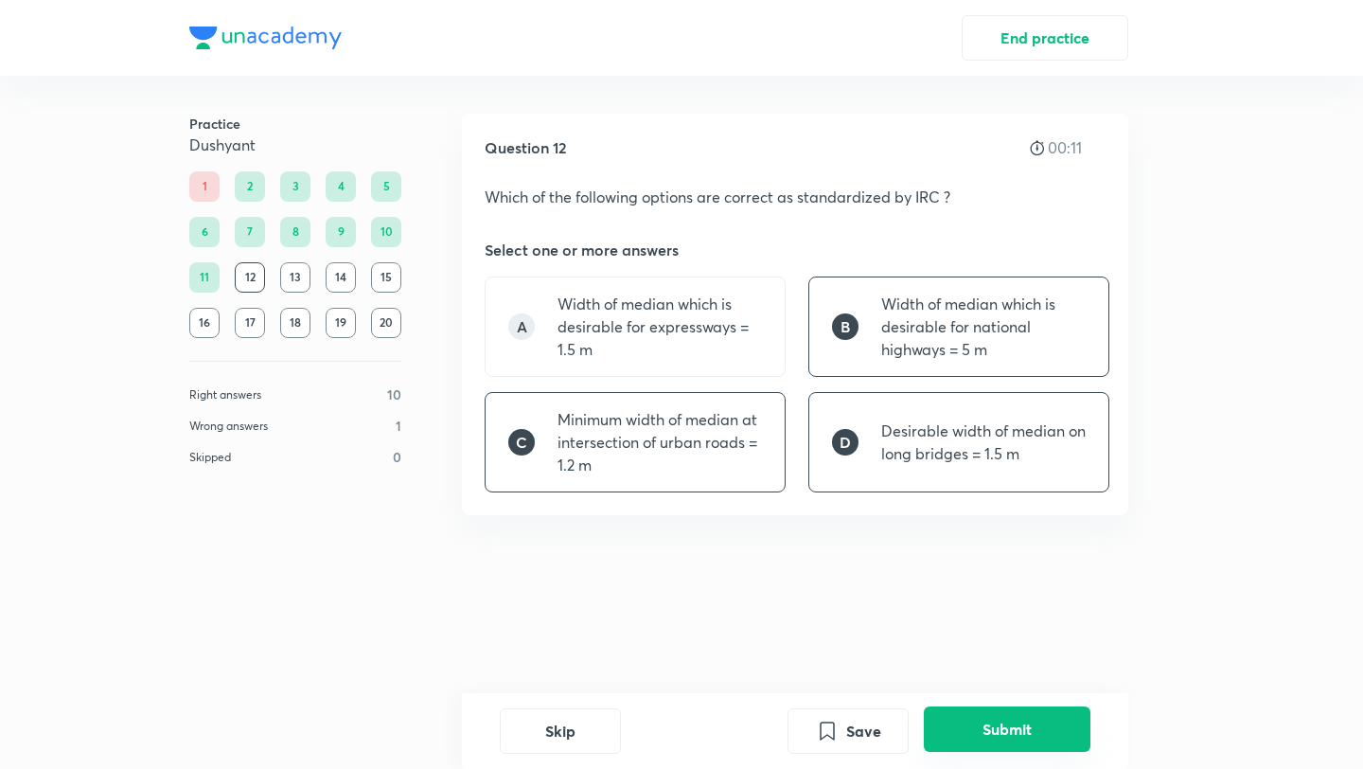
click at [977, 708] on button "Submit" at bounding box center [1007, 728] width 167 height 45
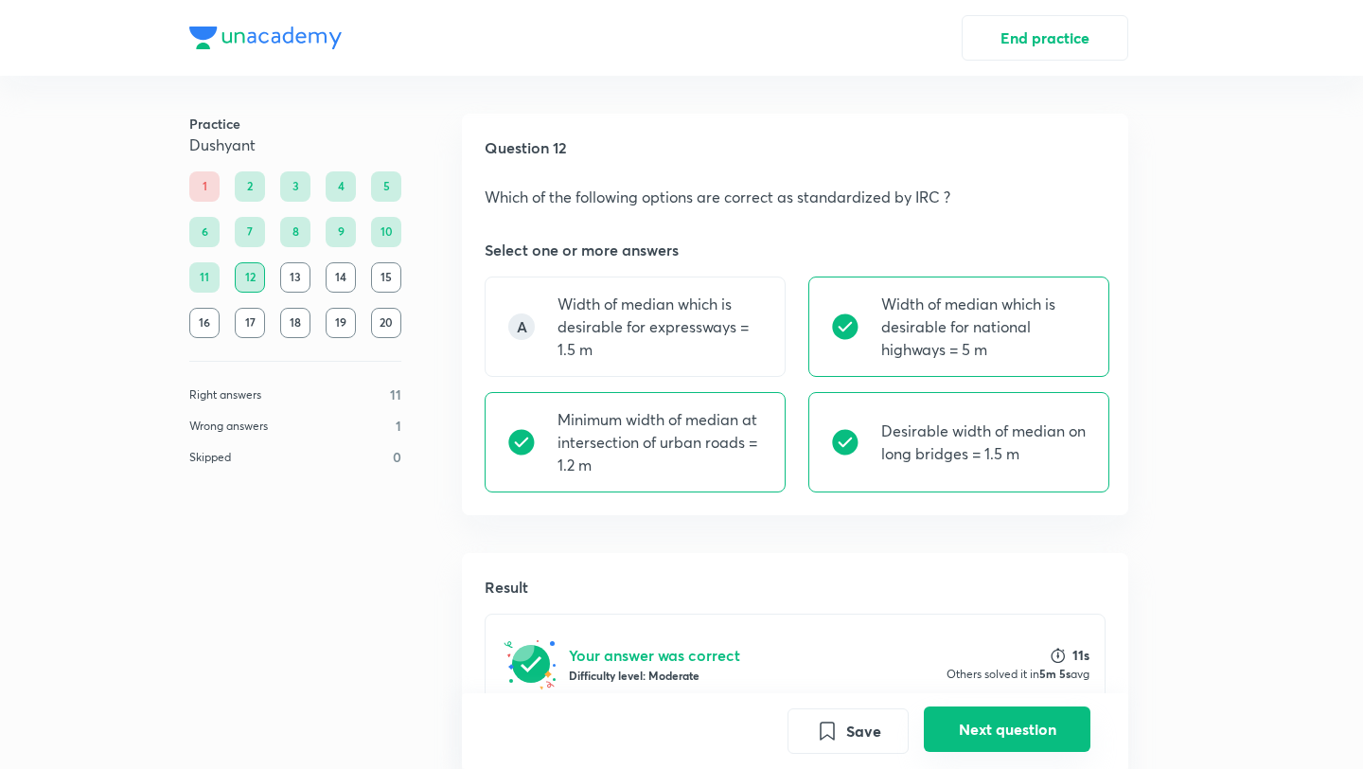
scroll to position [367, 0]
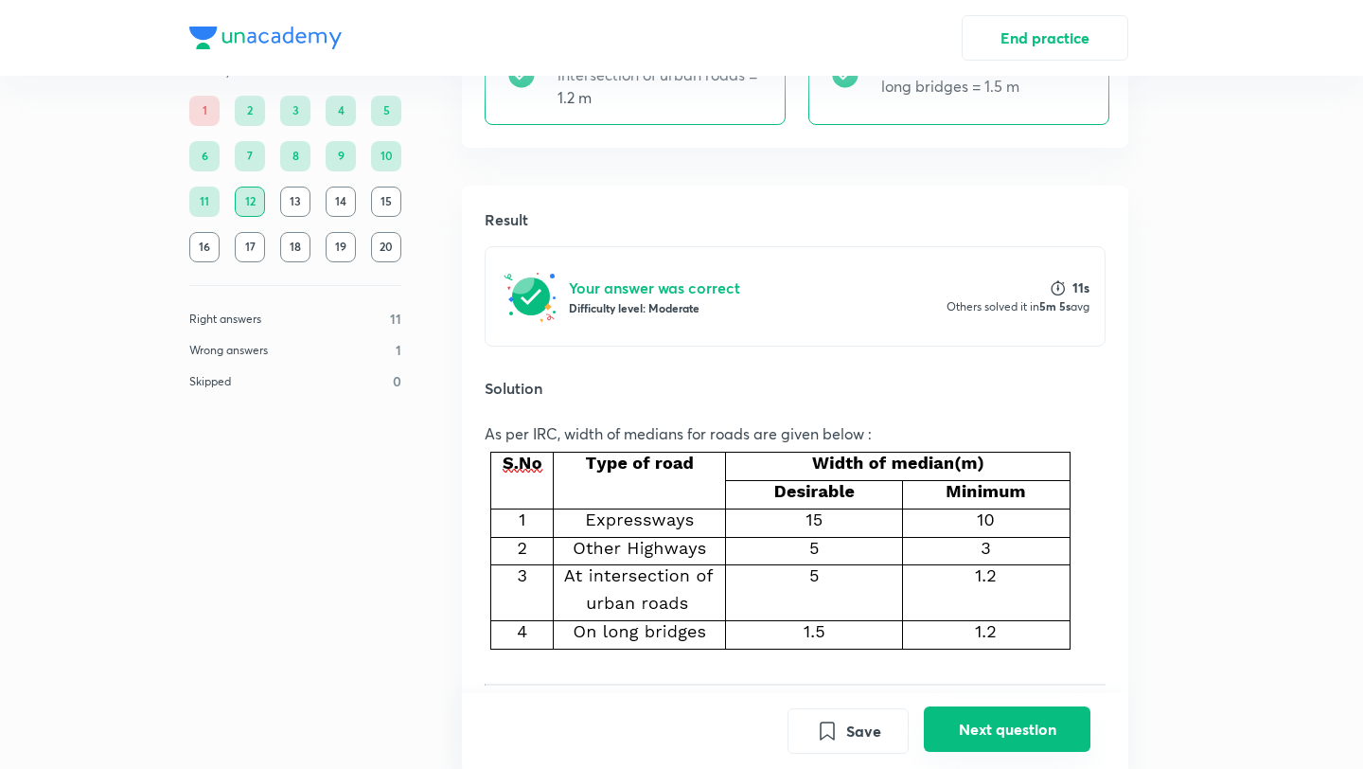
click at [977, 708] on button "Next question" at bounding box center [1007, 728] width 167 height 45
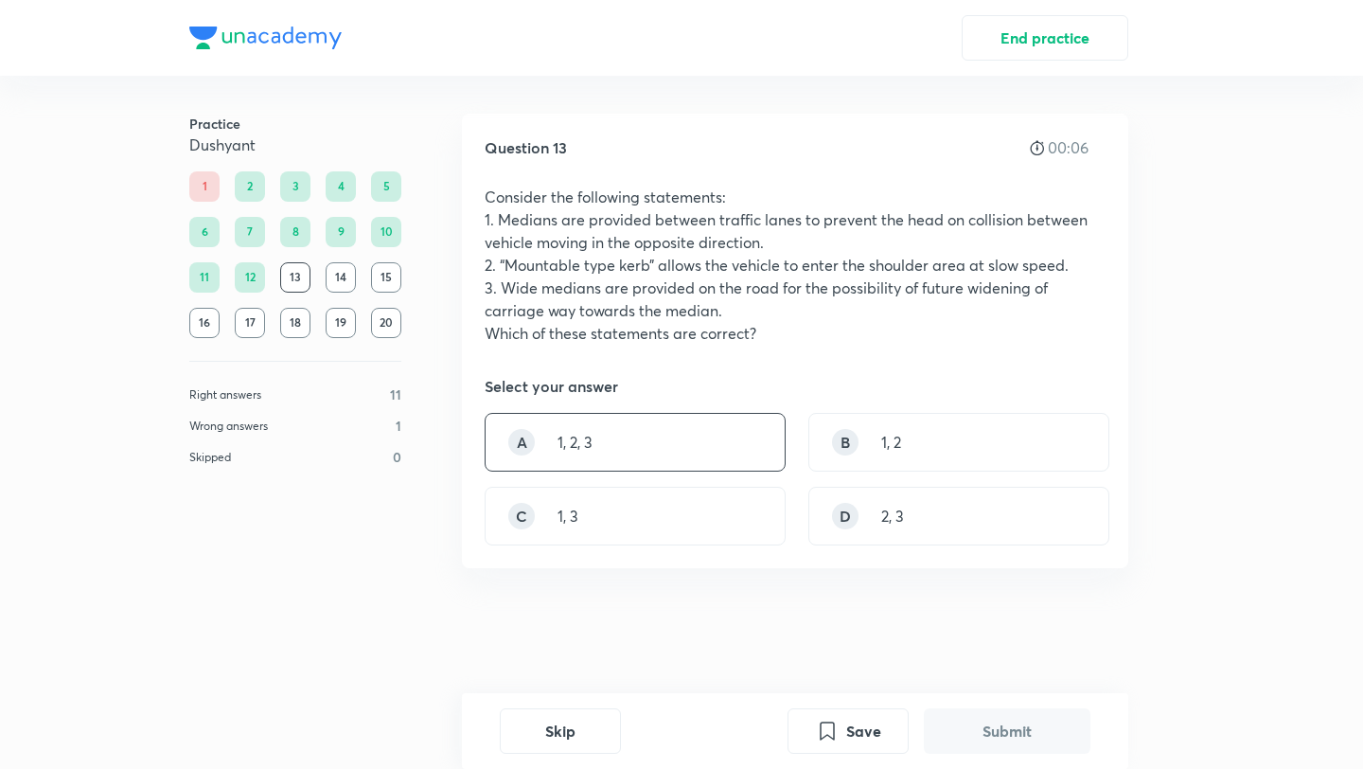
click at [648, 429] on div "A 1, 2, 3" at bounding box center [635, 442] width 301 height 59
click at [1009, 727] on button "Submit" at bounding box center [1007, 728] width 167 height 45
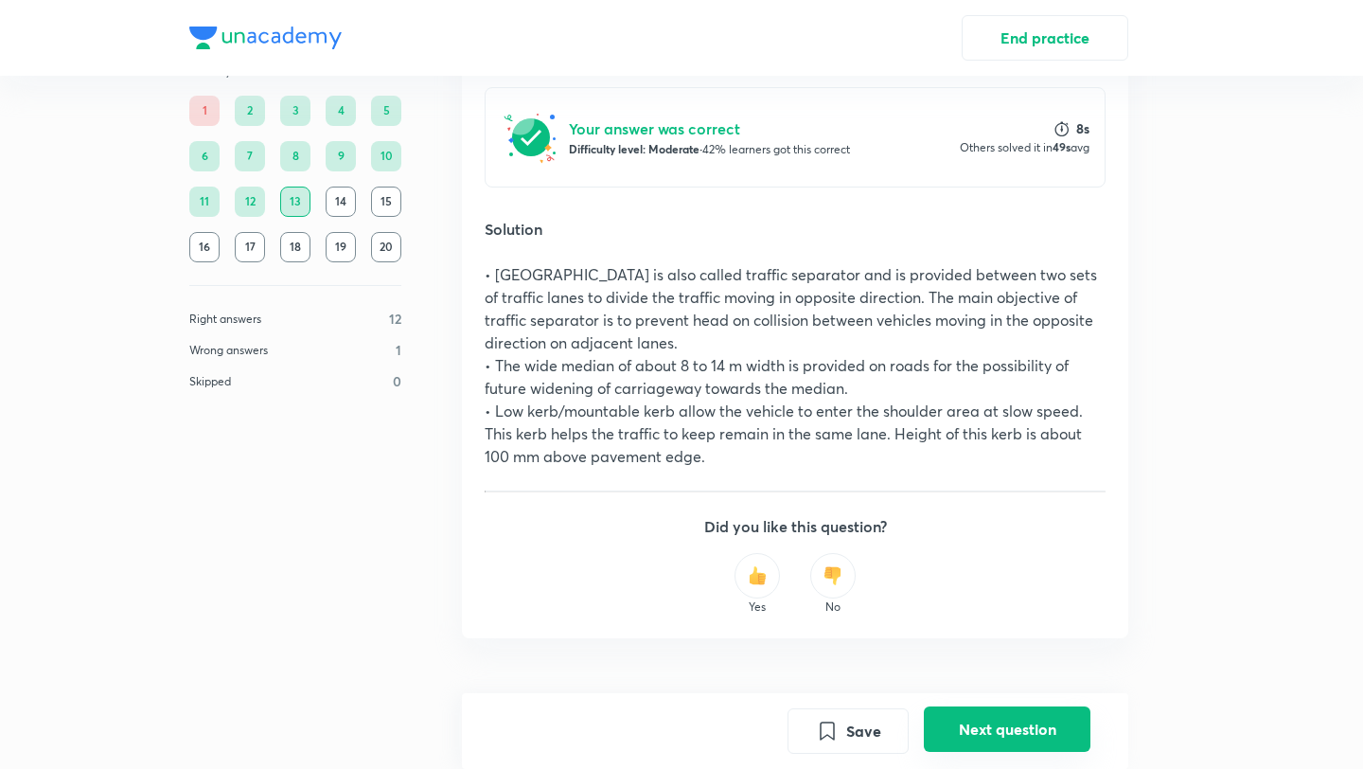
click at [1009, 727] on button "Next question" at bounding box center [1007, 728] width 167 height 45
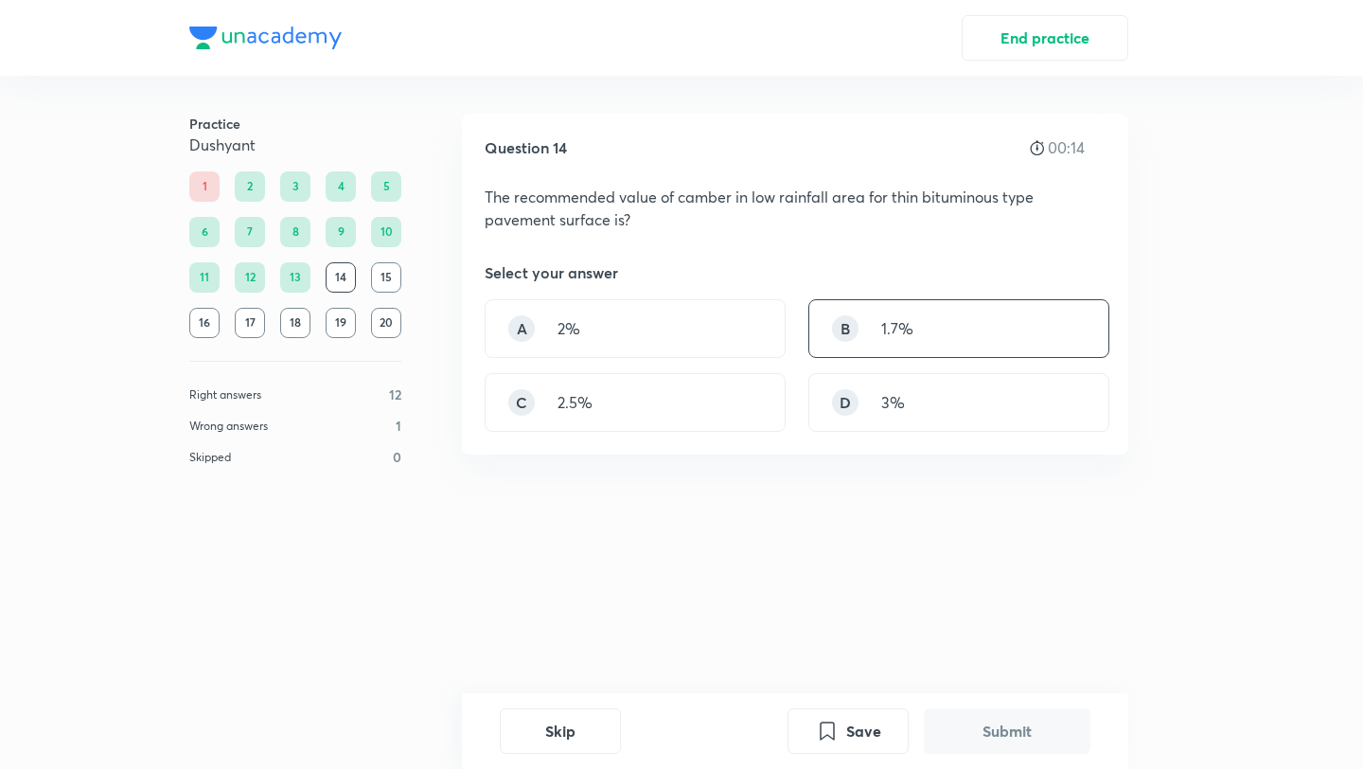
click at [950, 354] on div "B 1.7%" at bounding box center [958, 328] width 301 height 59
click at [952, 734] on button "Submit" at bounding box center [1007, 728] width 167 height 45
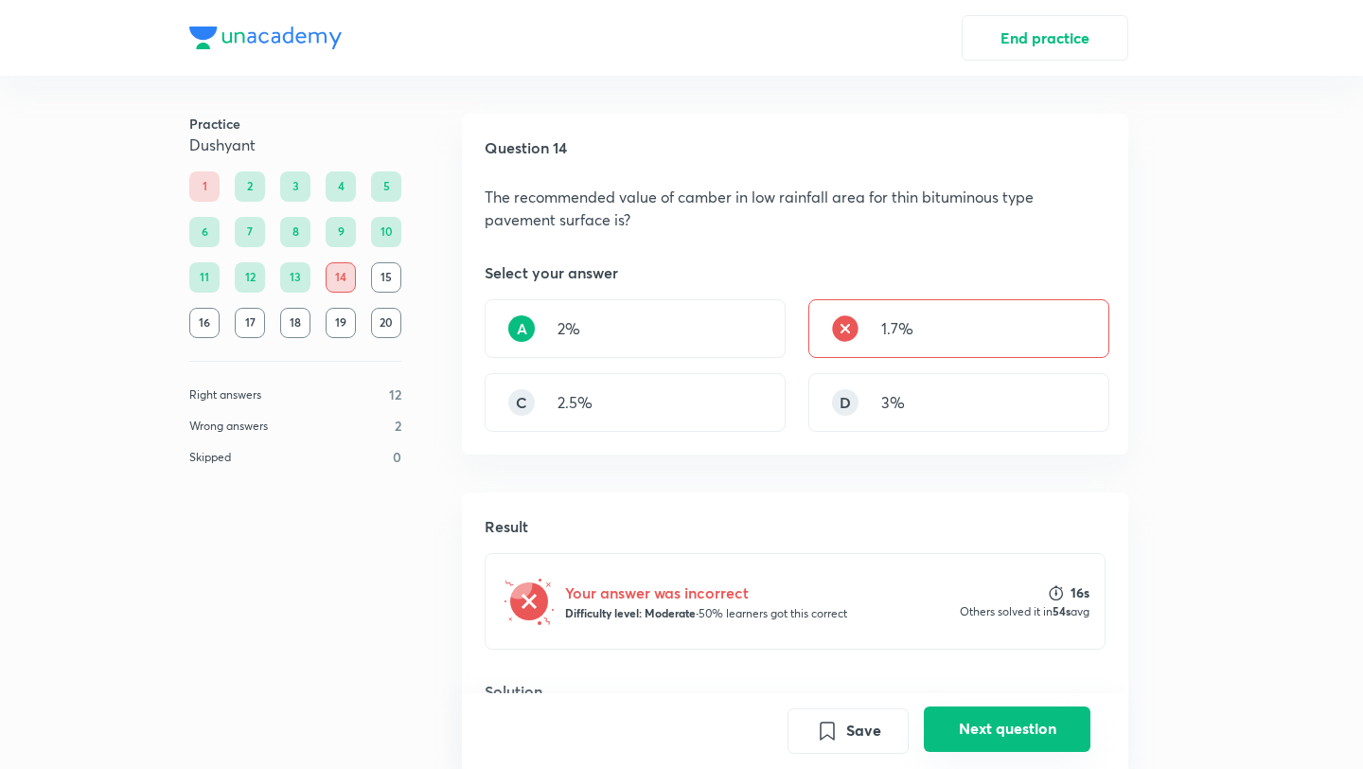
click at [994, 731] on button "Next question" at bounding box center [1007, 728] width 167 height 45
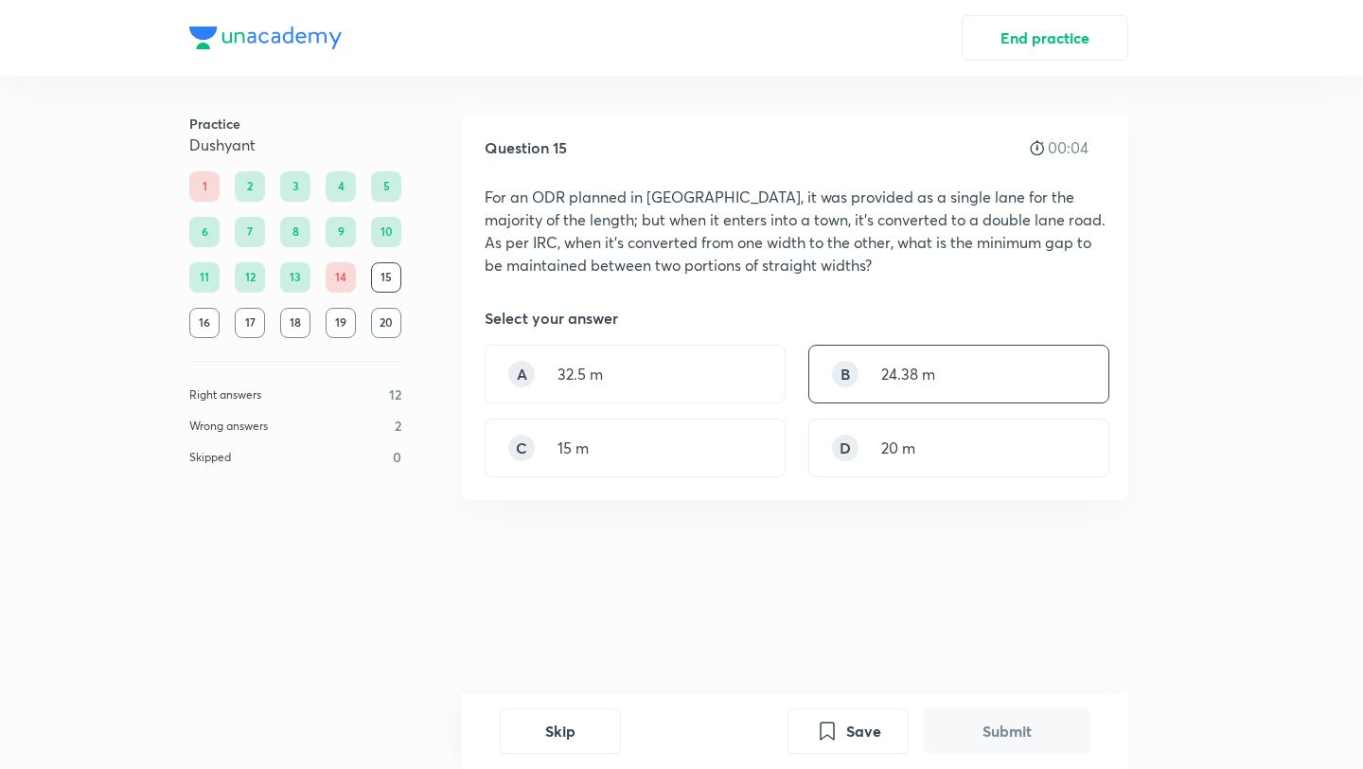
click at [946, 376] on div "B 24.38 m" at bounding box center [958, 374] width 301 height 59
click at [1003, 729] on button "Submit" at bounding box center [1007, 728] width 167 height 45
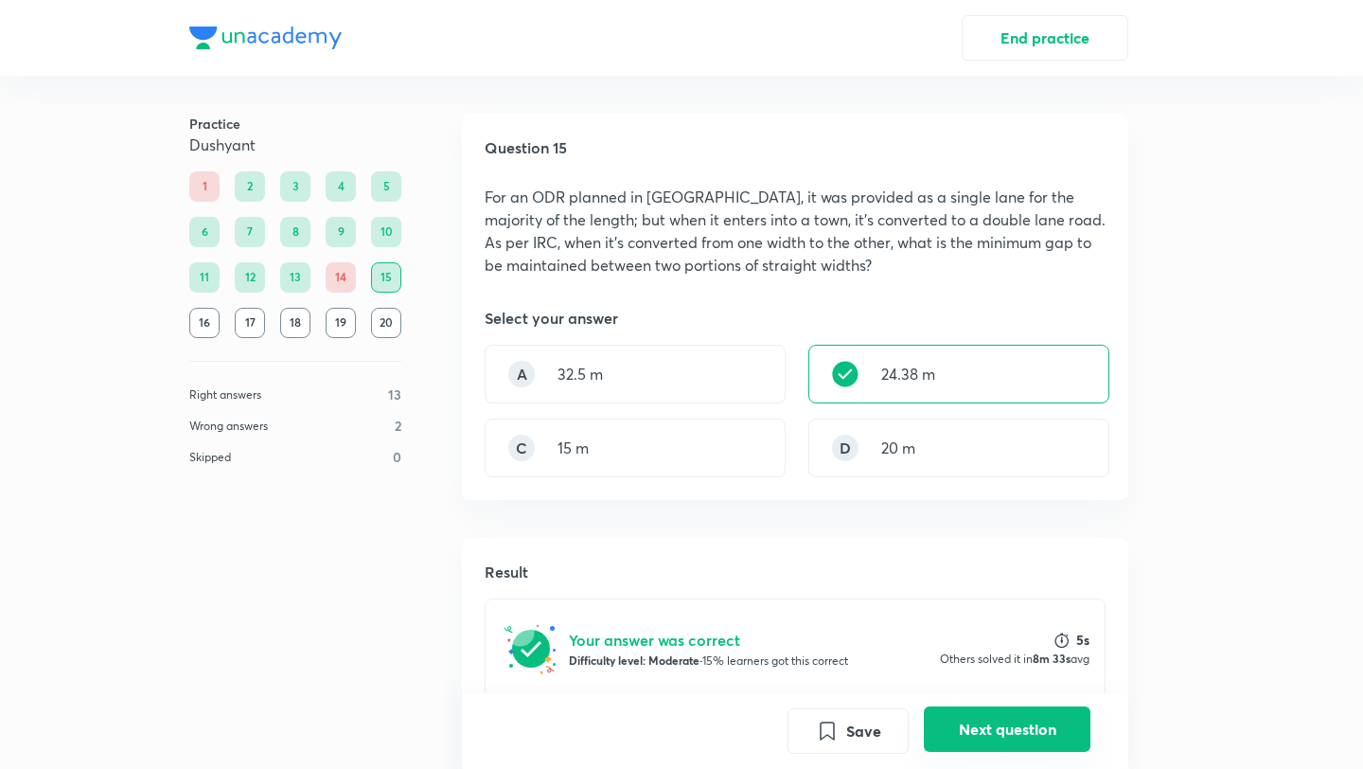
scroll to position [538, 0]
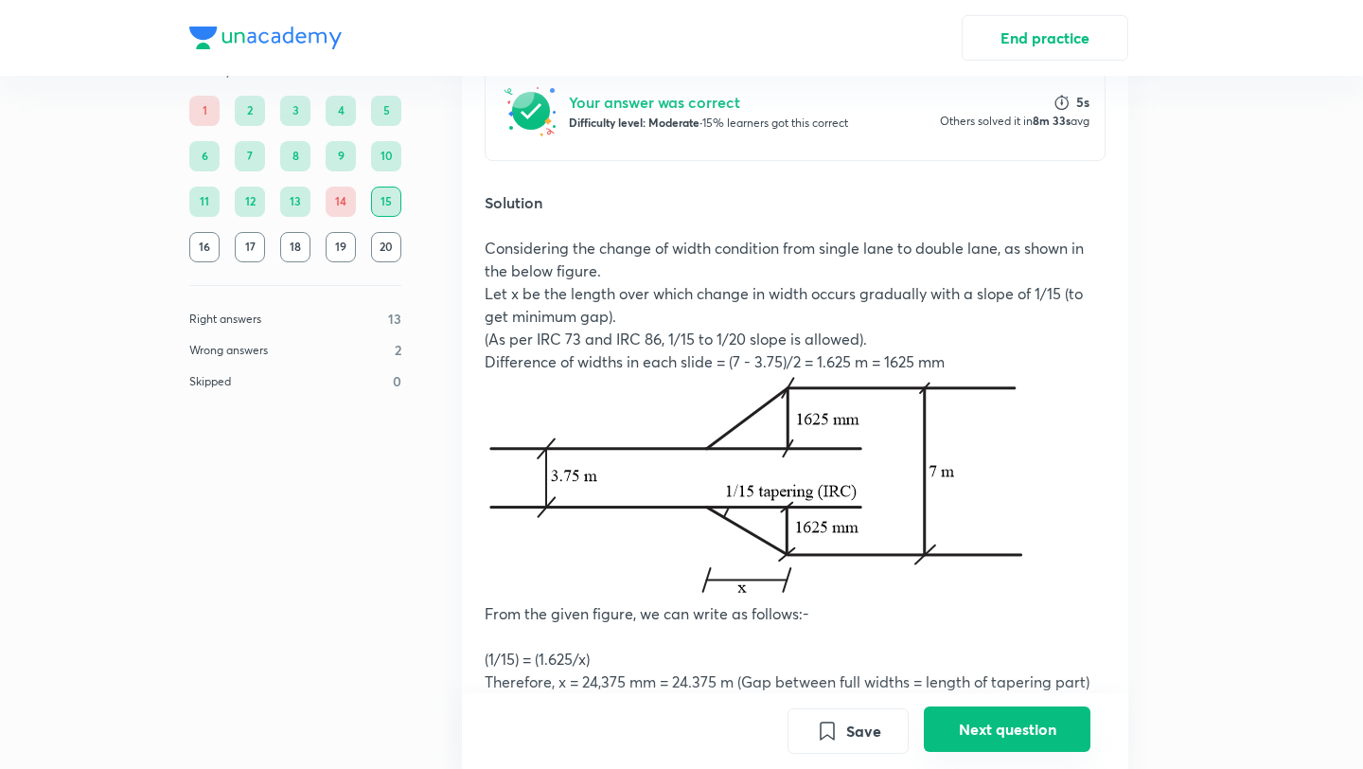
click at [1003, 729] on button "Next question" at bounding box center [1007, 728] width 167 height 45
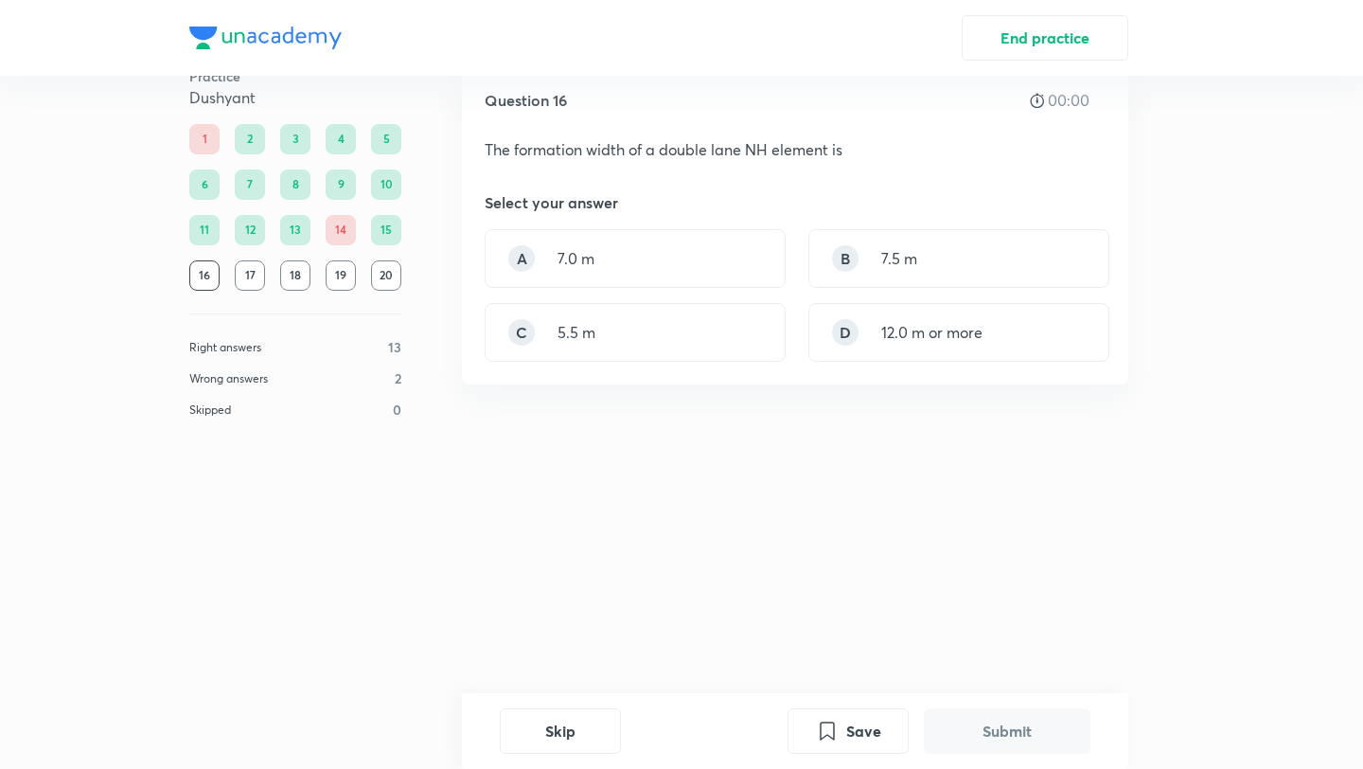
scroll to position [0, 0]
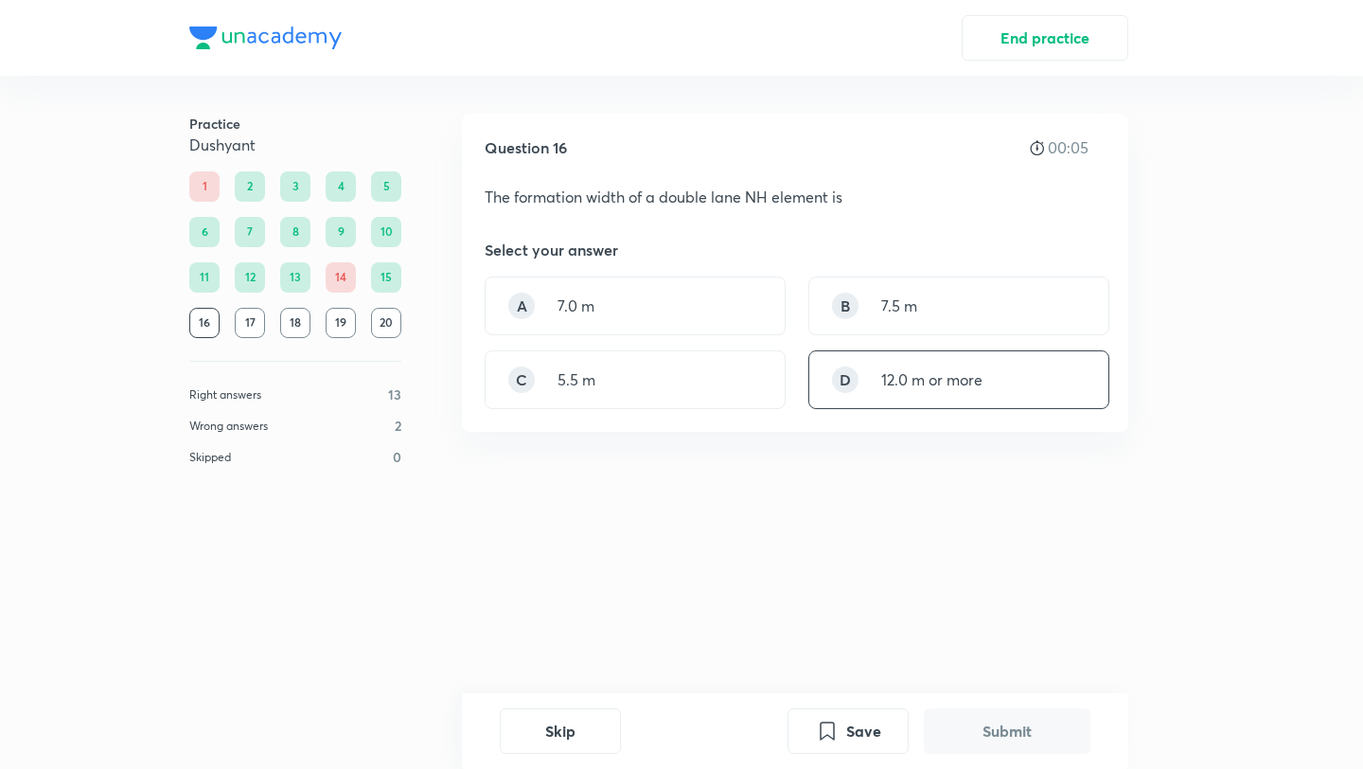
click at [923, 398] on div "D 12.0 m or more" at bounding box center [958, 379] width 301 height 59
click at [1017, 735] on button "Submit" at bounding box center [1007, 728] width 167 height 45
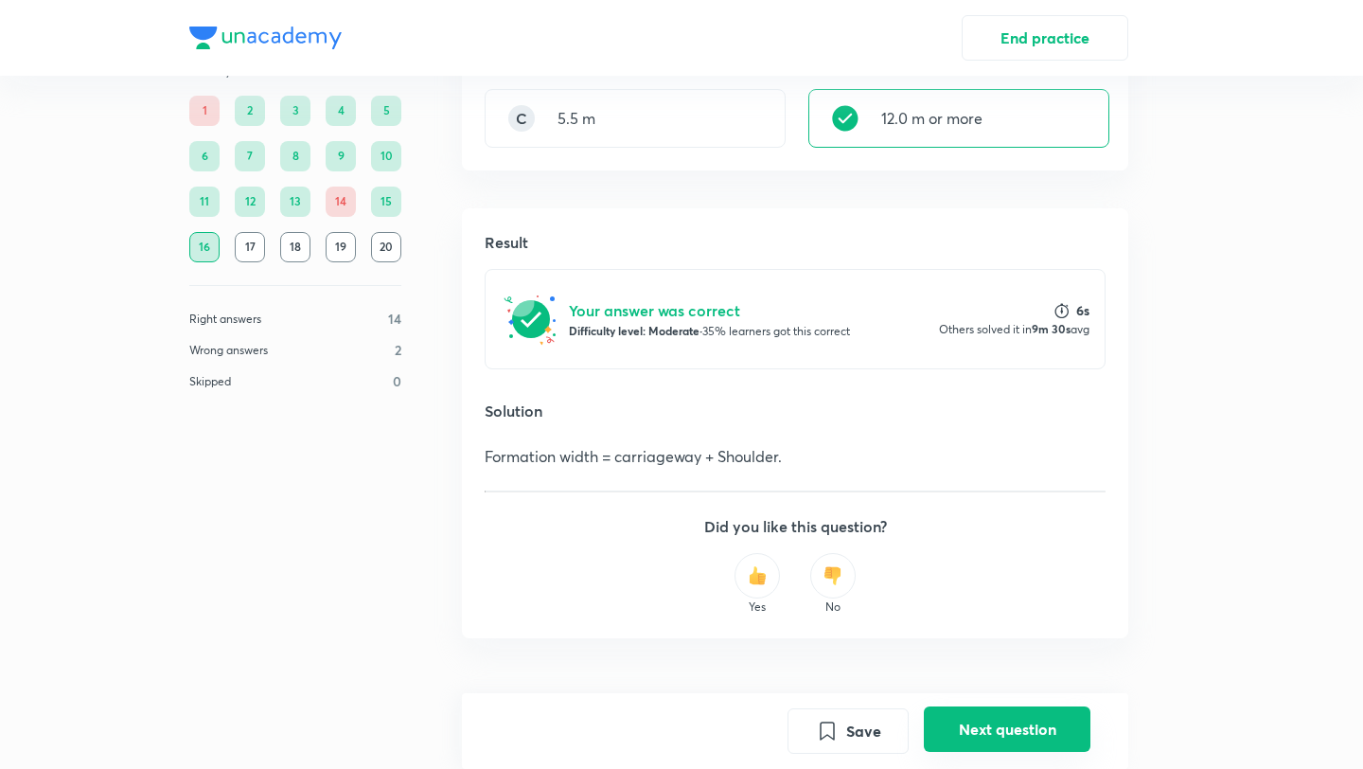
click at [1017, 735] on button "Next question" at bounding box center [1007, 728] width 167 height 45
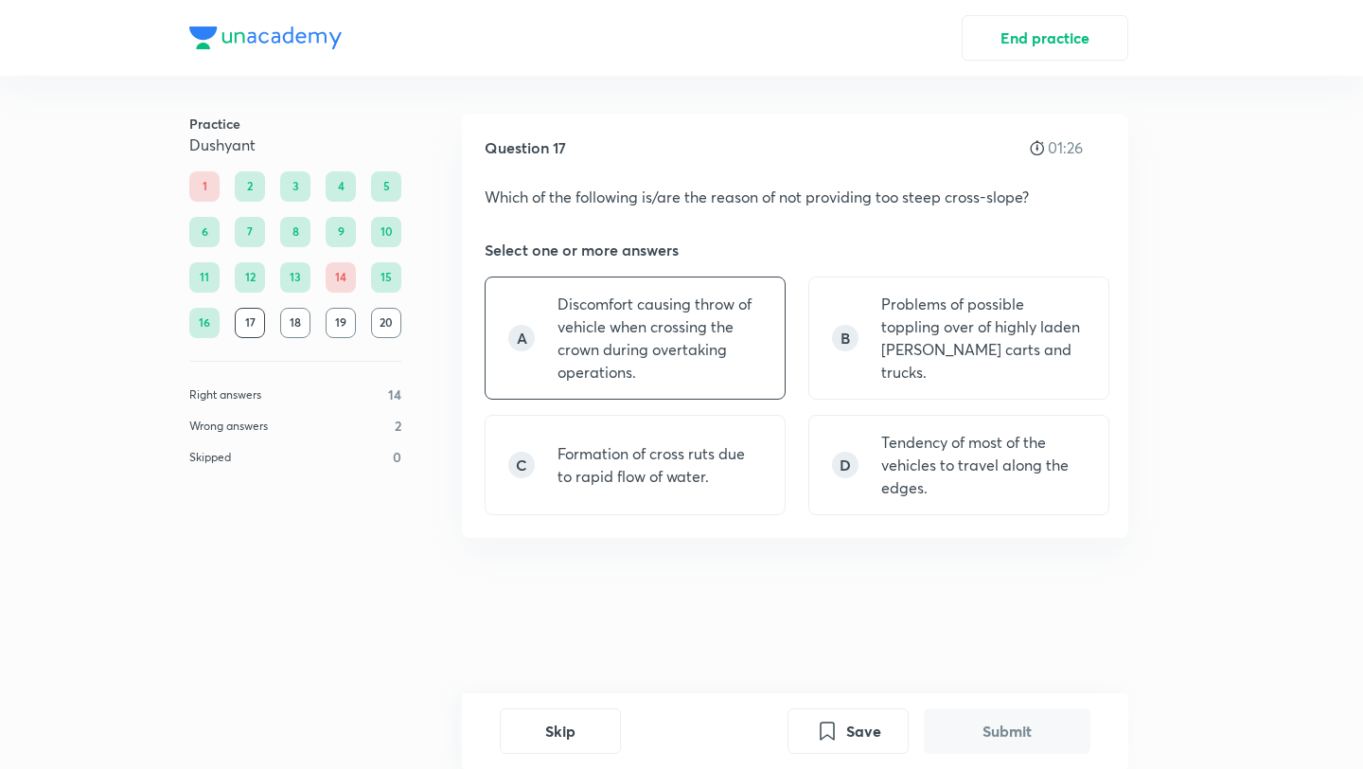
click at [742, 363] on p "Discomfort causing throw of vehicle when crossing the crown during overtaking o…" at bounding box center [659, 337] width 204 height 91
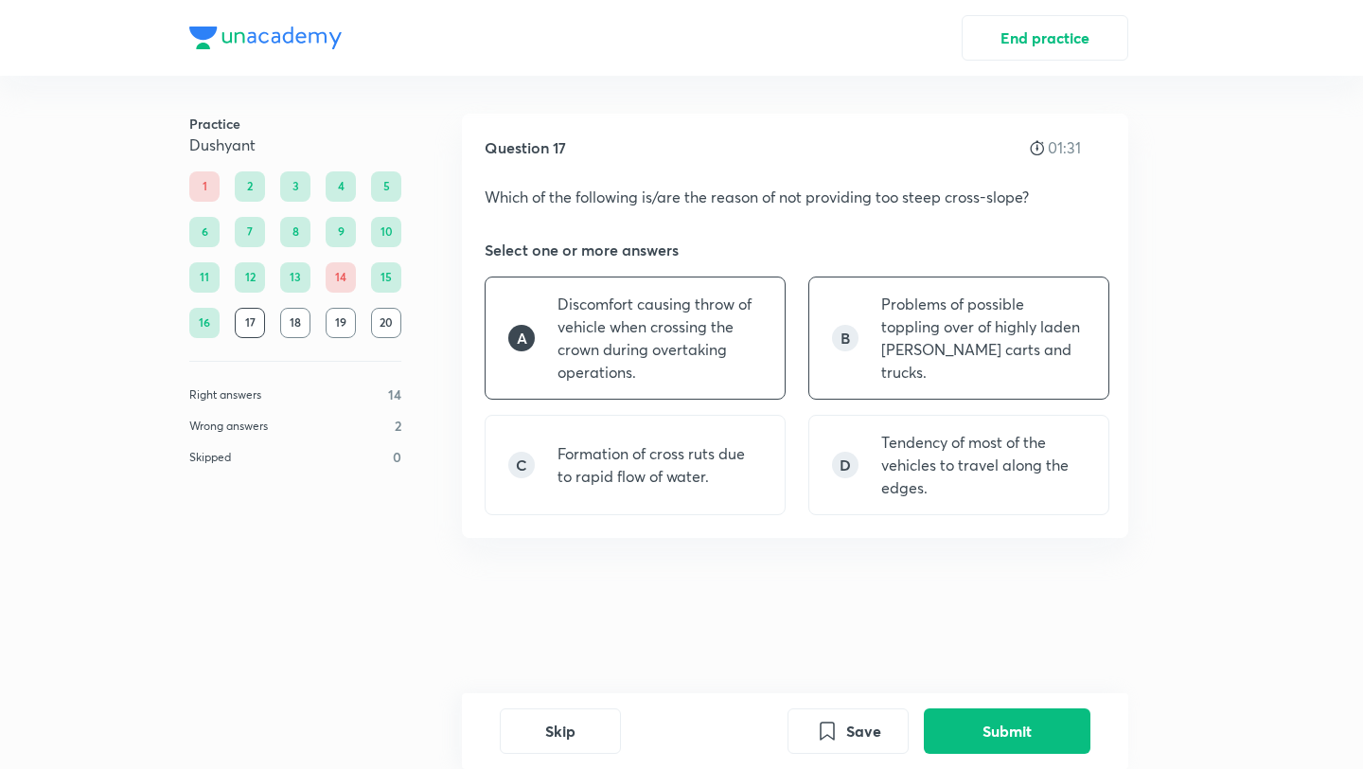
click at [892, 329] on p "Problems of possible toppling over of highly laden [PERSON_NAME] carts and truc…" at bounding box center [983, 337] width 204 height 91
click at [671, 470] on p "Formation of cross ruts due to rapid flow of water." at bounding box center [659, 464] width 204 height 45
click at [1002, 734] on button "Submit" at bounding box center [1007, 728] width 167 height 45
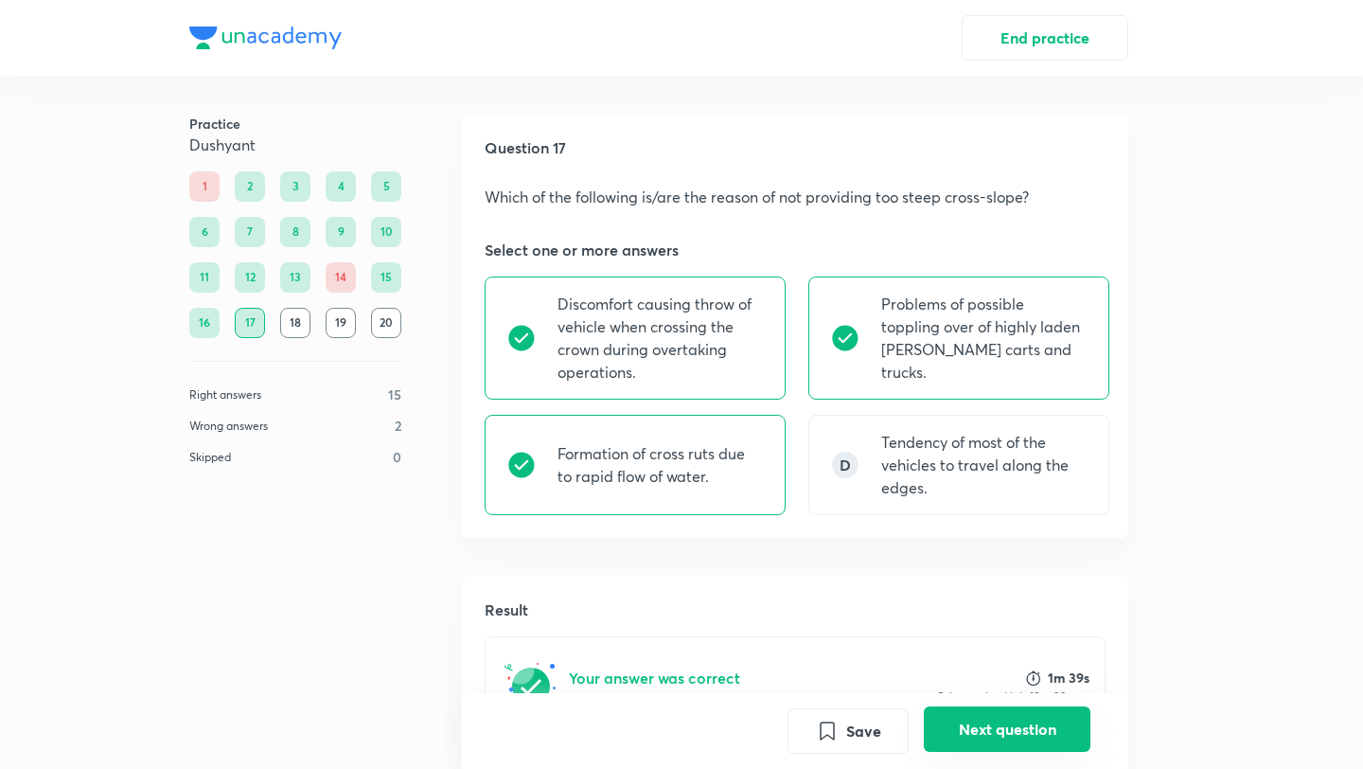
scroll to position [367, 0]
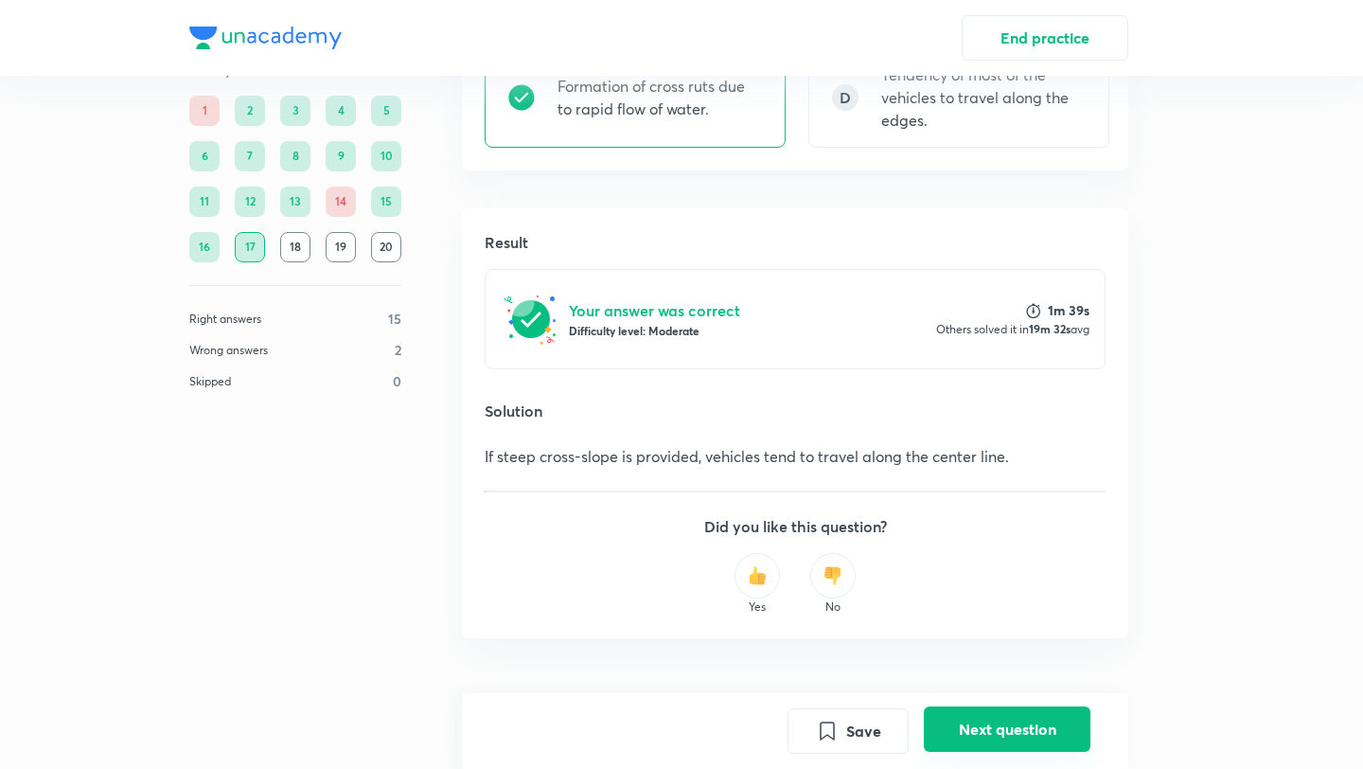
click at [1002, 734] on button "Next question" at bounding box center [1007, 728] width 167 height 45
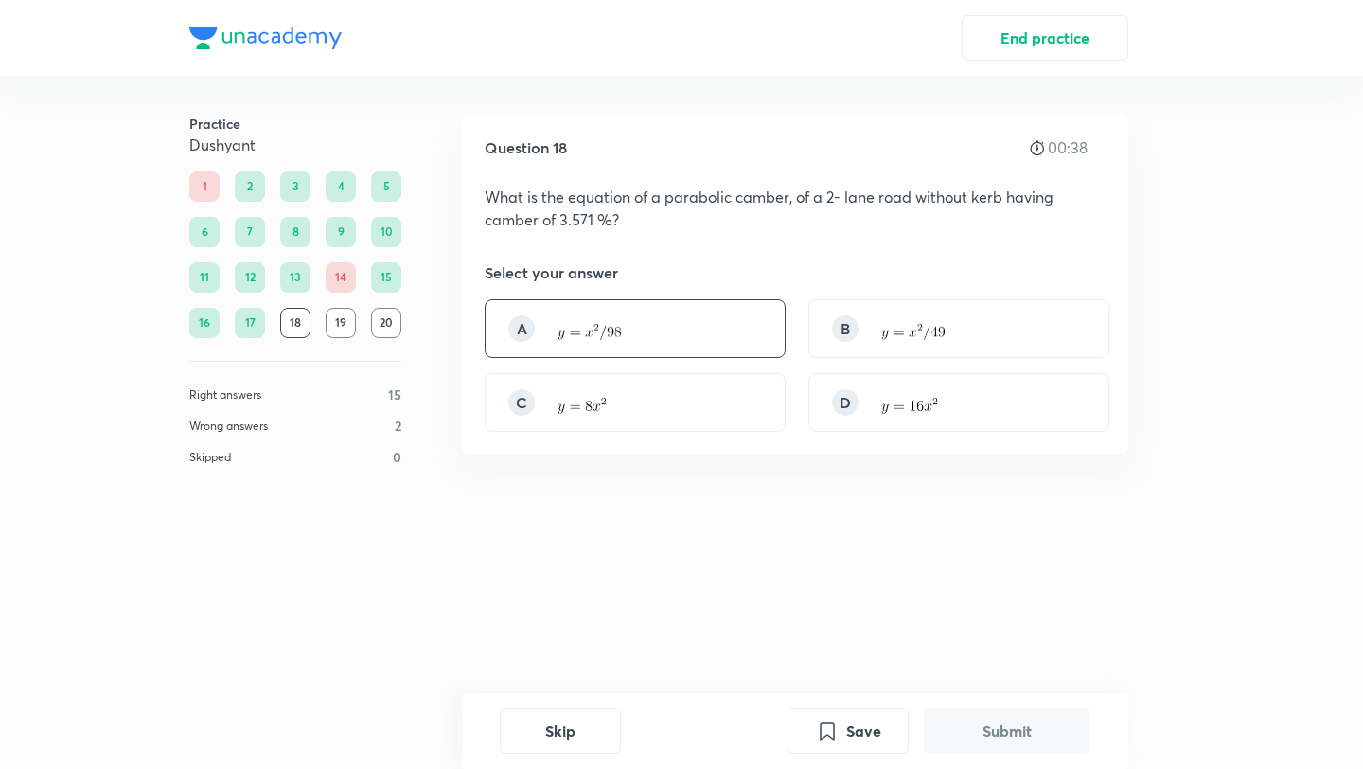
click at [681, 340] on div "A" at bounding box center [635, 328] width 301 height 59
click at [986, 740] on button "Submit" at bounding box center [1007, 728] width 167 height 45
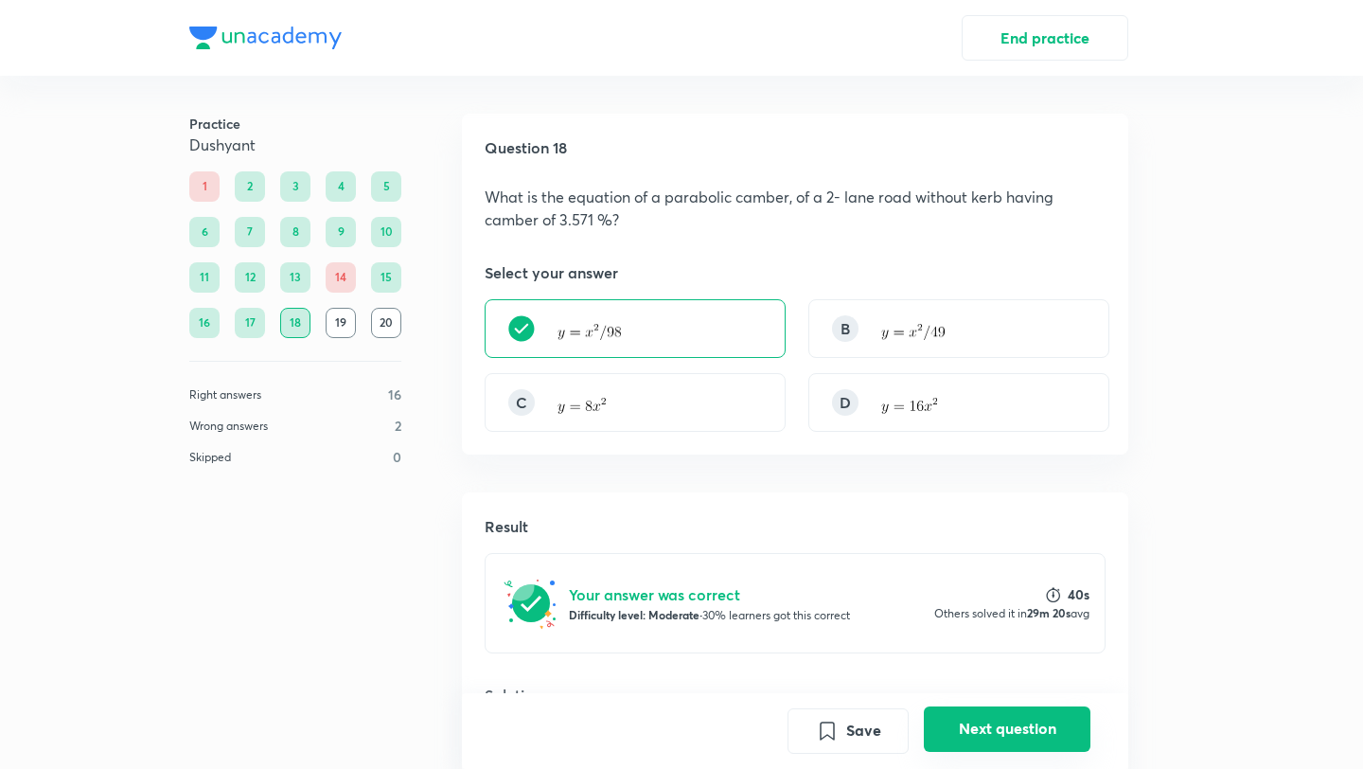
scroll to position [419, 0]
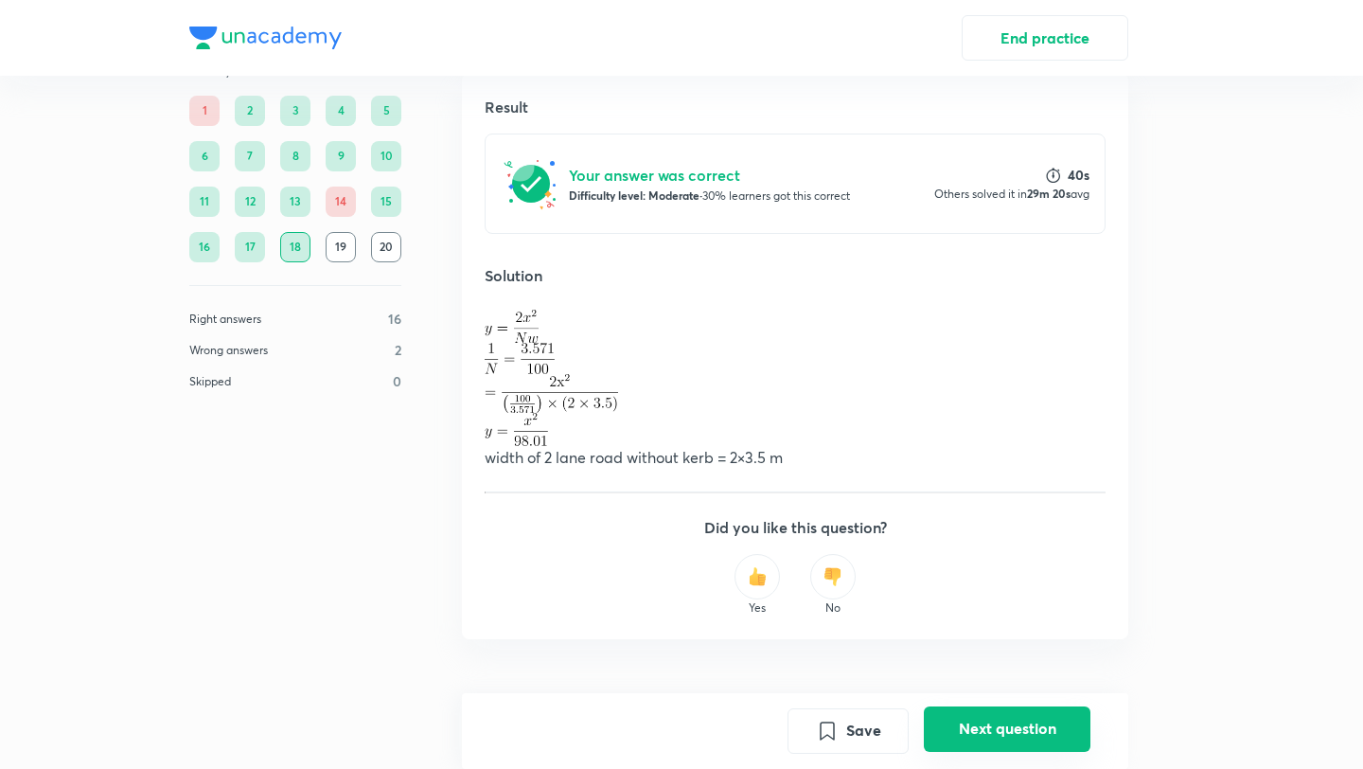
click at [986, 740] on button "Next question" at bounding box center [1007, 728] width 167 height 45
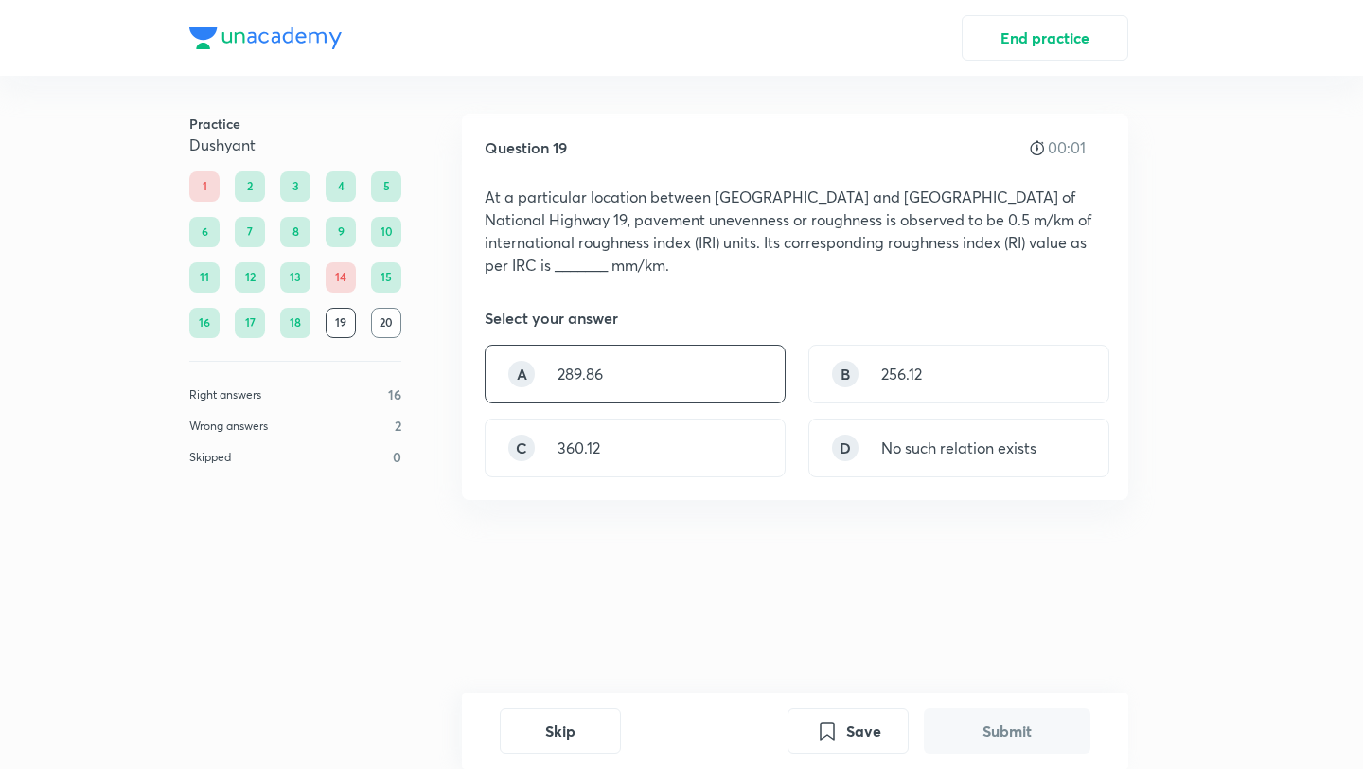
click at [689, 350] on div "A 289.86" at bounding box center [635, 374] width 301 height 59
click at [993, 733] on button "Submit" at bounding box center [1007, 728] width 167 height 45
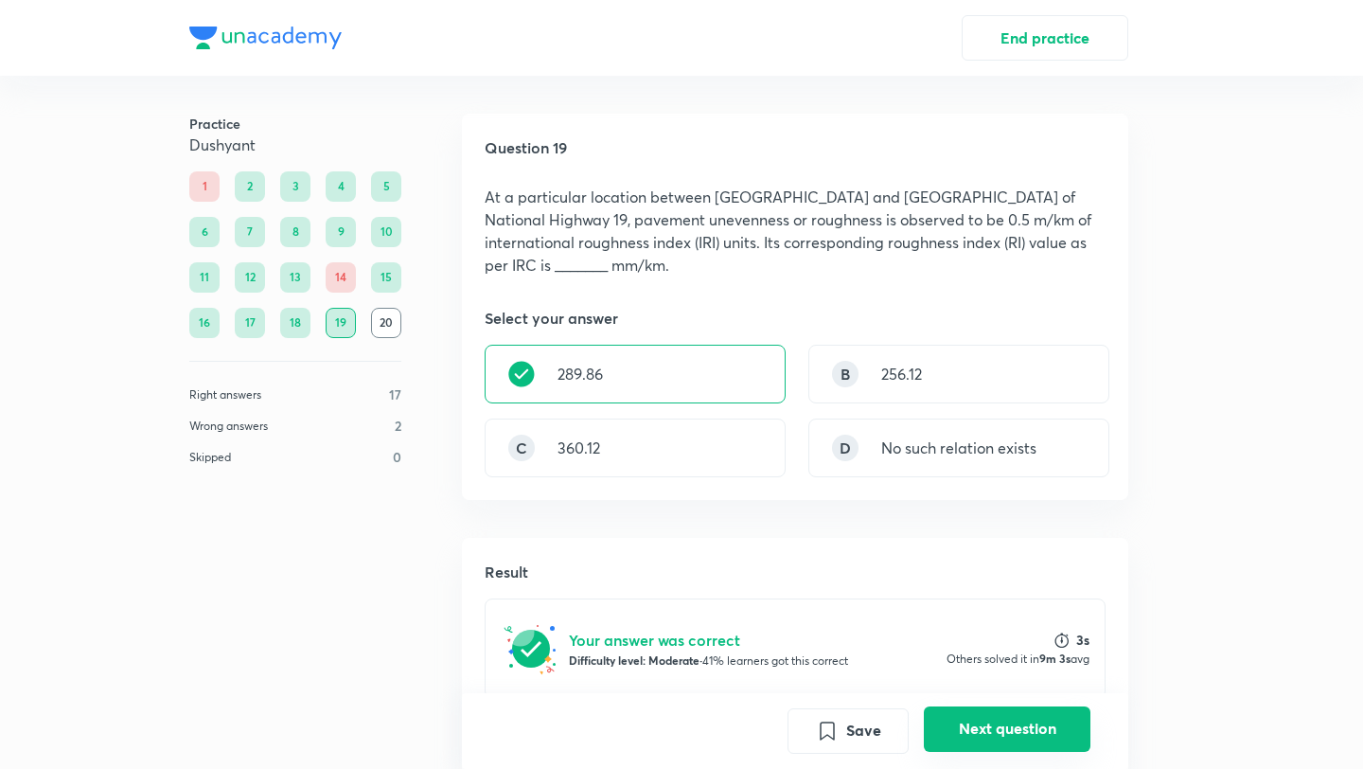
scroll to position [466, 0]
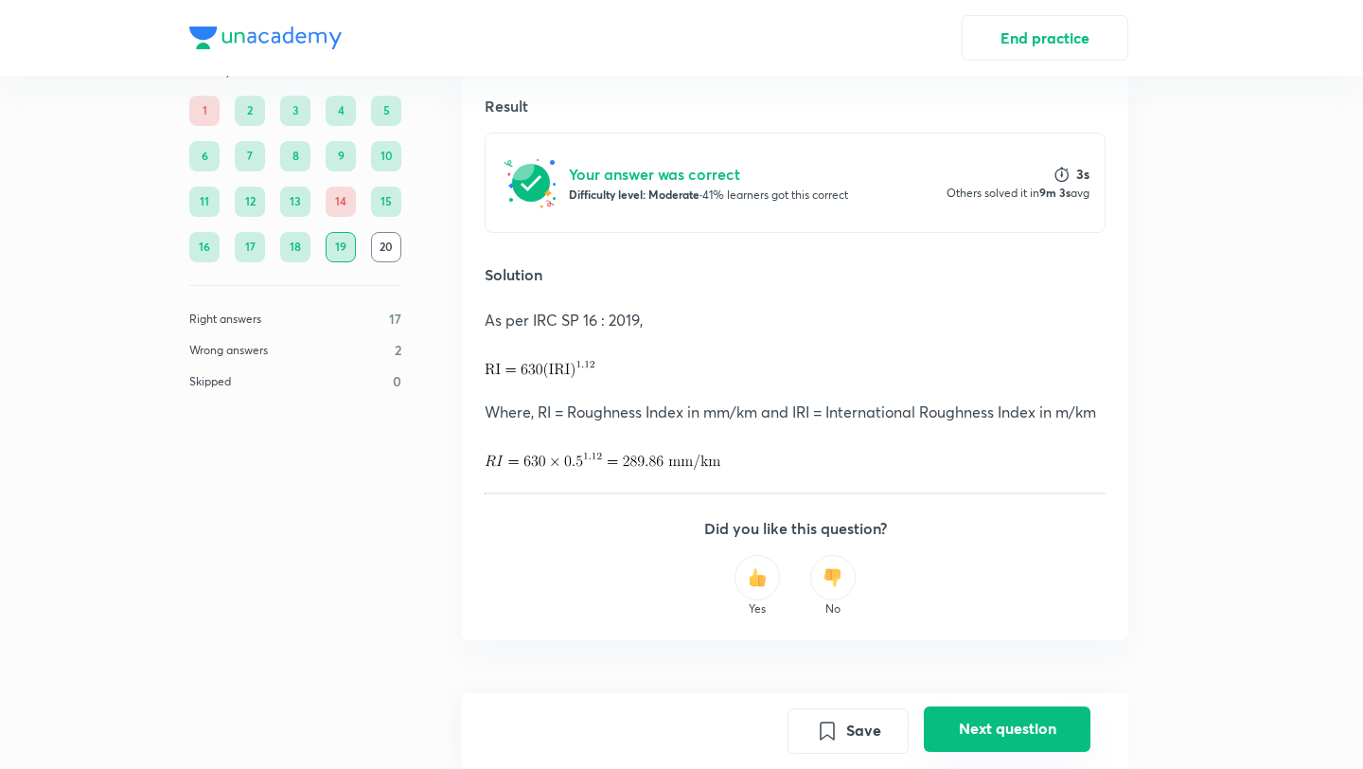
click at [993, 733] on button "Next question" at bounding box center [1007, 728] width 167 height 45
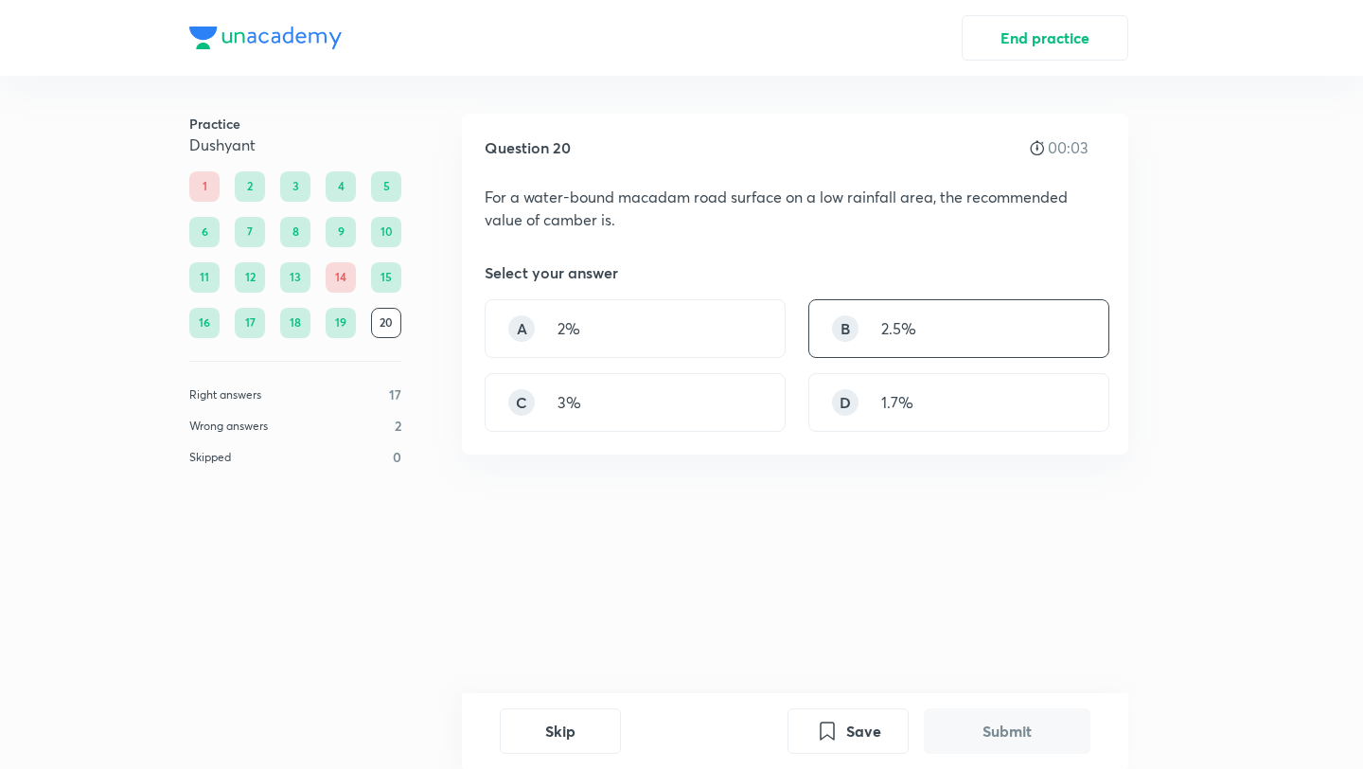
click at [946, 303] on div "B 2.5%" at bounding box center [958, 328] width 301 height 59
click at [1010, 736] on button "Submit" at bounding box center [1007, 728] width 167 height 45
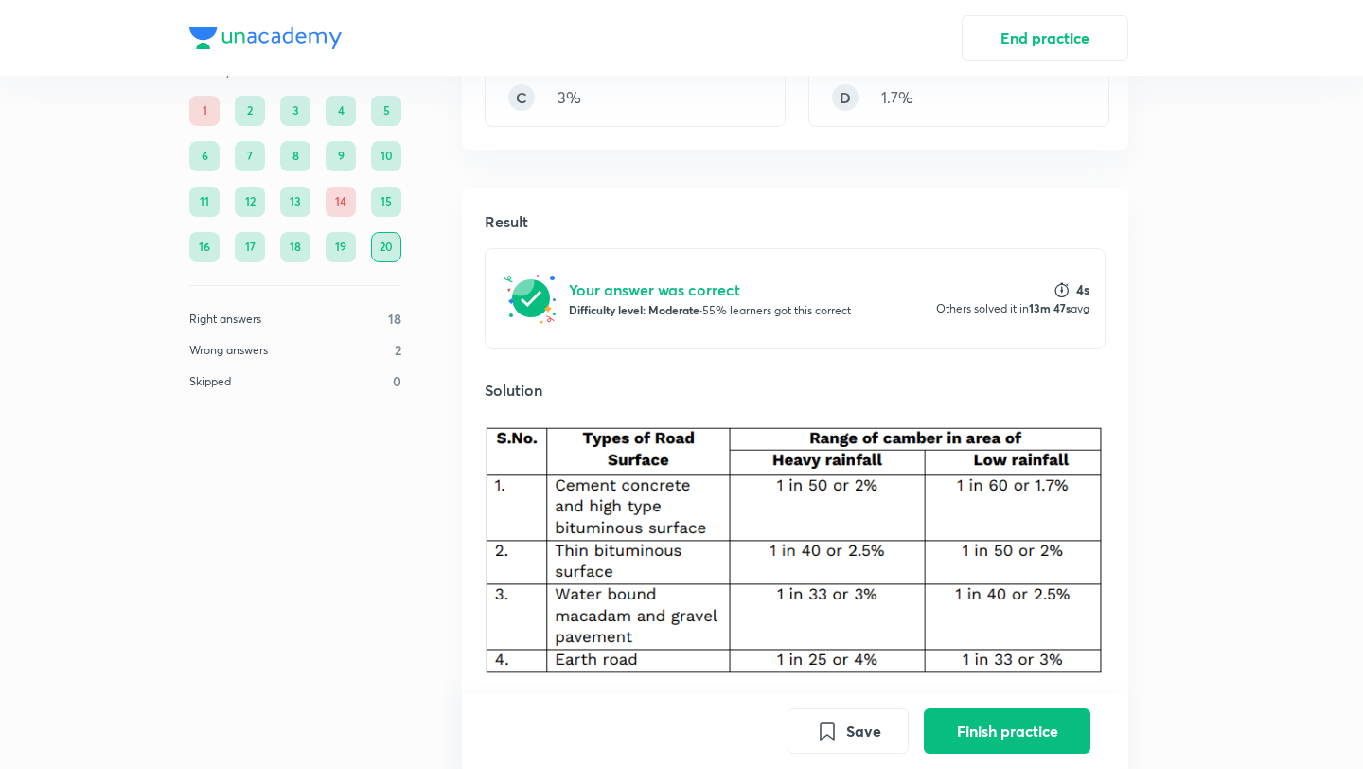
click at [1010, 736] on button "Finish practice" at bounding box center [1007, 730] width 167 height 45
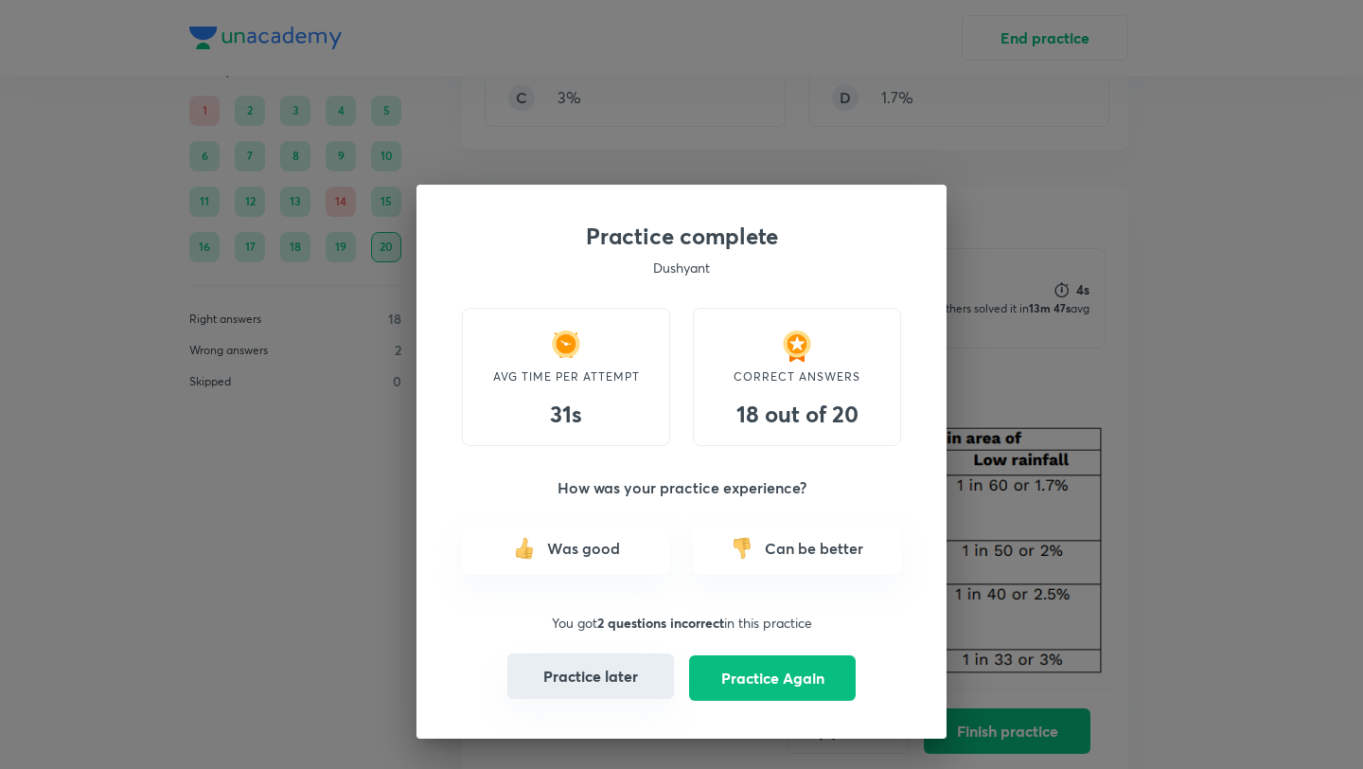
click at [628, 678] on button "Practice later" at bounding box center [590, 675] width 167 height 45
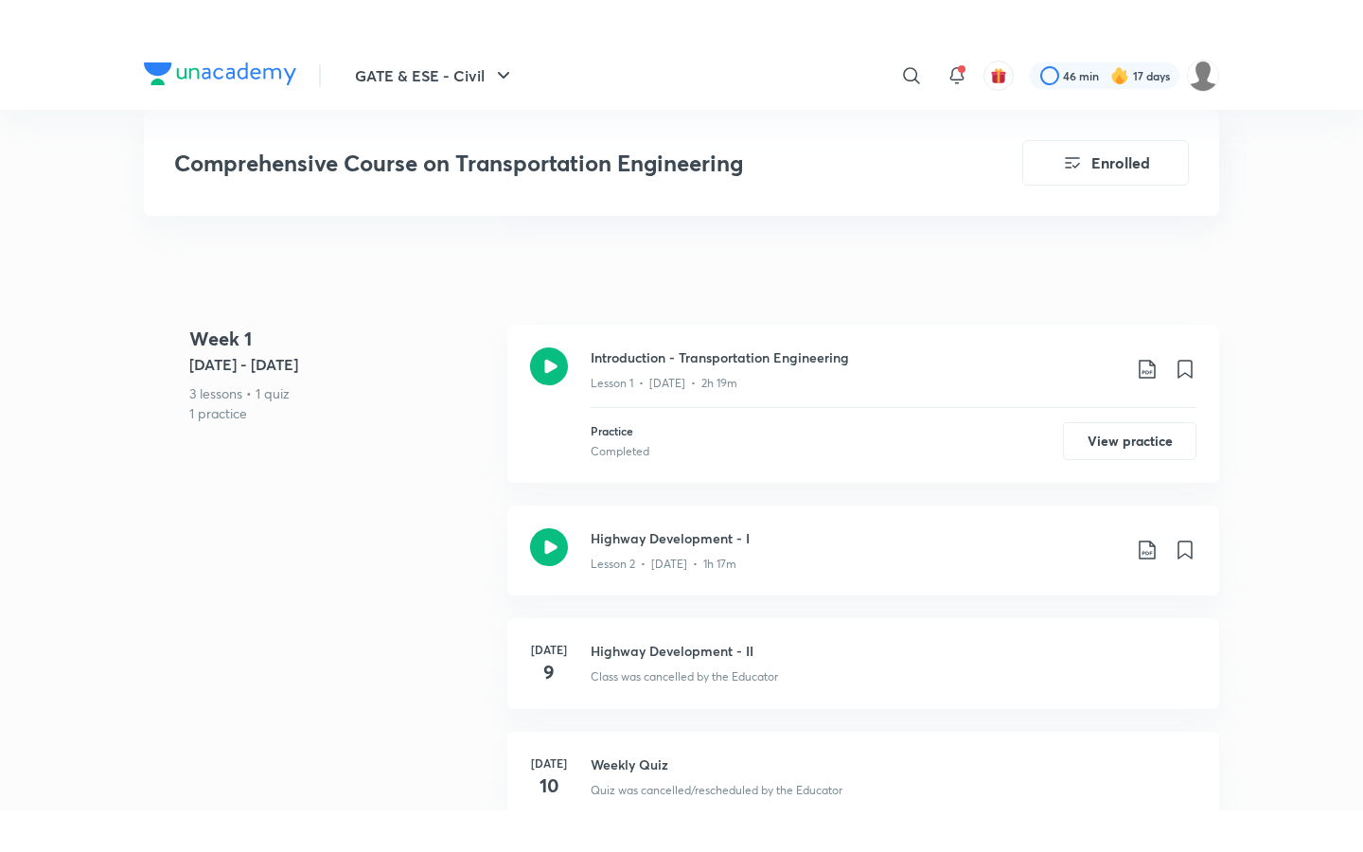
scroll to position [706, 0]
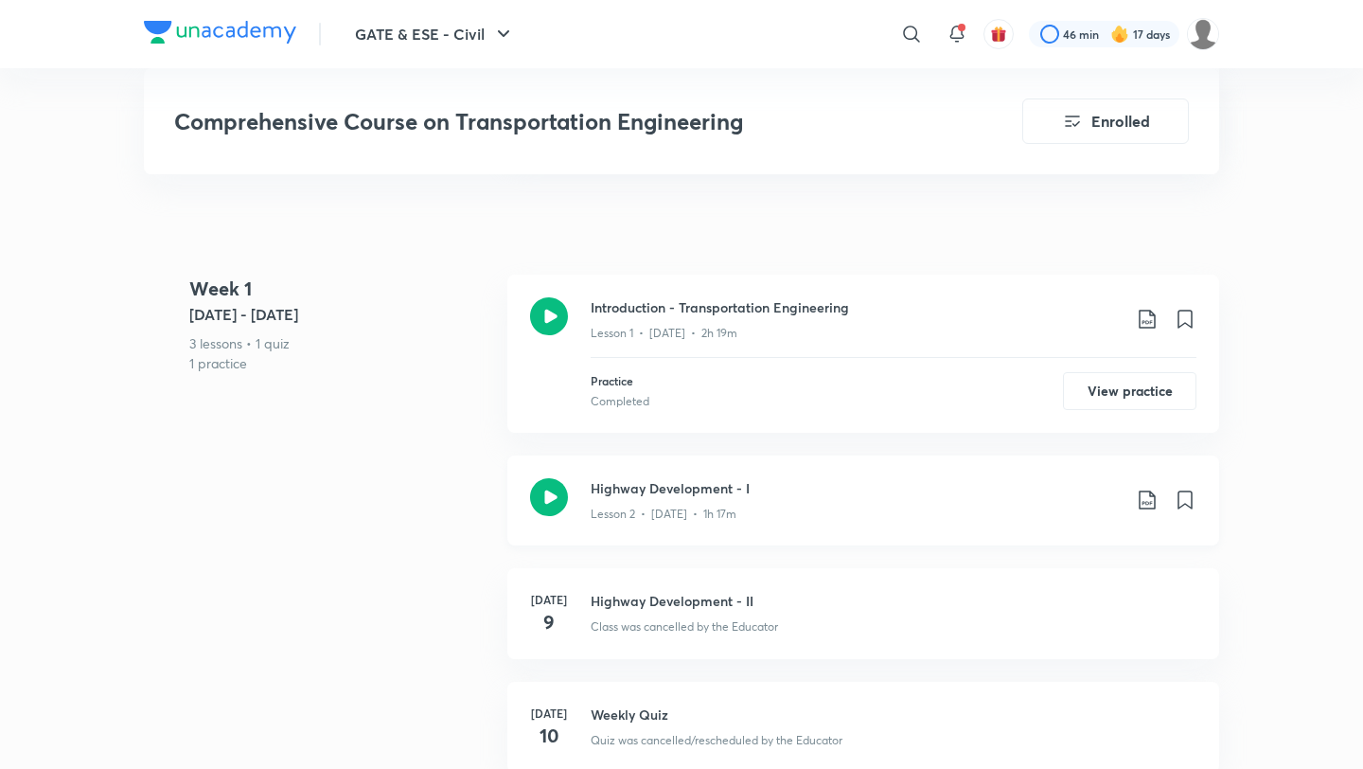
click at [692, 505] on p "Lesson 2 • [DATE] • 1h 17m" at bounding box center [664, 513] width 146 height 17
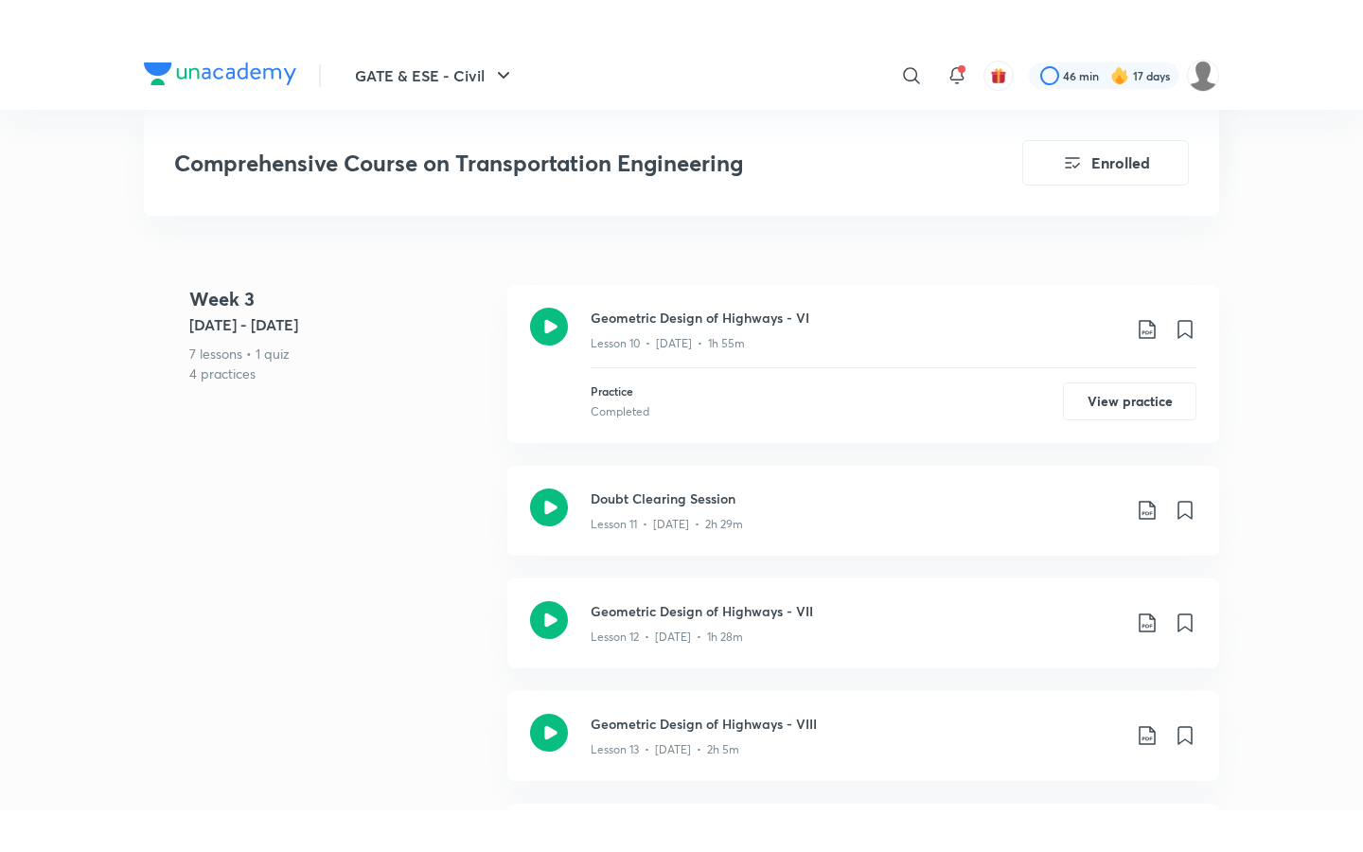
scroll to position [2276, 0]
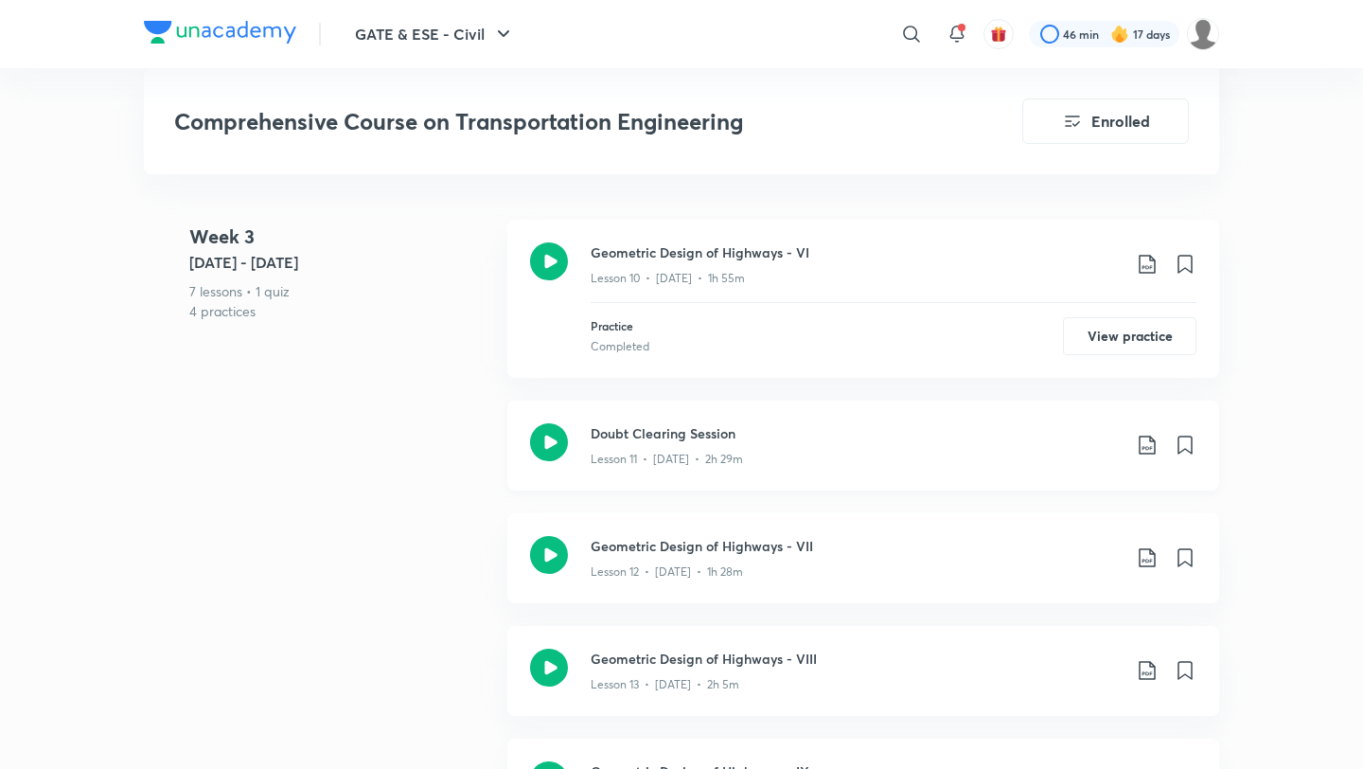
click at [720, 443] on div "Lesson 11 • [DATE] • 2h 29m" at bounding box center [856, 455] width 530 height 25
